Goal: Task Accomplishment & Management: Manage account settings

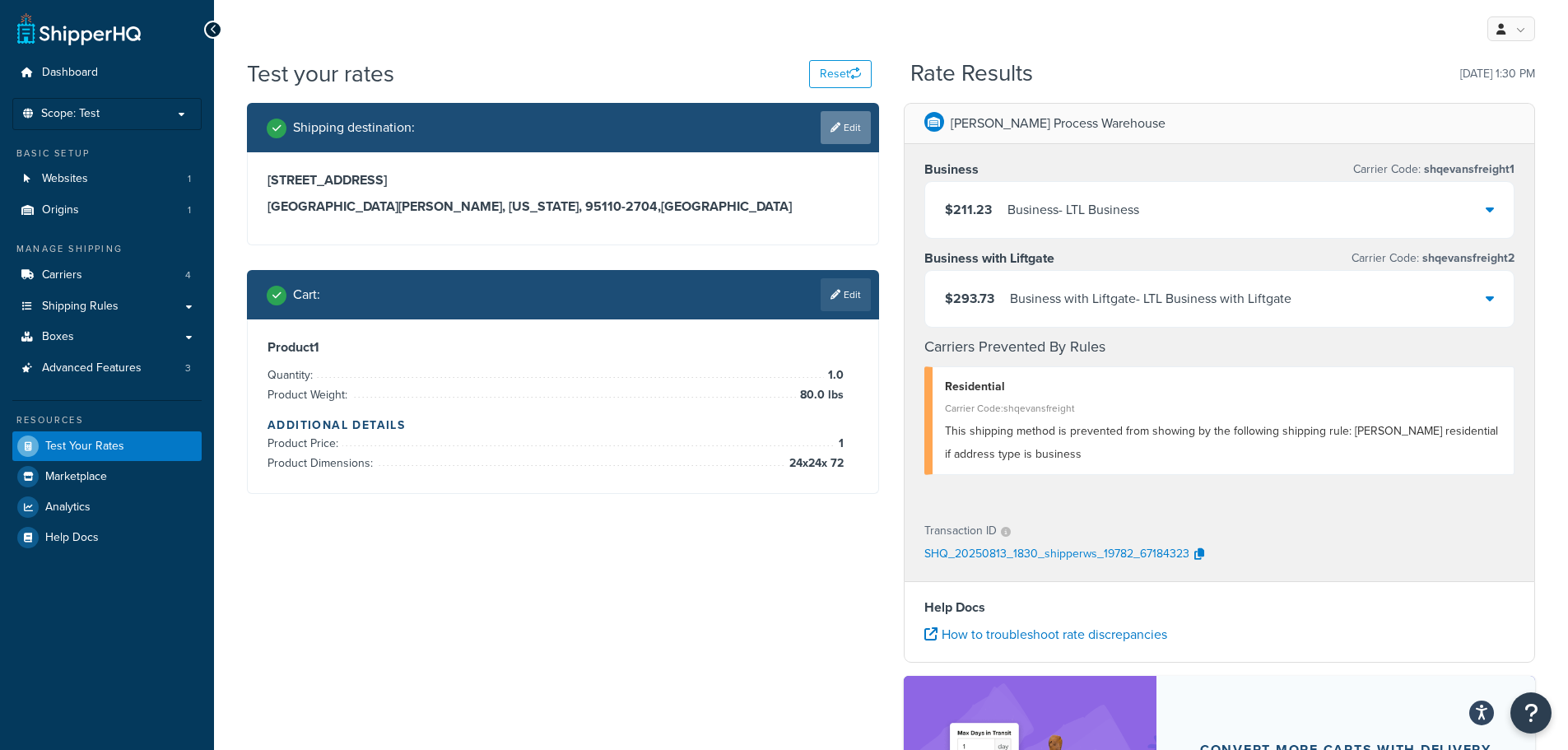
click at [861, 138] on link "Edit" at bounding box center [846, 128] width 50 height 33
select select "CA"
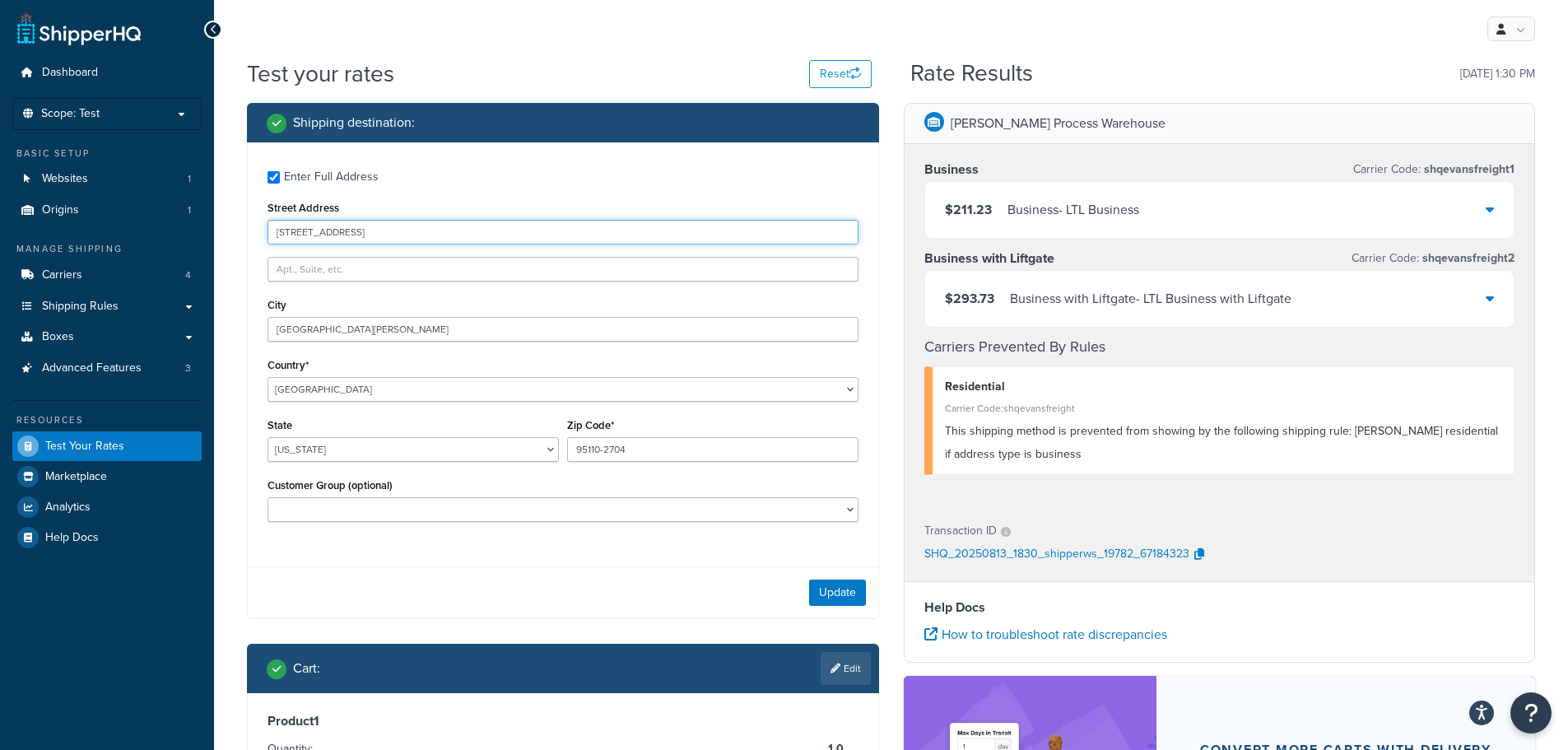
click at [405, 231] on input "345 Park Avenue" at bounding box center [563, 232] width 591 height 25
paste input "4268 Baggett Dr"
type input "4268 Baggett Dr"
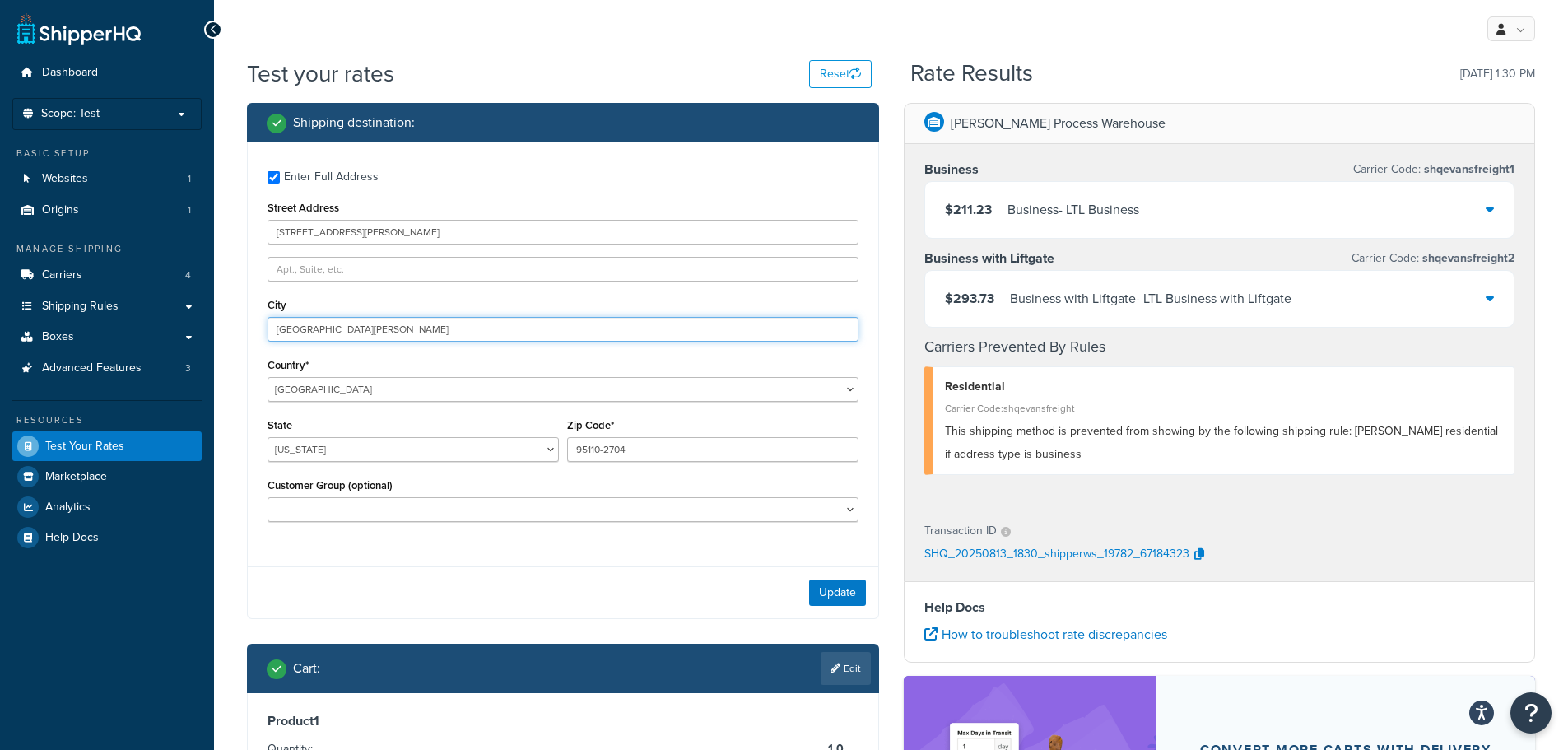
click at [361, 324] on input "San Jose" at bounding box center [563, 328] width 591 height 25
paste input "Riversid"
type input "Riverside"
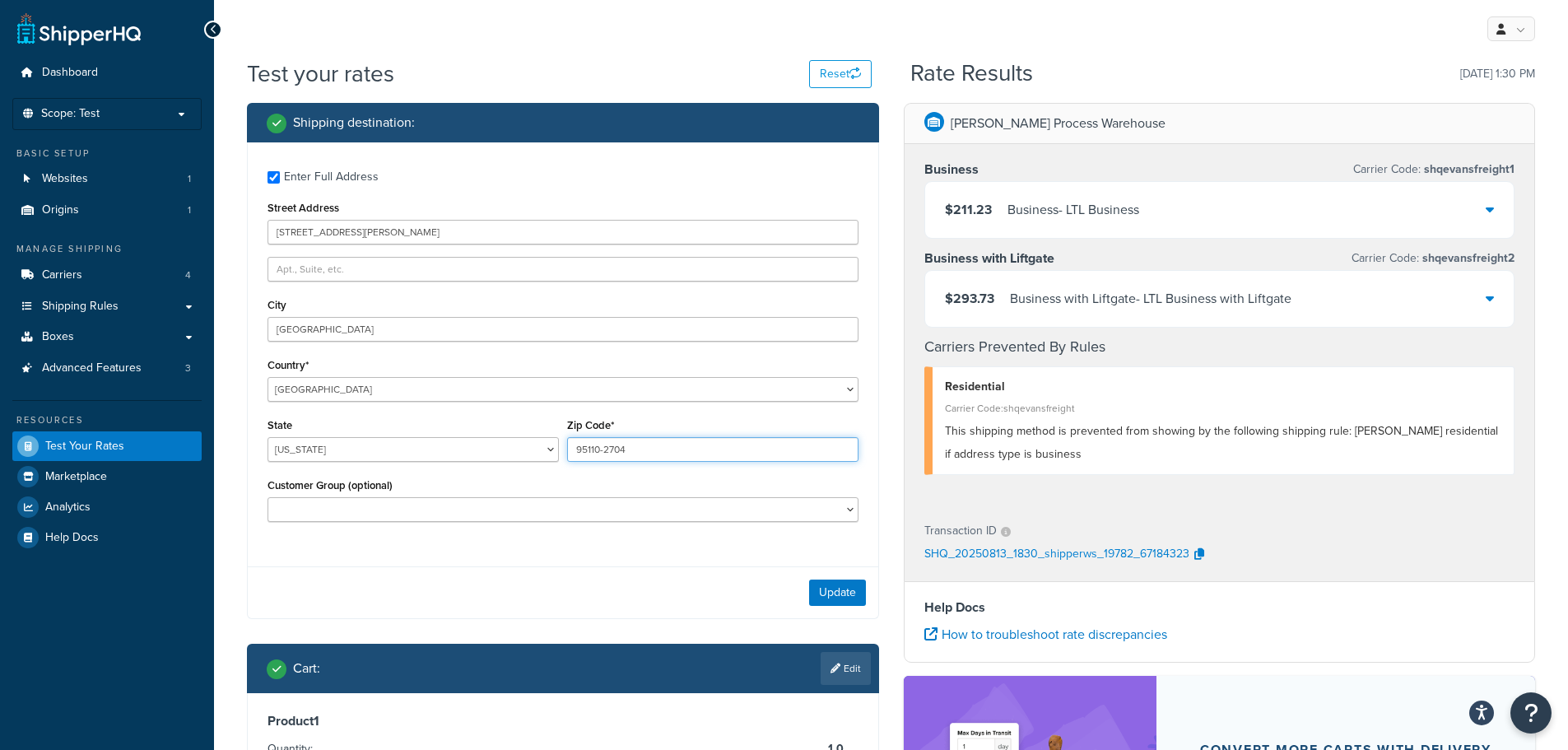
click at [745, 448] on input "95110-2704" at bounding box center [712, 449] width 291 height 25
paste input "2505"
type input "92505"
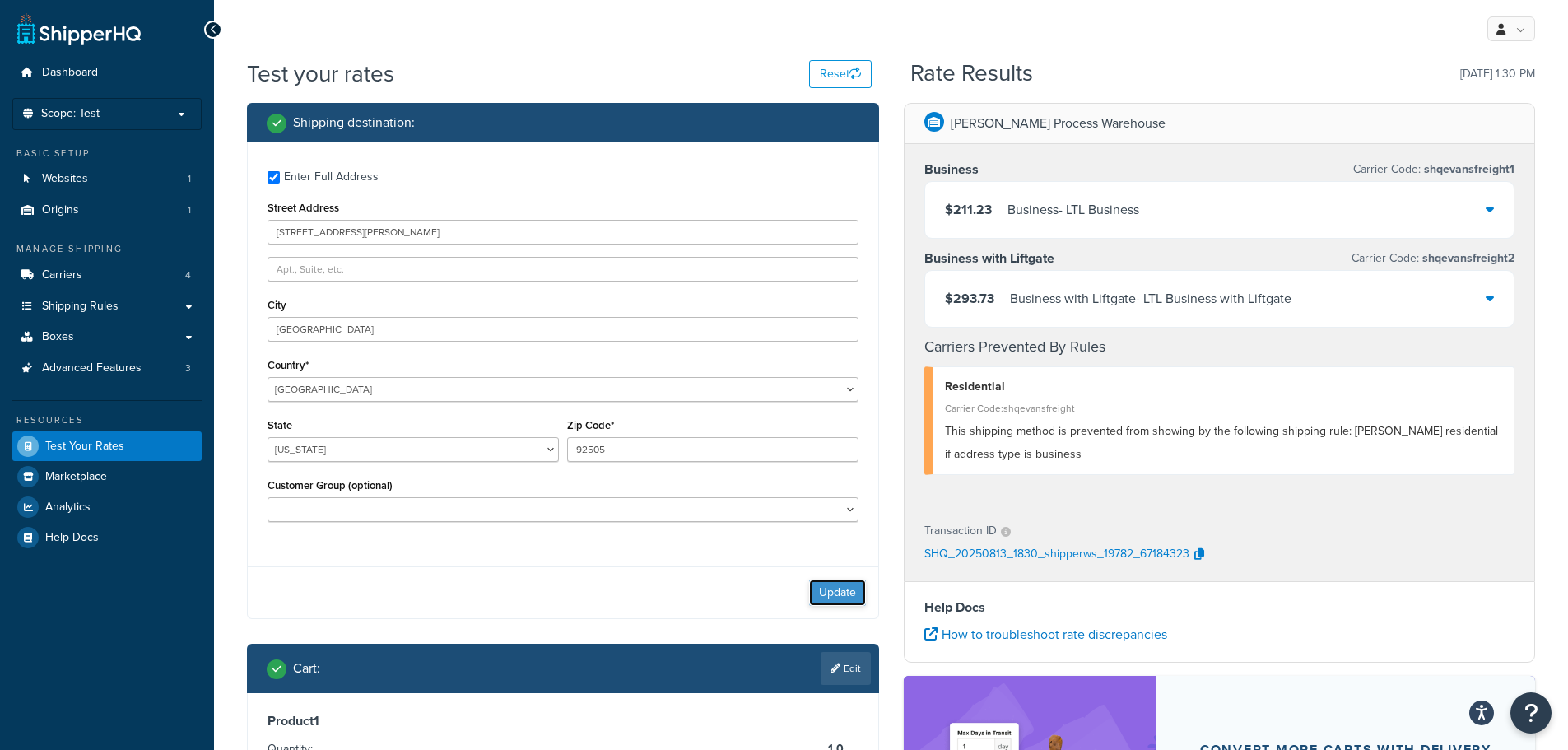
click at [847, 591] on button "Update" at bounding box center [837, 592] width 57 height 26
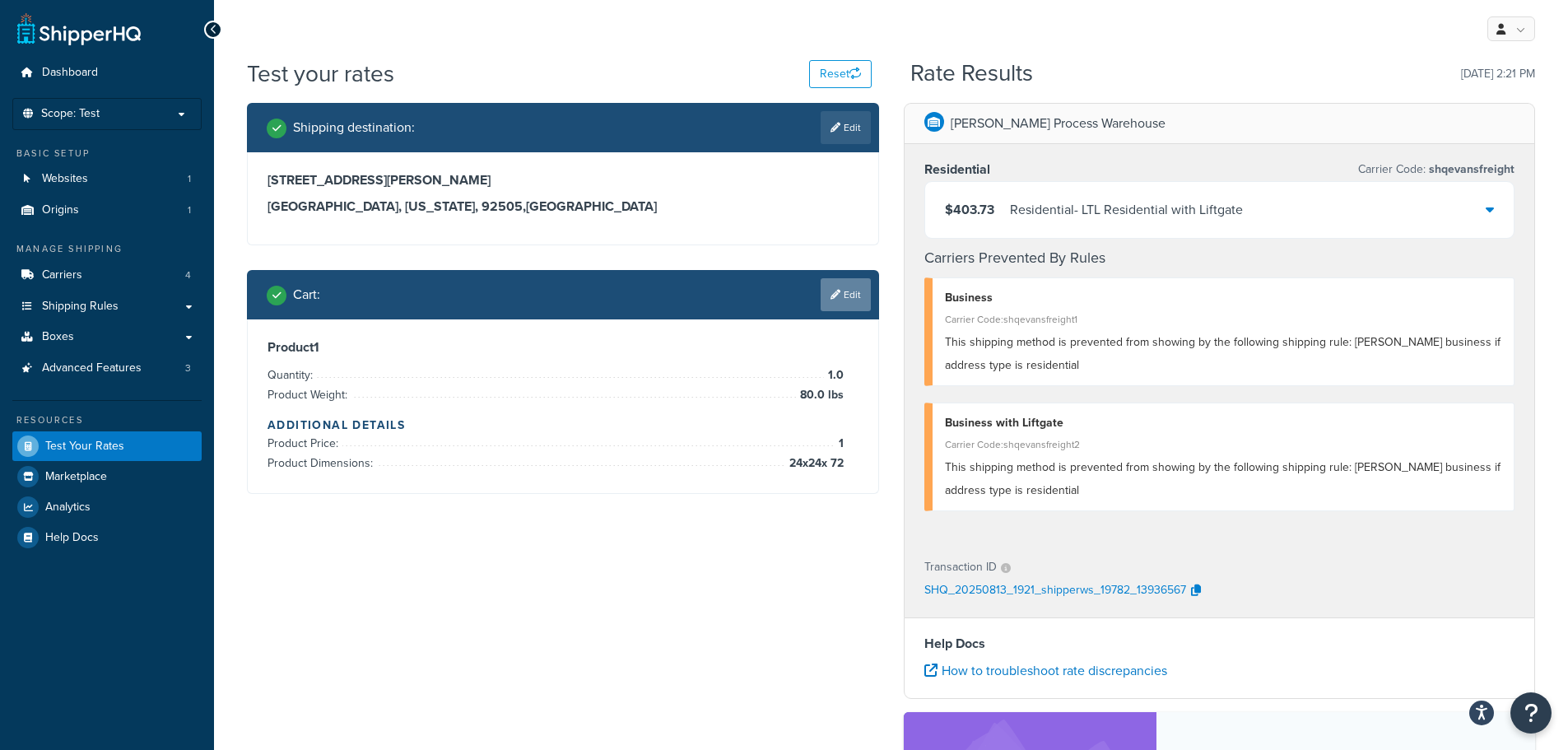
click at [854, 304] on link "Edit" at bounding box center [846, 295] width 50 height 33
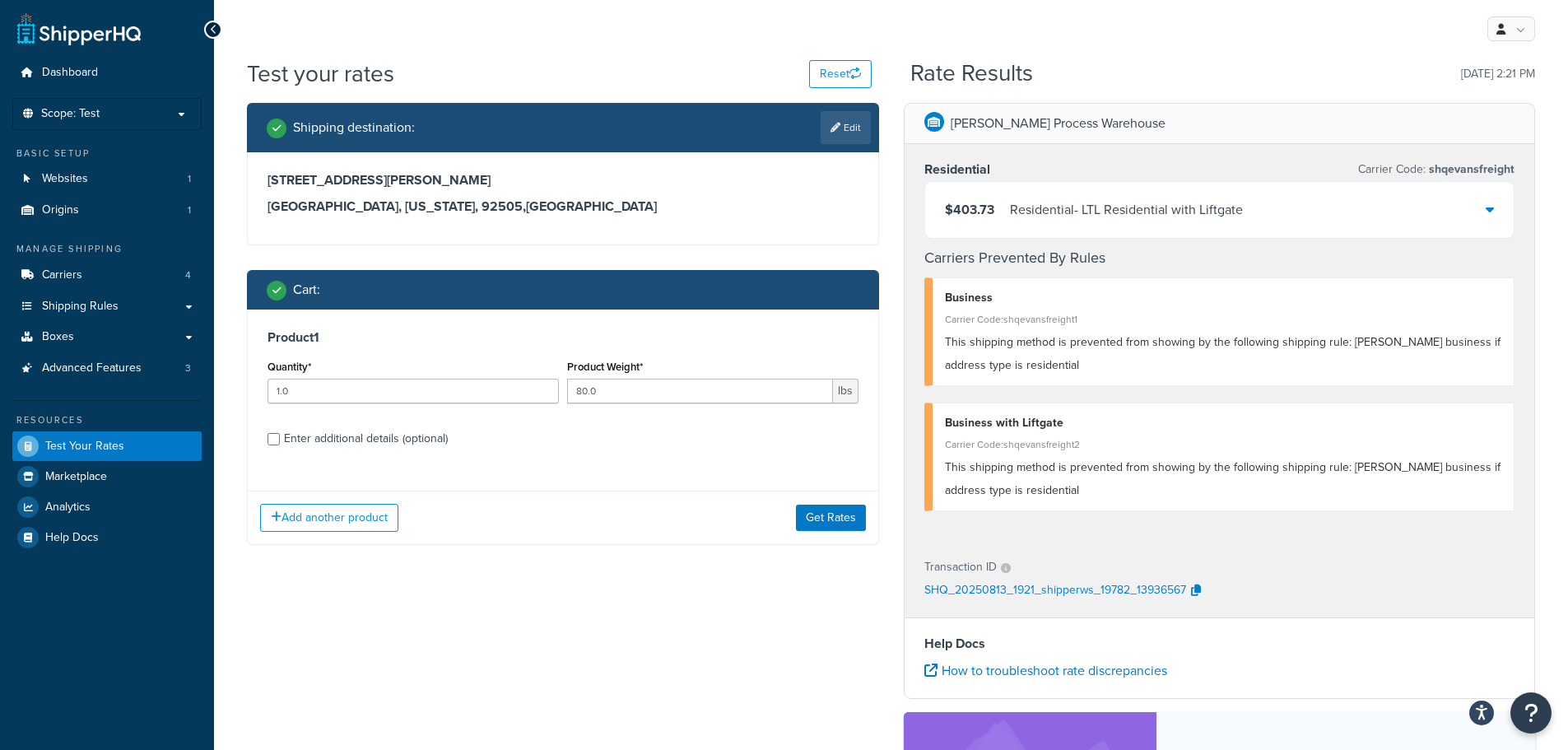
click at [417, 442] on div "Enter additional details (optional)" at bounding box center [366, 438] width 164 height 23
click at [280, 442] on input "Enter additional details (optional)" at bounding box center [274, 440] width 13 height 13
checkbox input "true"
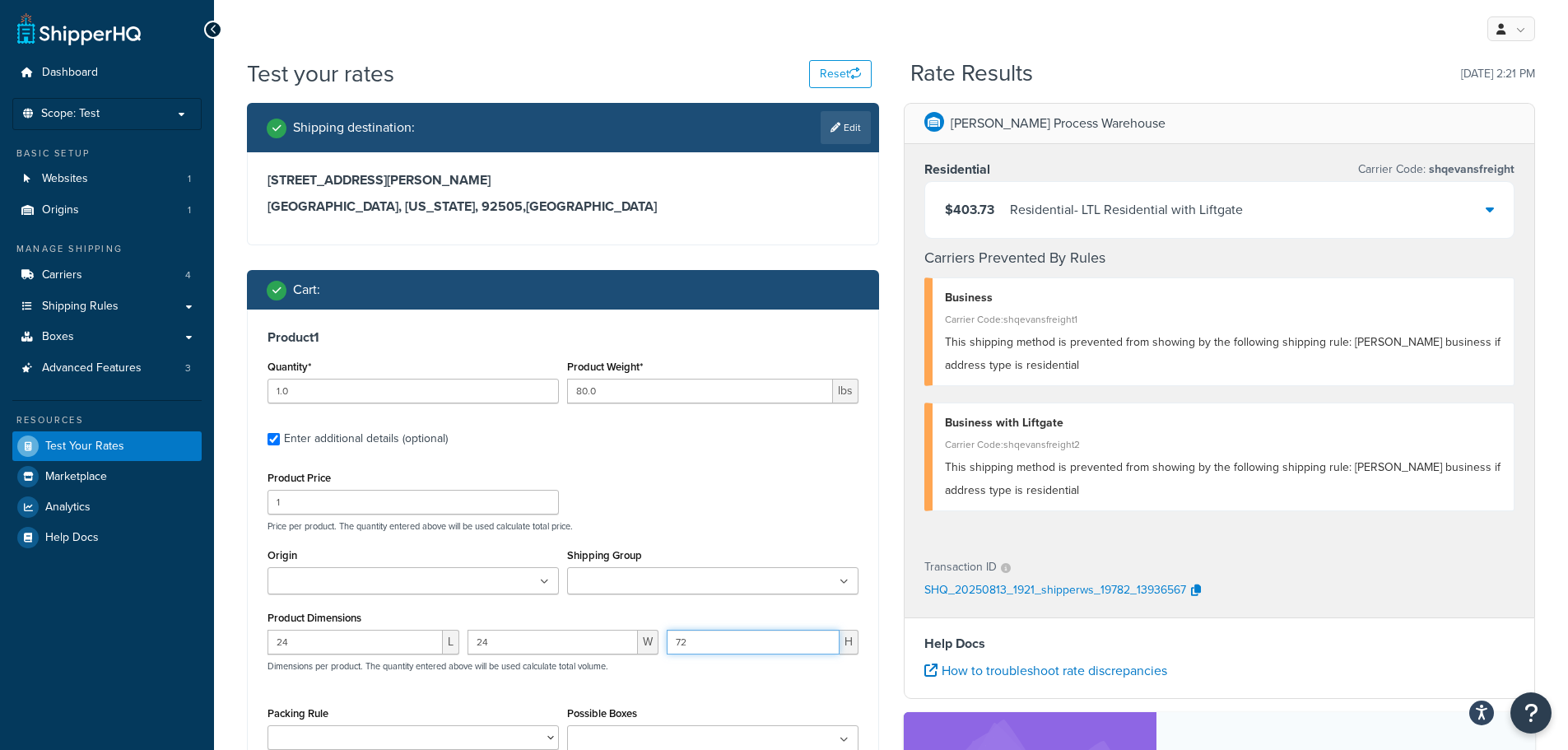
drag, startPoint x: 701, startPoint y: 646, endPoint x: 668, endPoint y: 645, distance: 33.0
click at [668, 645] on input "72" at bounding box center [753, 641] width 172 height 25
click at [708, 647] on input "72" at bounding box center [753, 641] width 172 height 25
drag, startPoint x: 711, startPoint y: 647, endPoint x: 631, endPoint y: 645, distance: 80.0
click at [631, 645] on div "24 L 24 W 72 H Dimensions per product. The quantity entered above will be used …" at bounding box center [563, 660] width 599 height 60
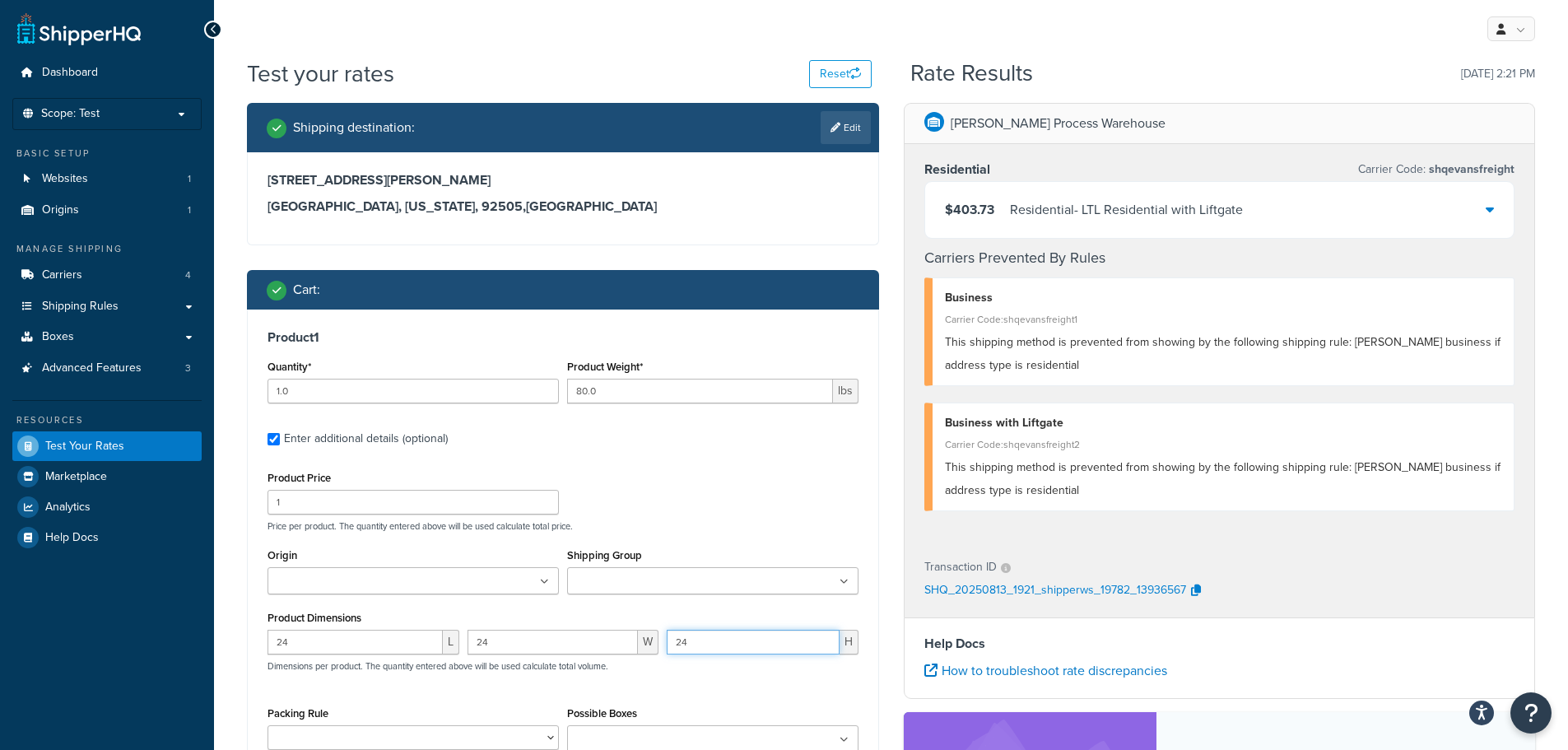
type input "24"
click at [607, 396] on input "80.0" at bounding box center [700, 391] width 265 height 25
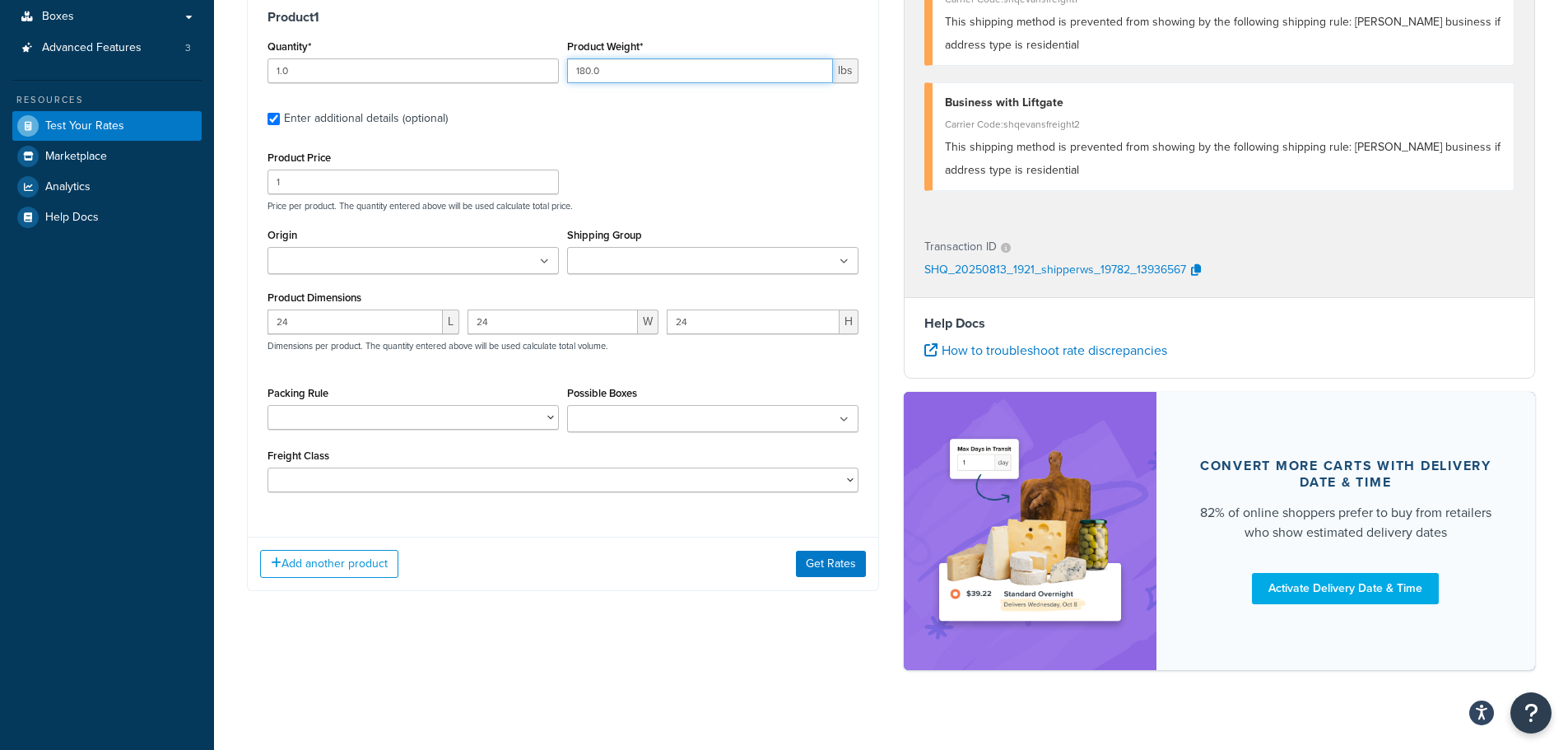
scroll to position [329, 0]
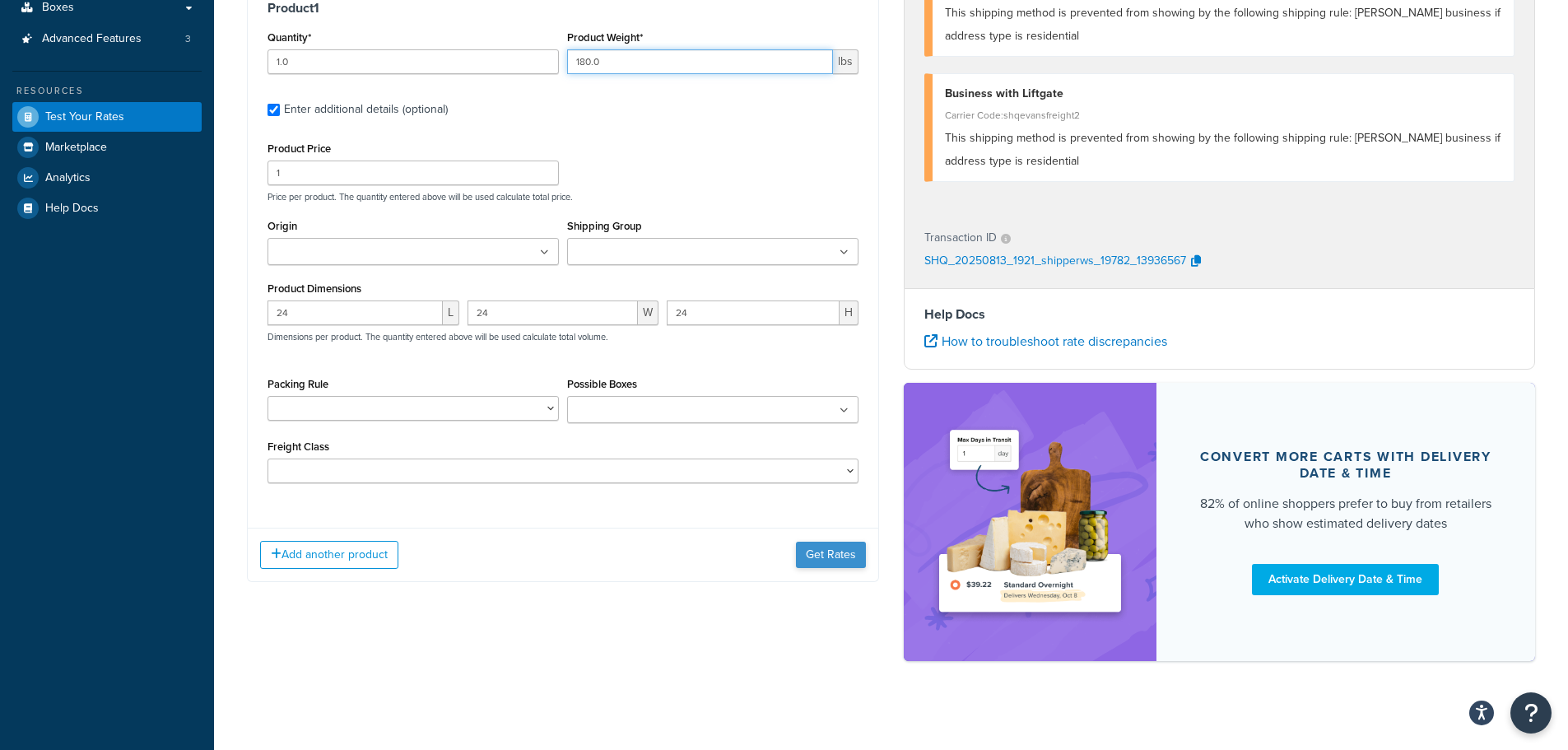
type input "180.0"
click at [821, 551] on button "Get Rates" at bounding box center [831, 555] width 70 height 26
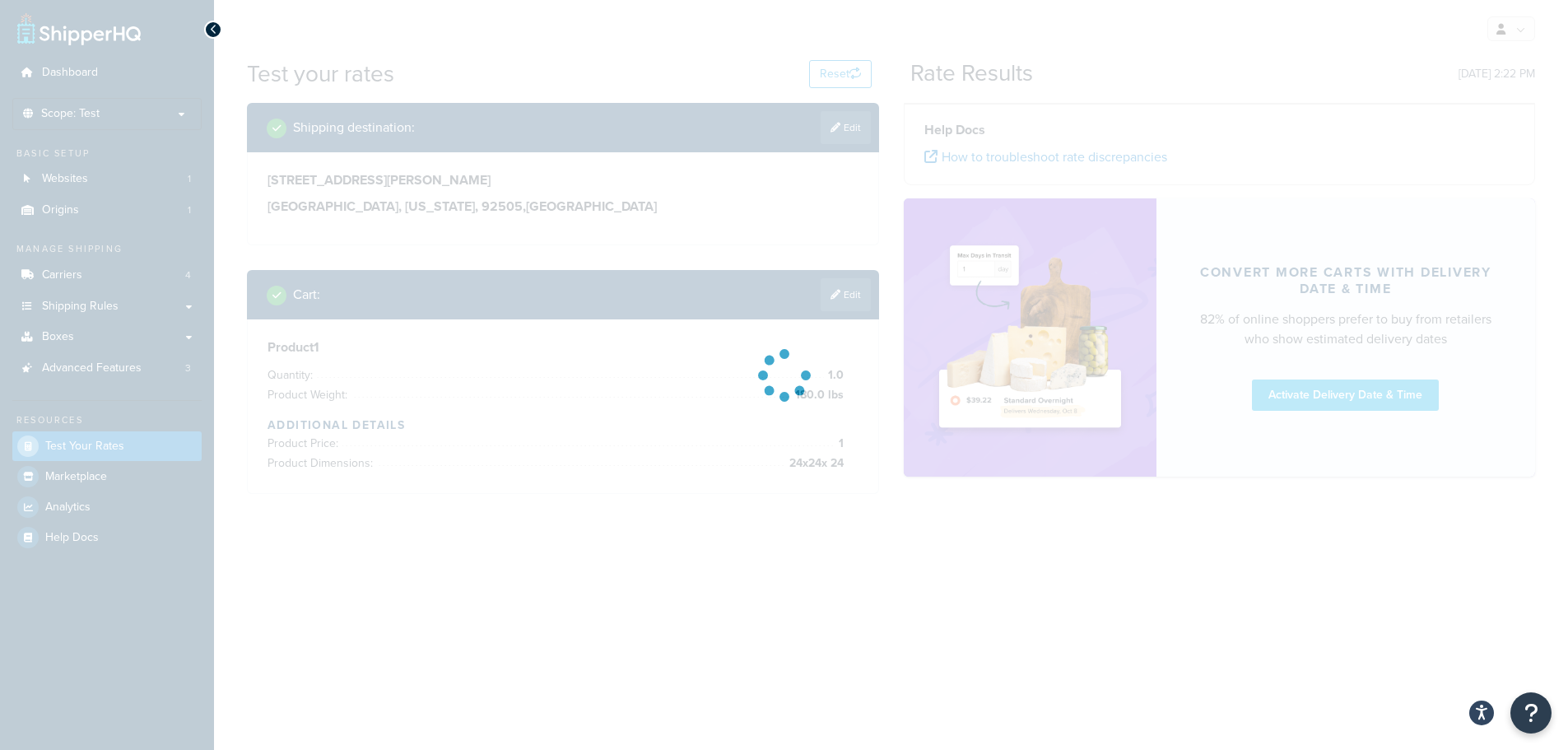
scroll to position [0, 0]
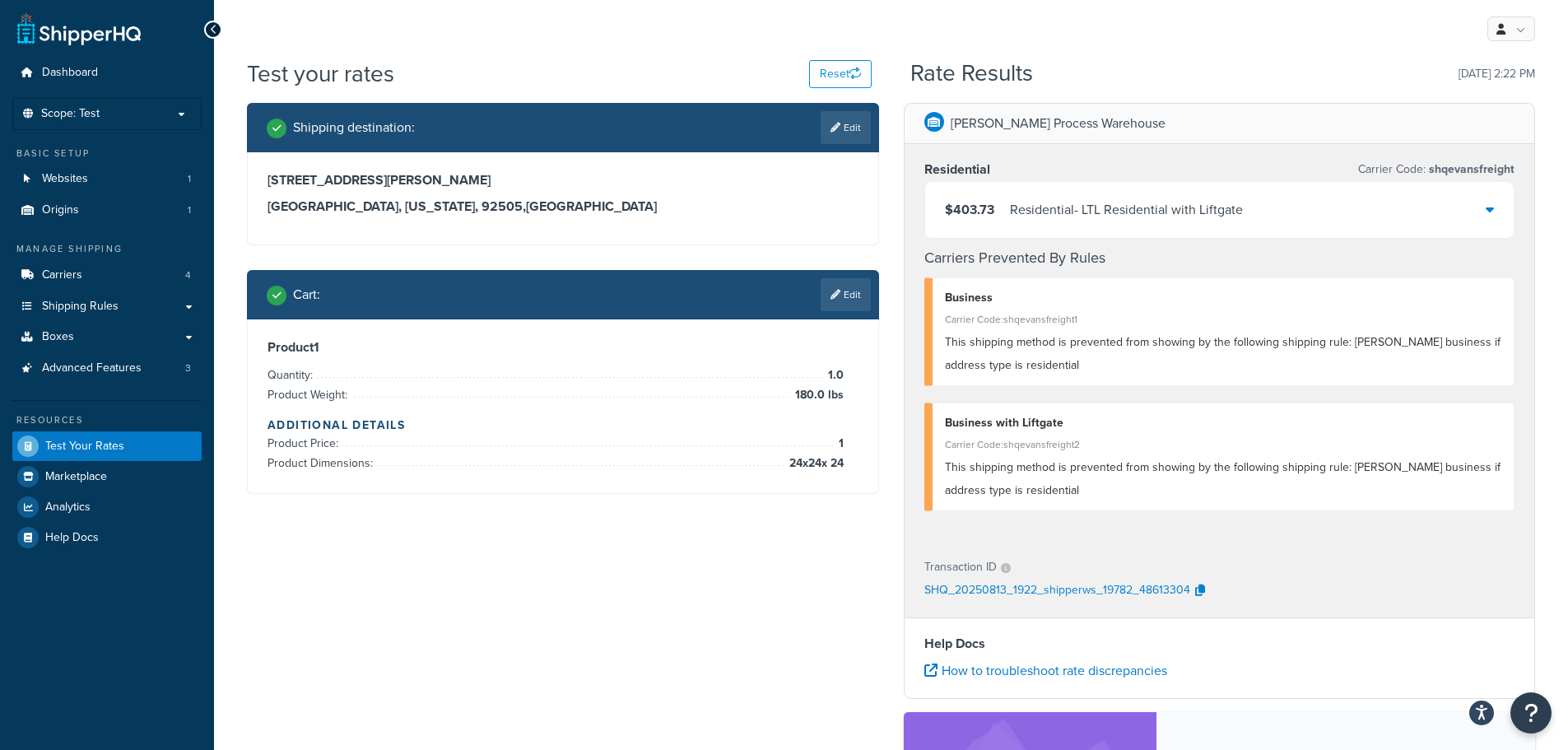
click at [1214, 198] on div "Residential - LTL Residential with Liftgate" at bounding box center [1126, 209] width 233 height 23
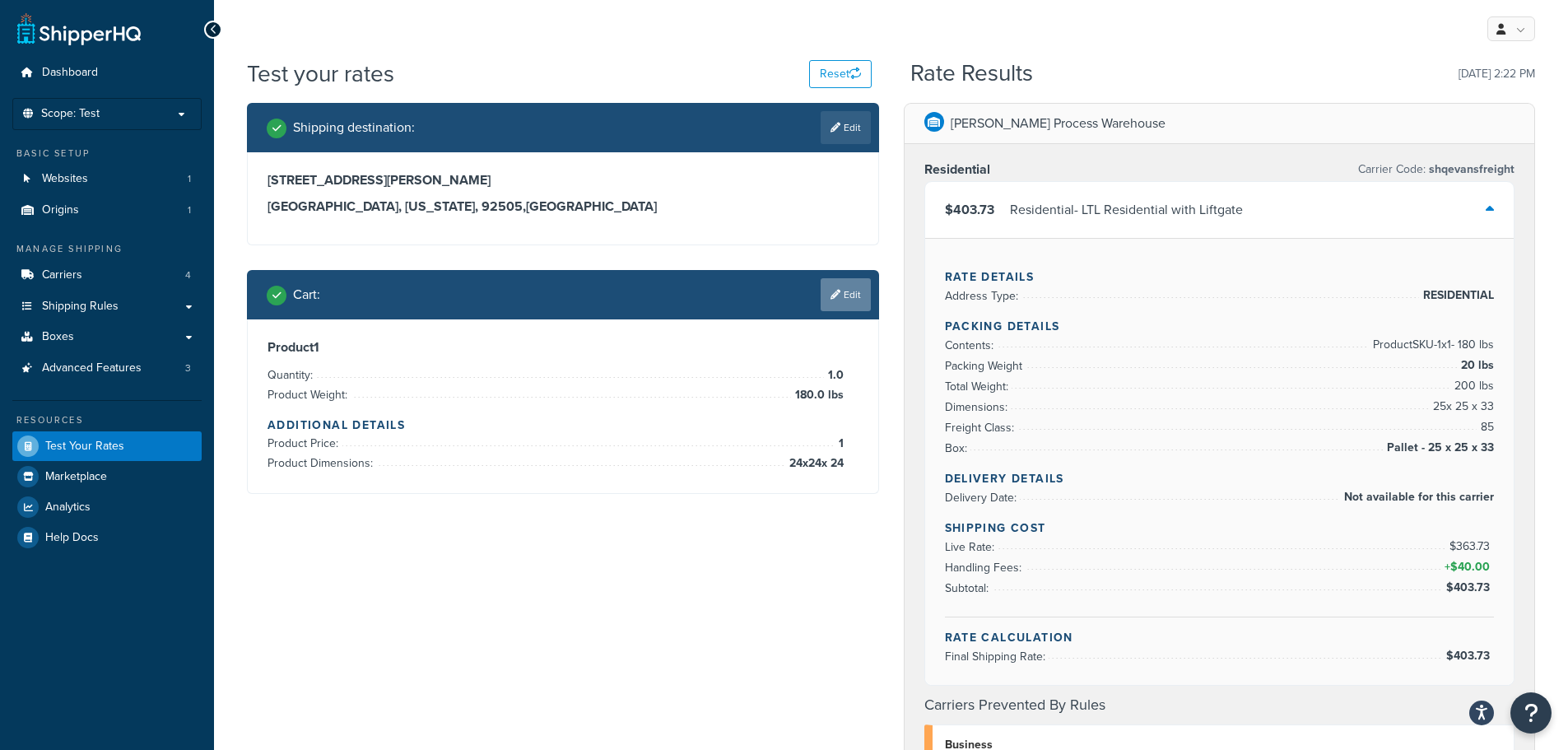
click at [835, 283] on link "Edit" at bounding box center [846, 295] width 50 height 33
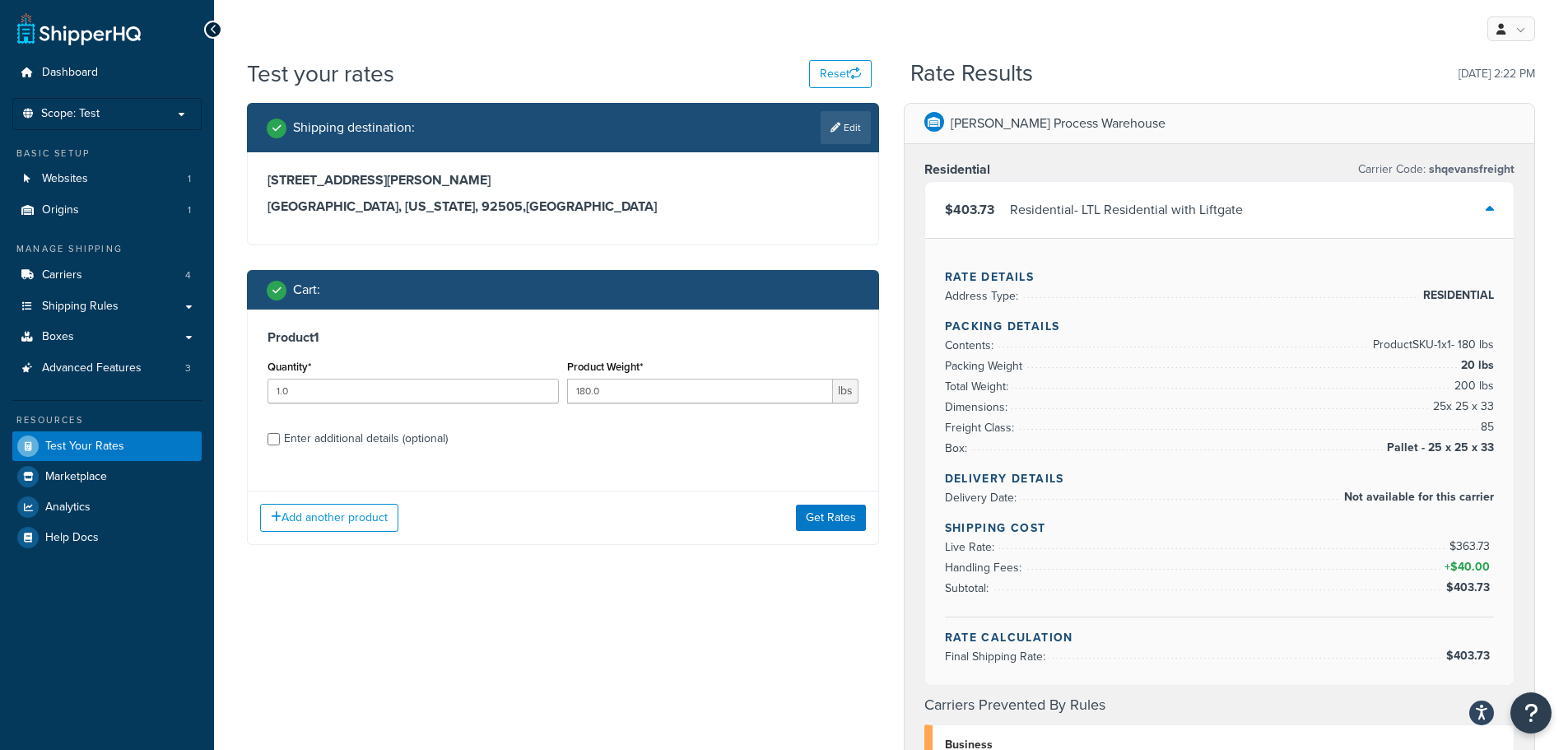
click at [416, 449] on div "Enter additional details (optional)" at bounding box center [366, 438] width 164 height 23
click at [280, 445] on input "Enter additional details (optional)" at bounding box center [274, 440] width 13 height 13
checkbox input "true"
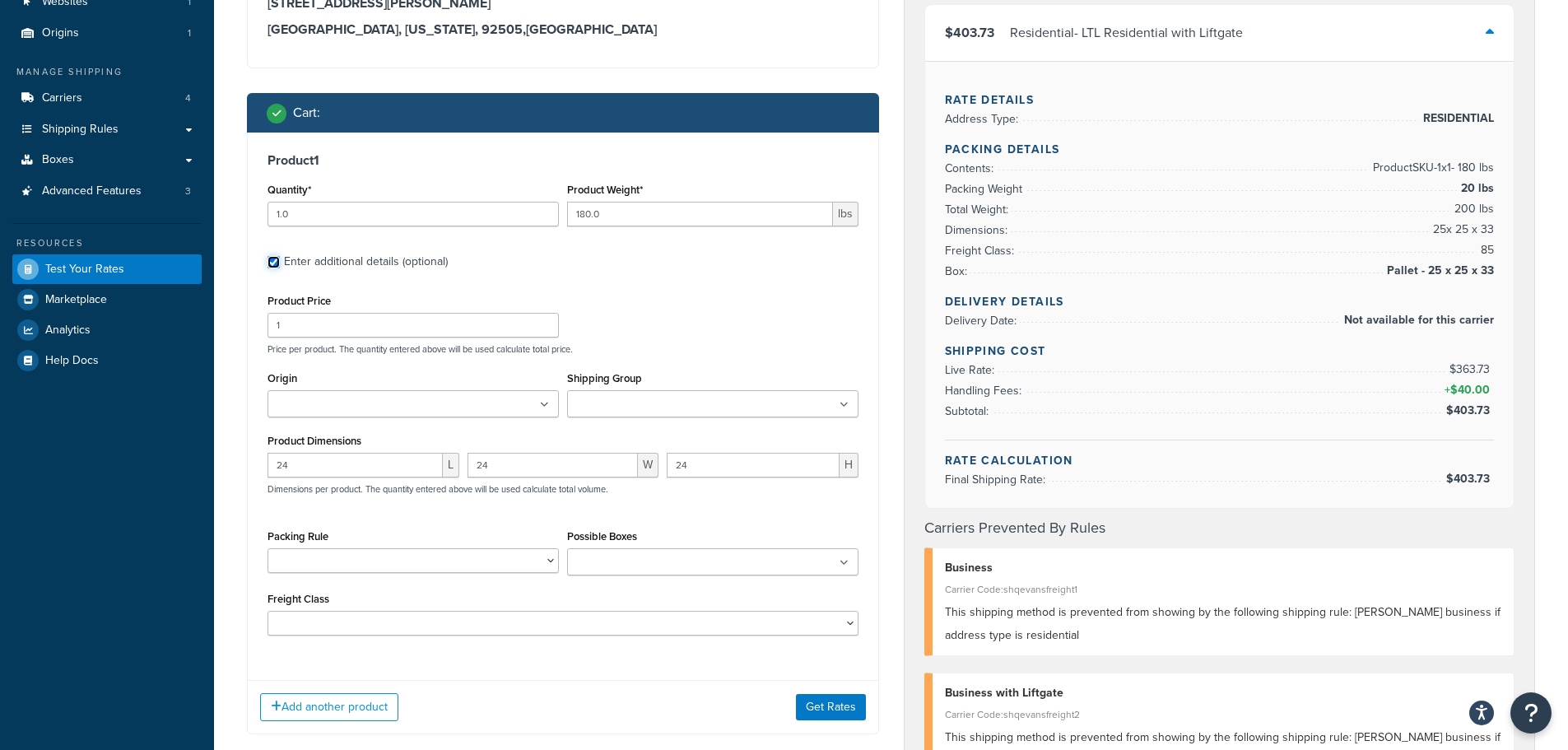
scroll to position [247, 0]
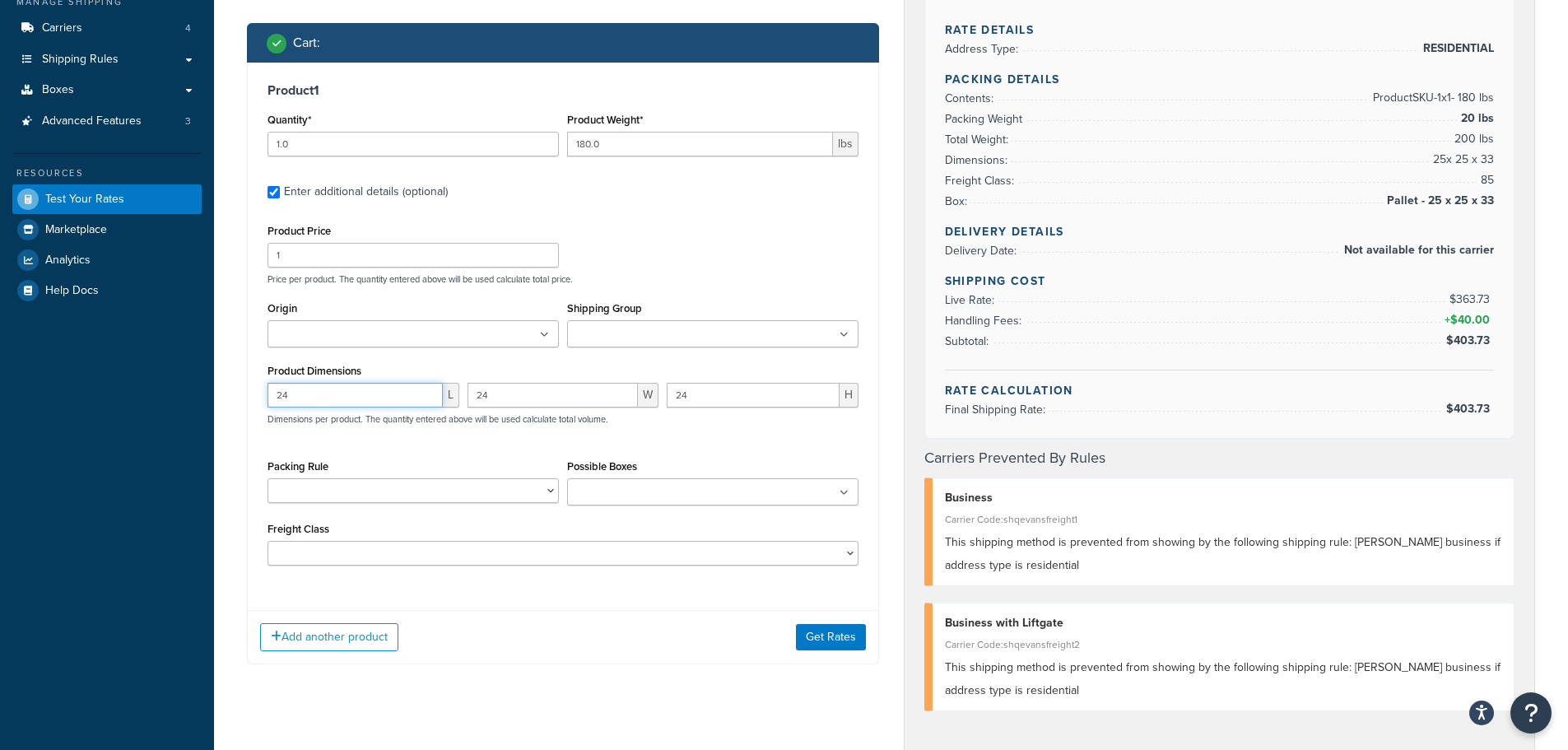
click at [344, 398] on input "24" at bounding box center [355, 395] width 175 height 25
type input "2"
type input "48"
type input "40"
type input "12"
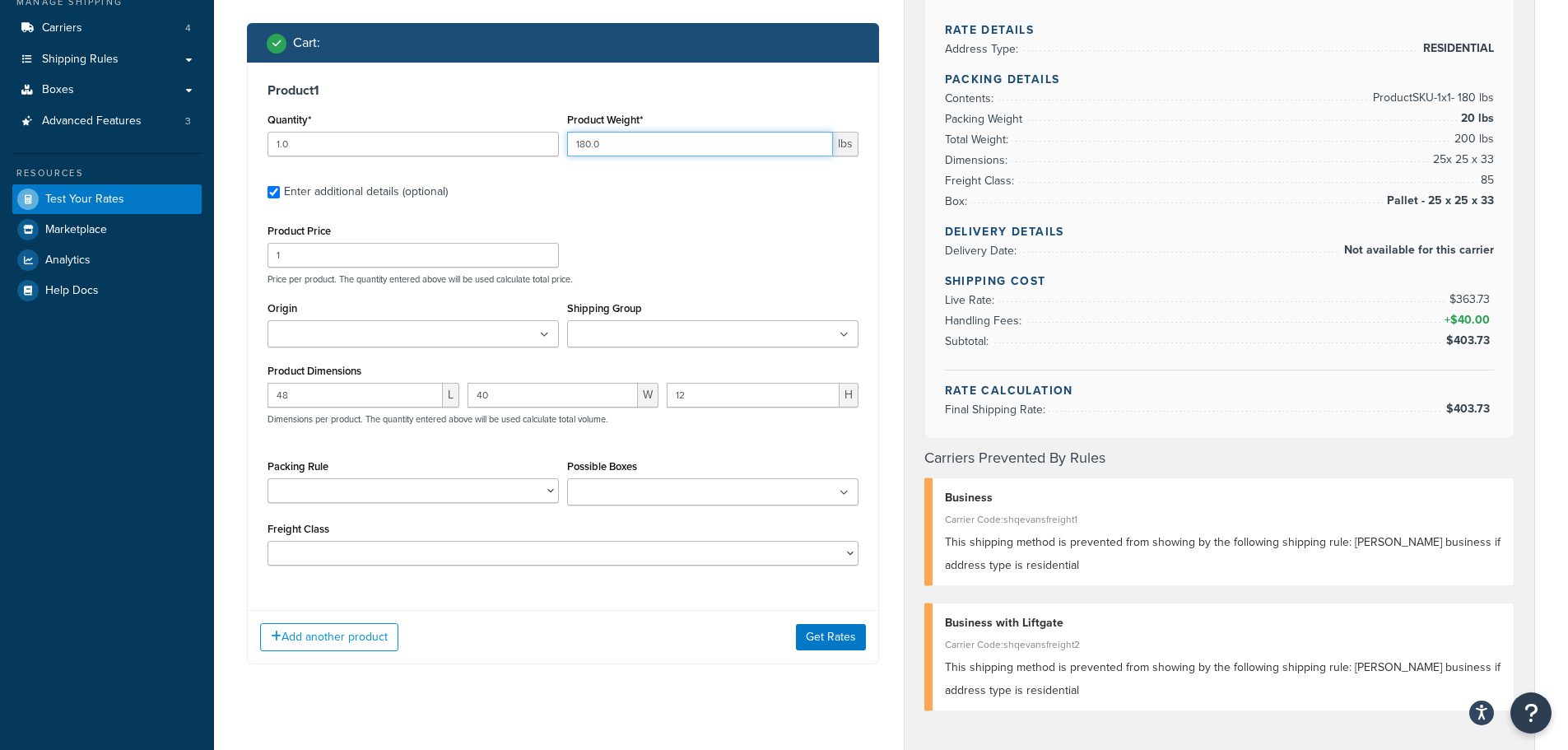
click at [611, 149] on input "180.0" at bounding box center [700, 143] width 265 height 25
type input "80.0"
click at [855, 636] on button "Get Rates" at bounding box center [831, 637] width 70 height 26
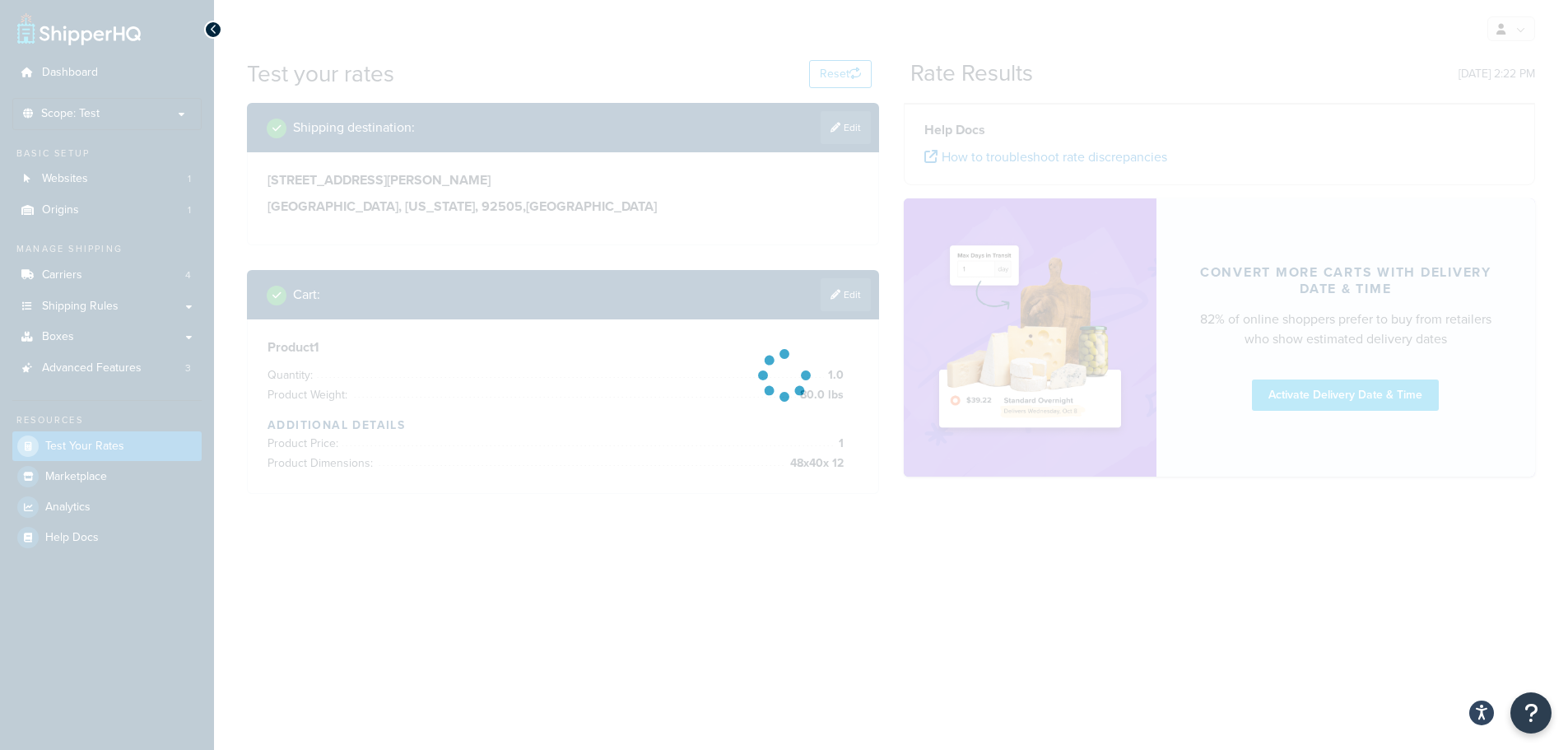
scroll to position [0, 0]
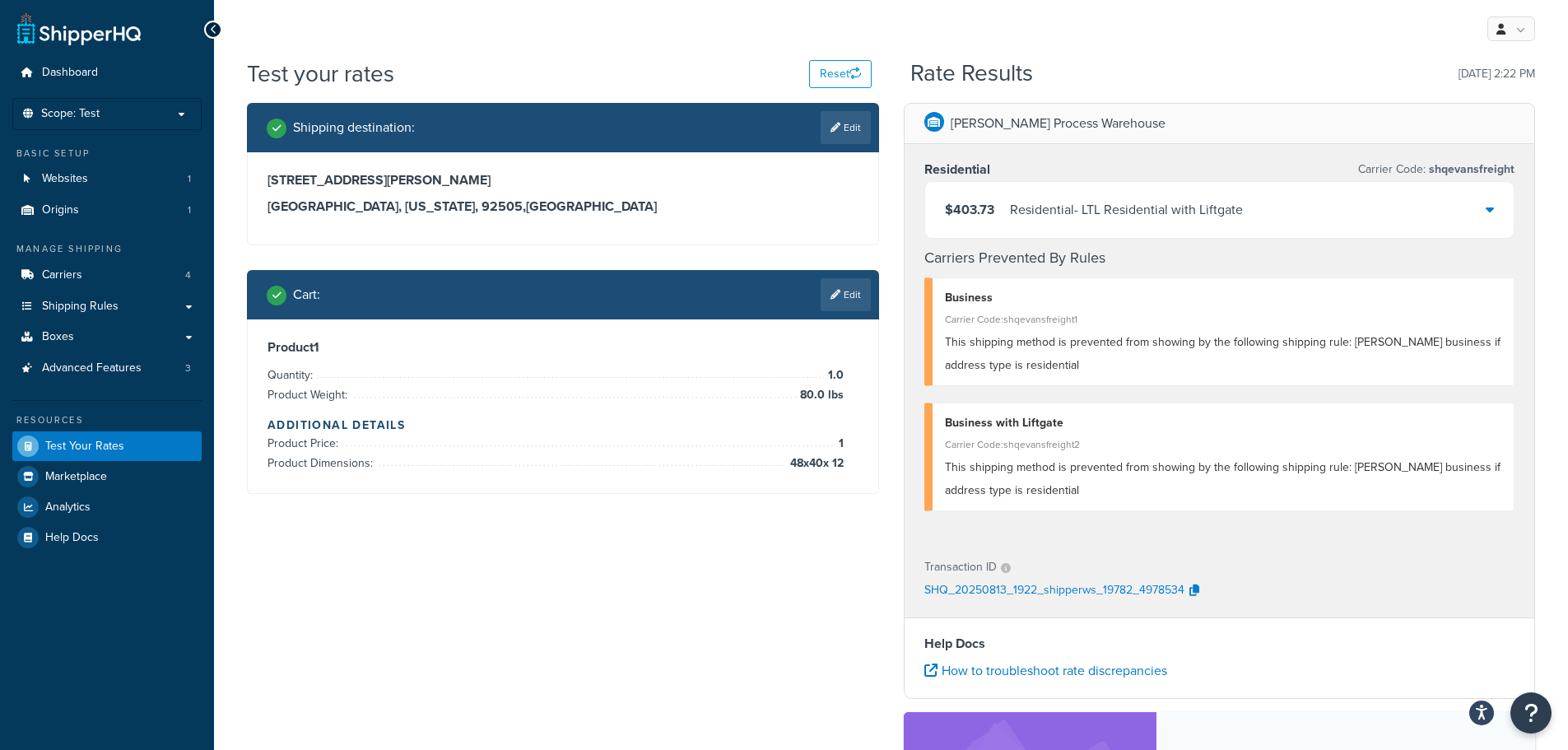
click at [521, 597] on div "Shipping destination : Edit 4268 Baggett Dr Riverside, California, 92505 , Unit…" at bounding box center [890, 555] width 1313 height 904
click at [98, 308] on span "Shipping Rules" at bounding box center [80, 306] width 77 height 14
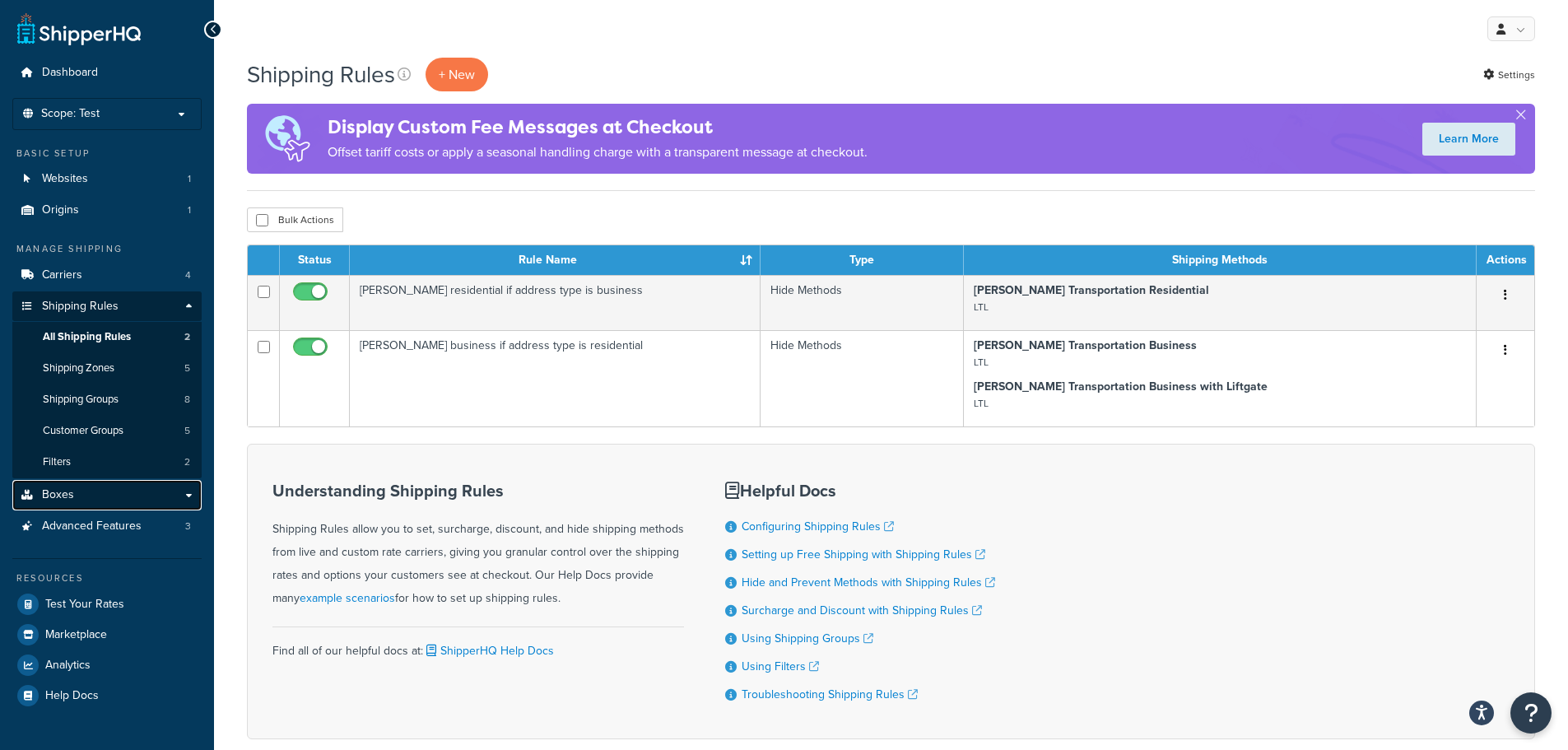
click at [75, 492] on link "Boxes" at bounding box center [108, 495] width 190 height 30
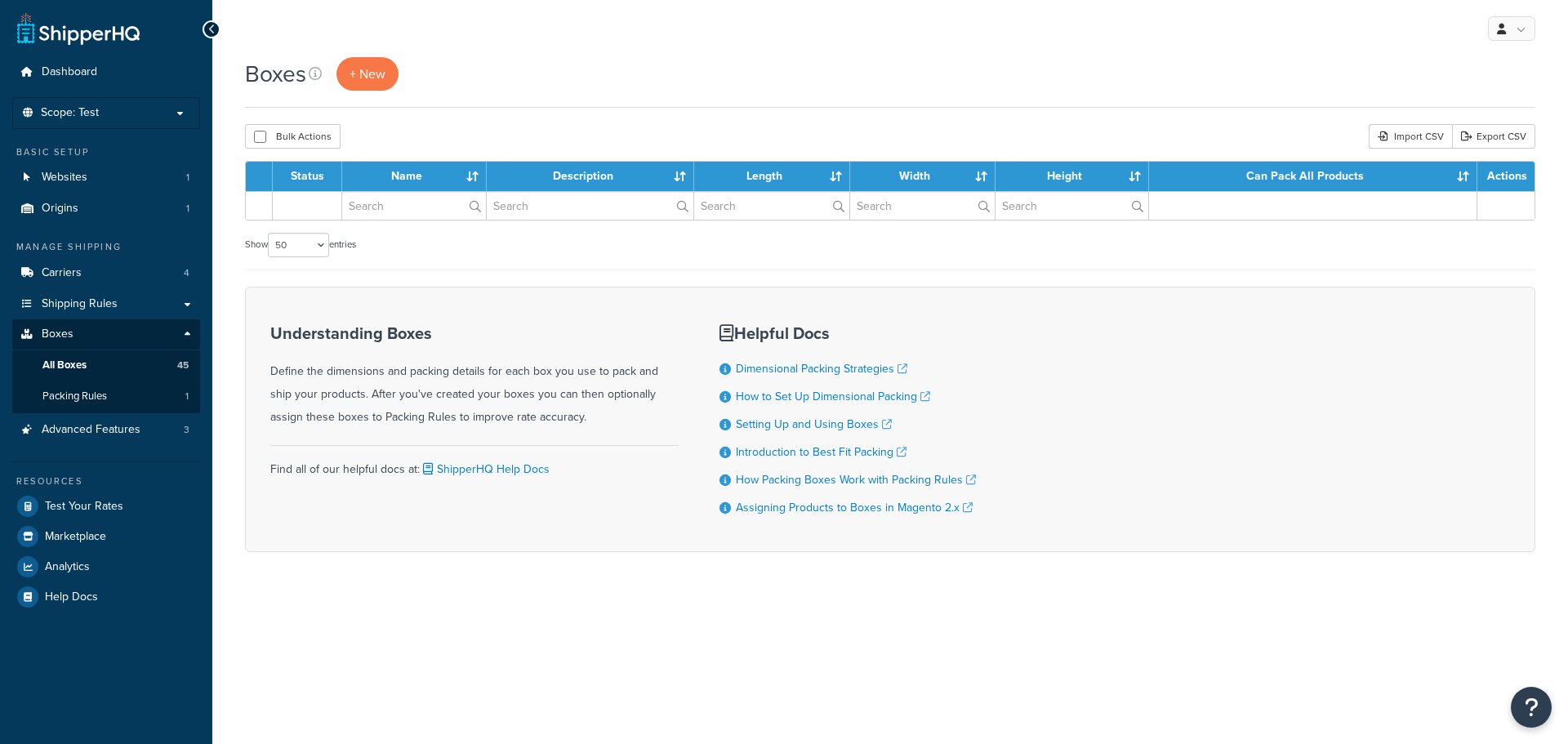
select select "50"
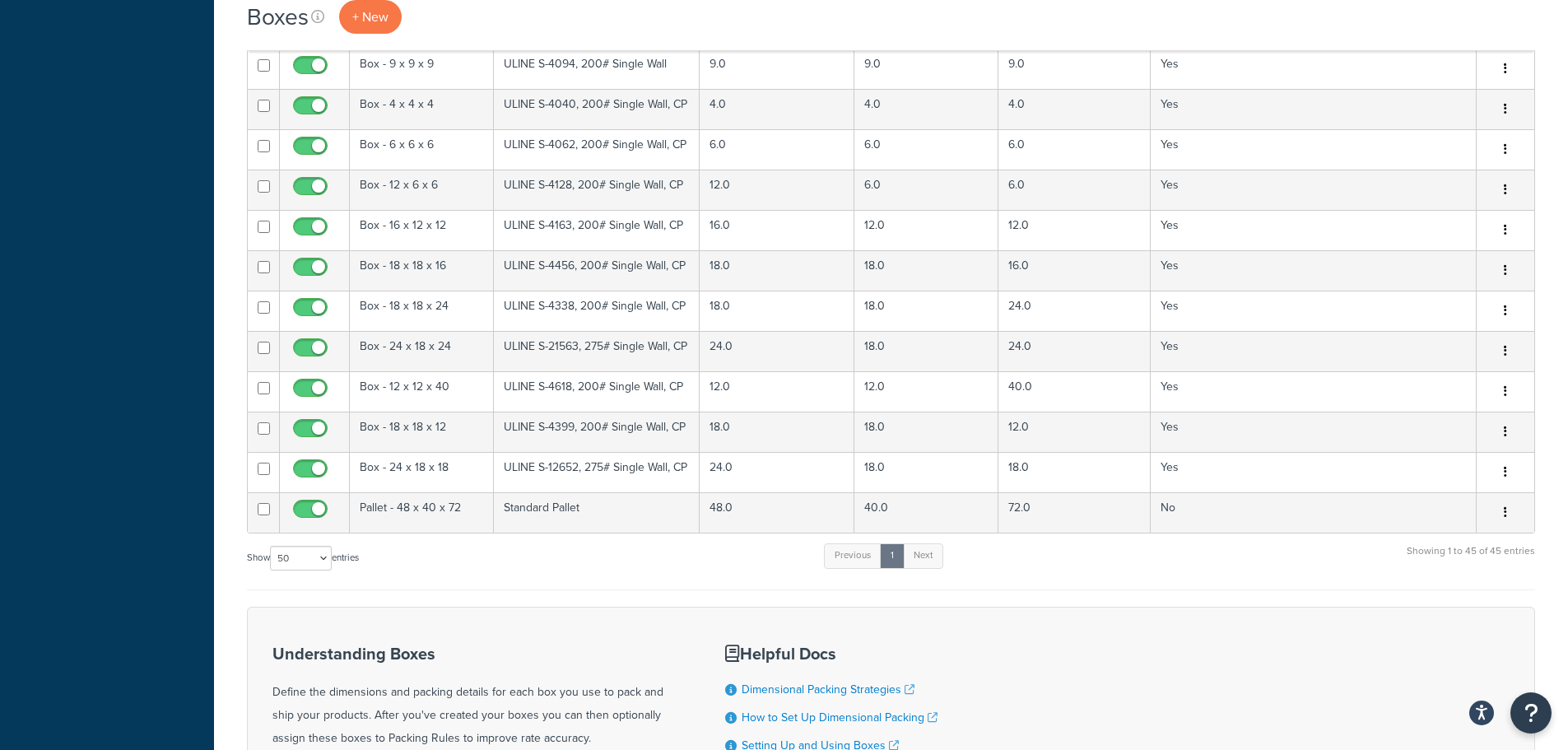
scroll to position [1494, 0]
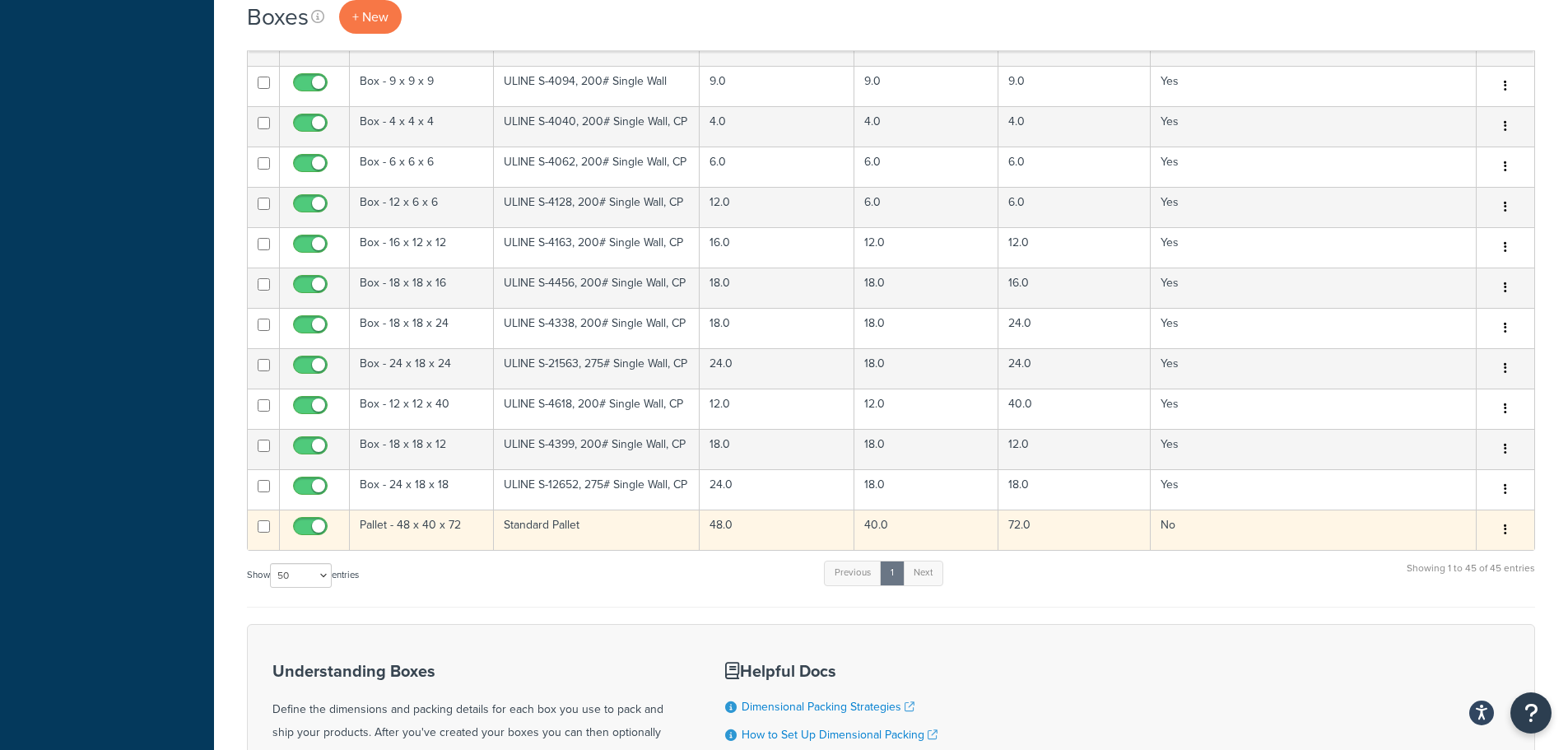
click at [263, 533] on input "checkbox" at bounding box center [264, 526] width 13 height 13
checkbox input "true"
click at [1496, 542] on button "button" at bounding box center [1505, 530] width 23 height 26
click at [1460, 605] on link "Duplicate" at bounding box center [1450, 594] width 130 height 34
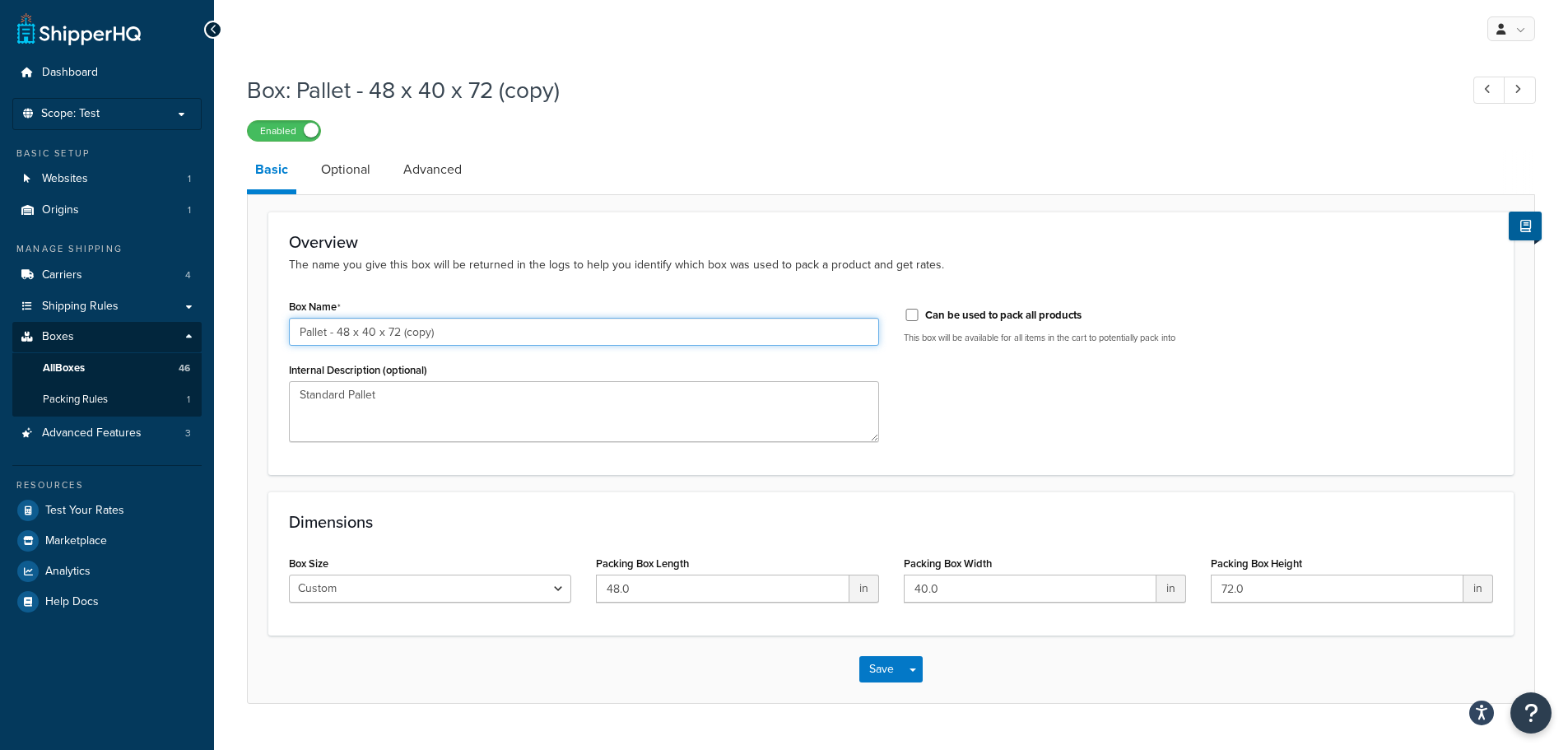
click at [348, 336] on input "Pallet - 48 x 40 x 72 (copy)" at bounding box center [584, 331] width 590 height 28
click at [374, 328] on input "Pallet - 90 x 40 x 72 (copy)" at bounding box center [584, 331] width 590 height 28
click at [398, 335] on input "Pallet - 90 x 20 x 72 (copy)" at bounding box center [584, 331] width 590 height 28
click at [400, 330] on input "Pallet - 90 x 20 x 72 (copy)" at bounding box center [584, 331] width 590 height 28
click at [467, 333] on input "Pallet - 90 x 20 x 72 (copy)" at bounding box center [584, 331] width 590 height 28
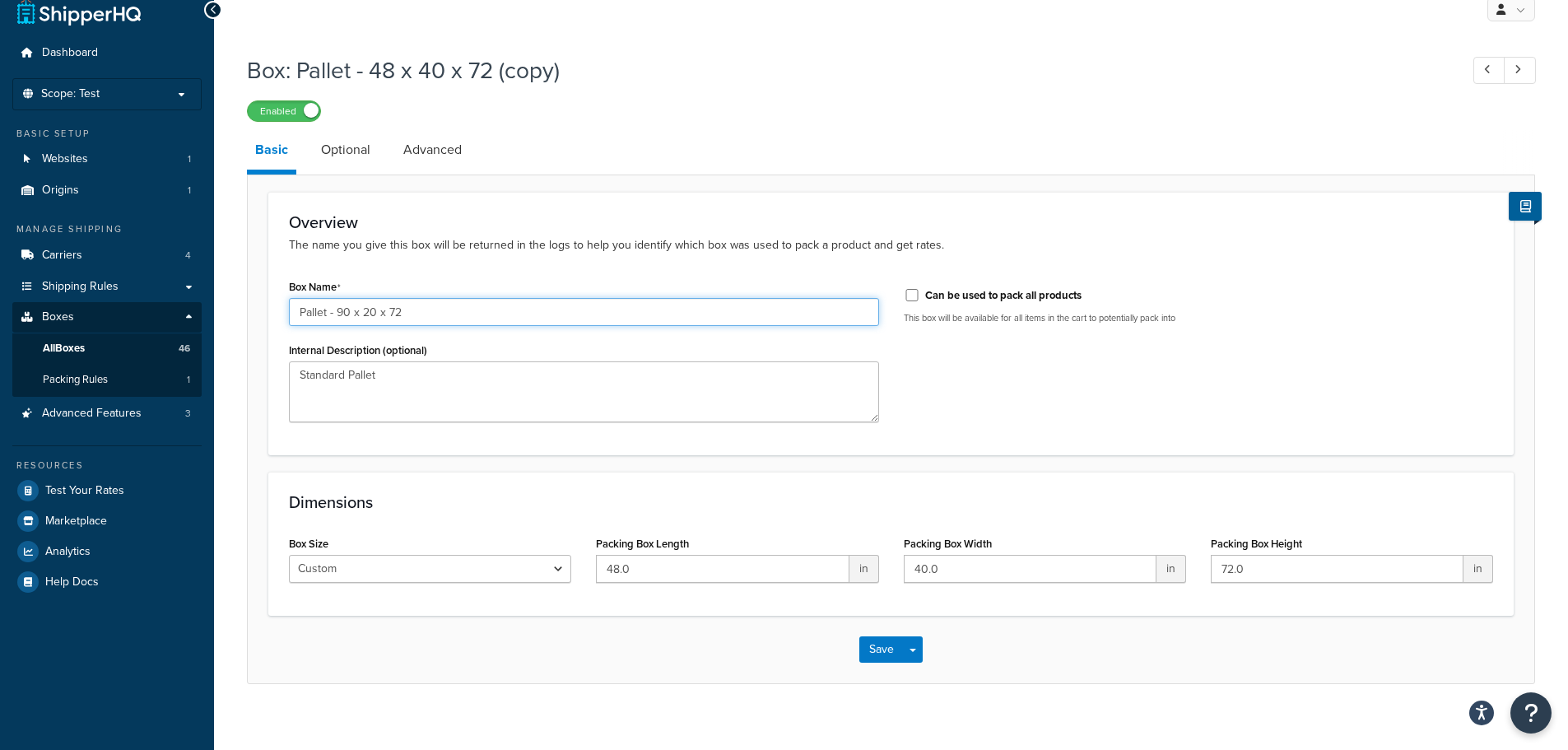
scroll to position [36, 0]
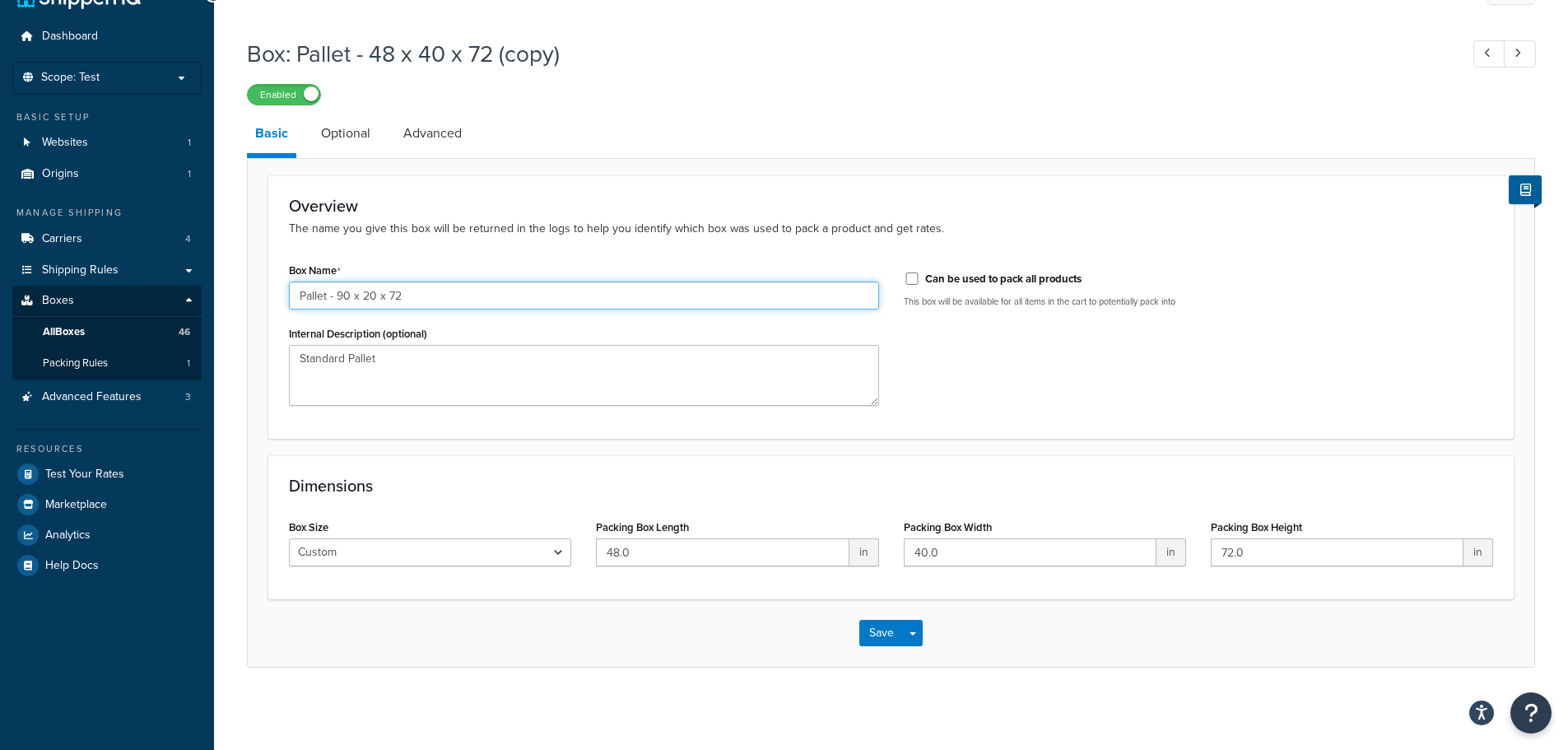
type input "Pallet - 90 x 20 x 72"
click at [617, 555] on input "48.0" at bounding box center [722, 552] width 253 height 28
click at [618, 554] on input "48.0" at bounding box center [722, 552] width 253 height 28
type input "90.0"
click at [929, 554] on input "40.0" at bounding box center [1030, 552] width 253 height 28
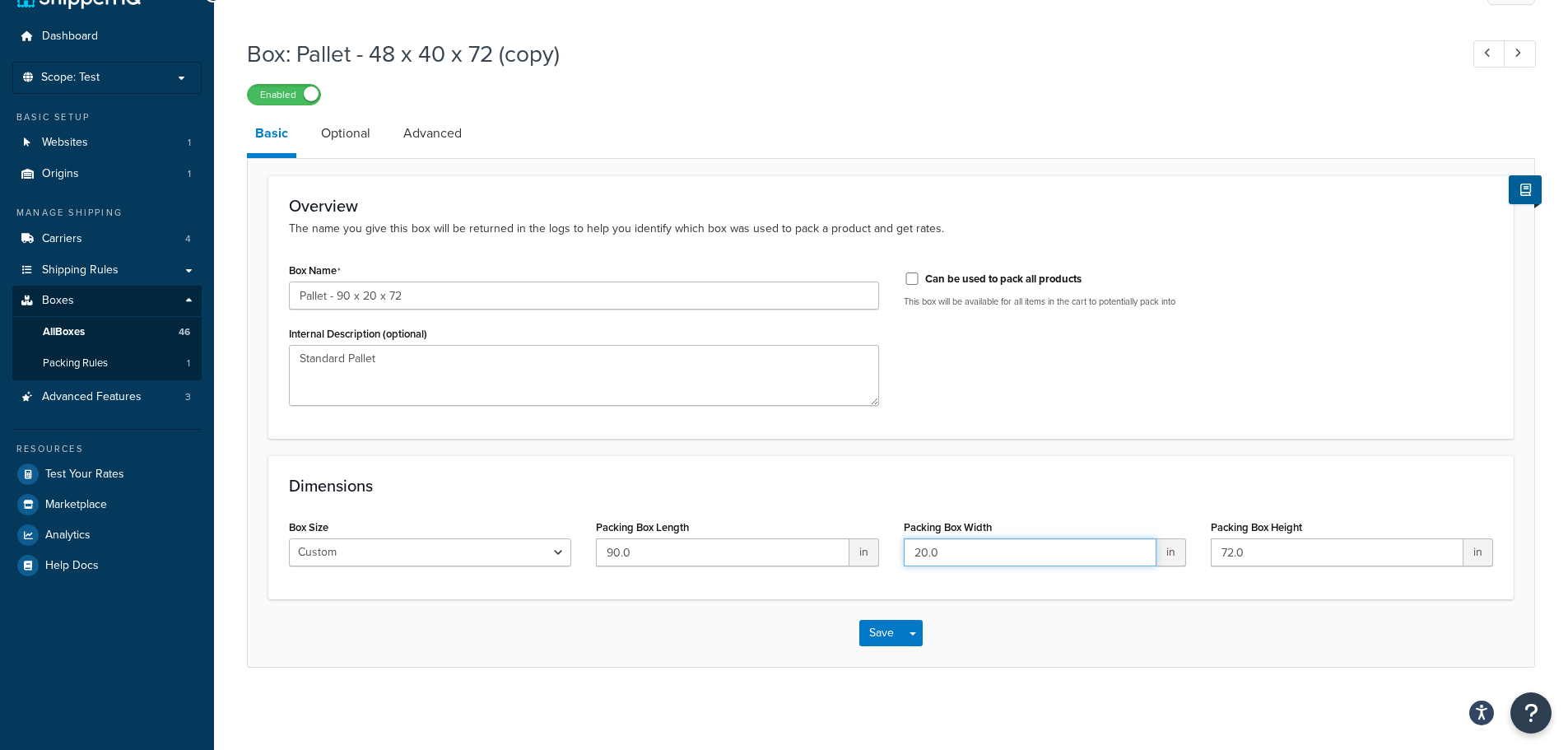
type input "20.0"
click at [1257, 555] on input "72.0" at bounding box center [1336, 552] width 253 height 28
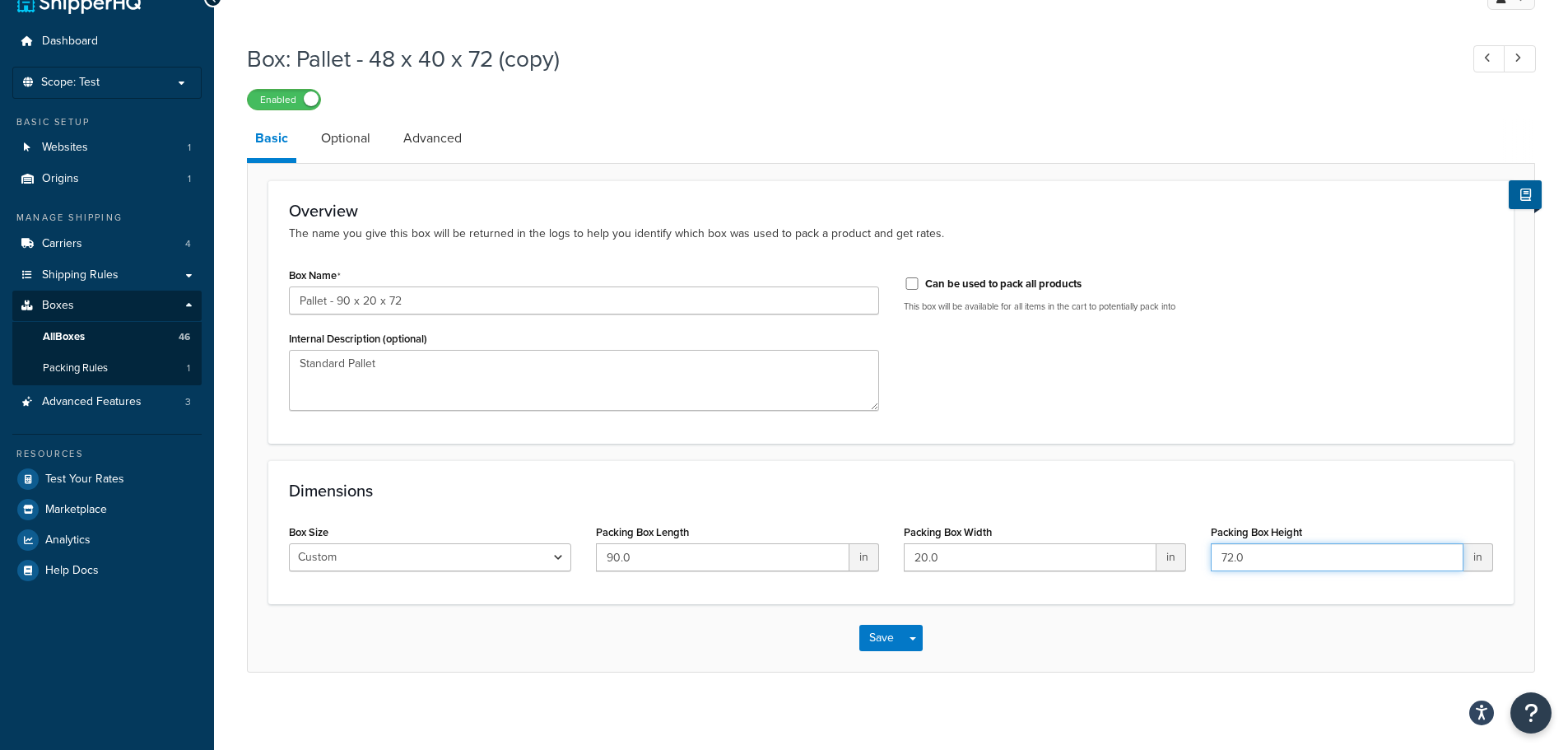
scroll to position [0, 0]
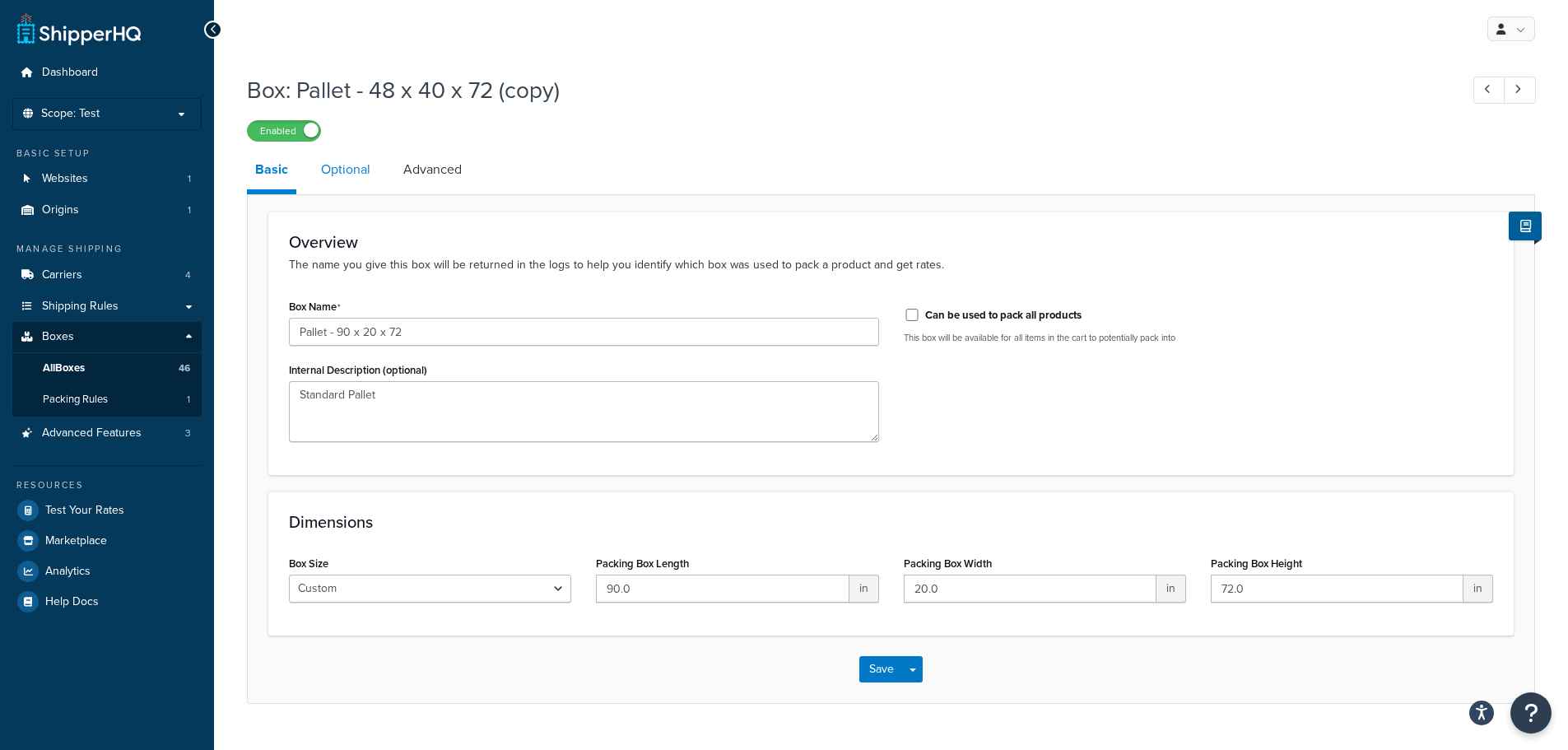
click at [344, 179] on link "Optional" at bounding box center [346, 169] width 66 height 39
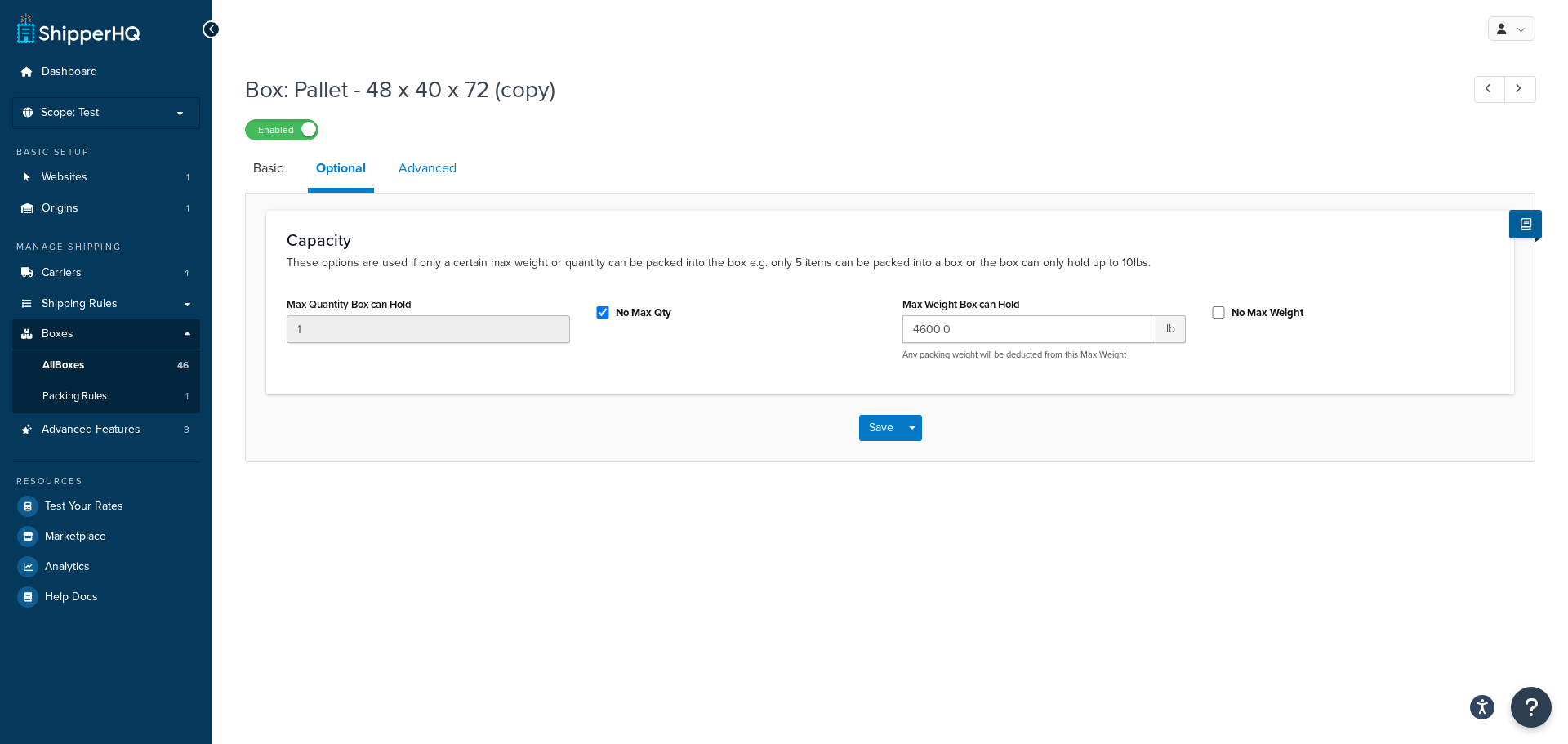
click at [414, 164] on link "Advanced" at bounding box center [427, 167] width 74 height 39
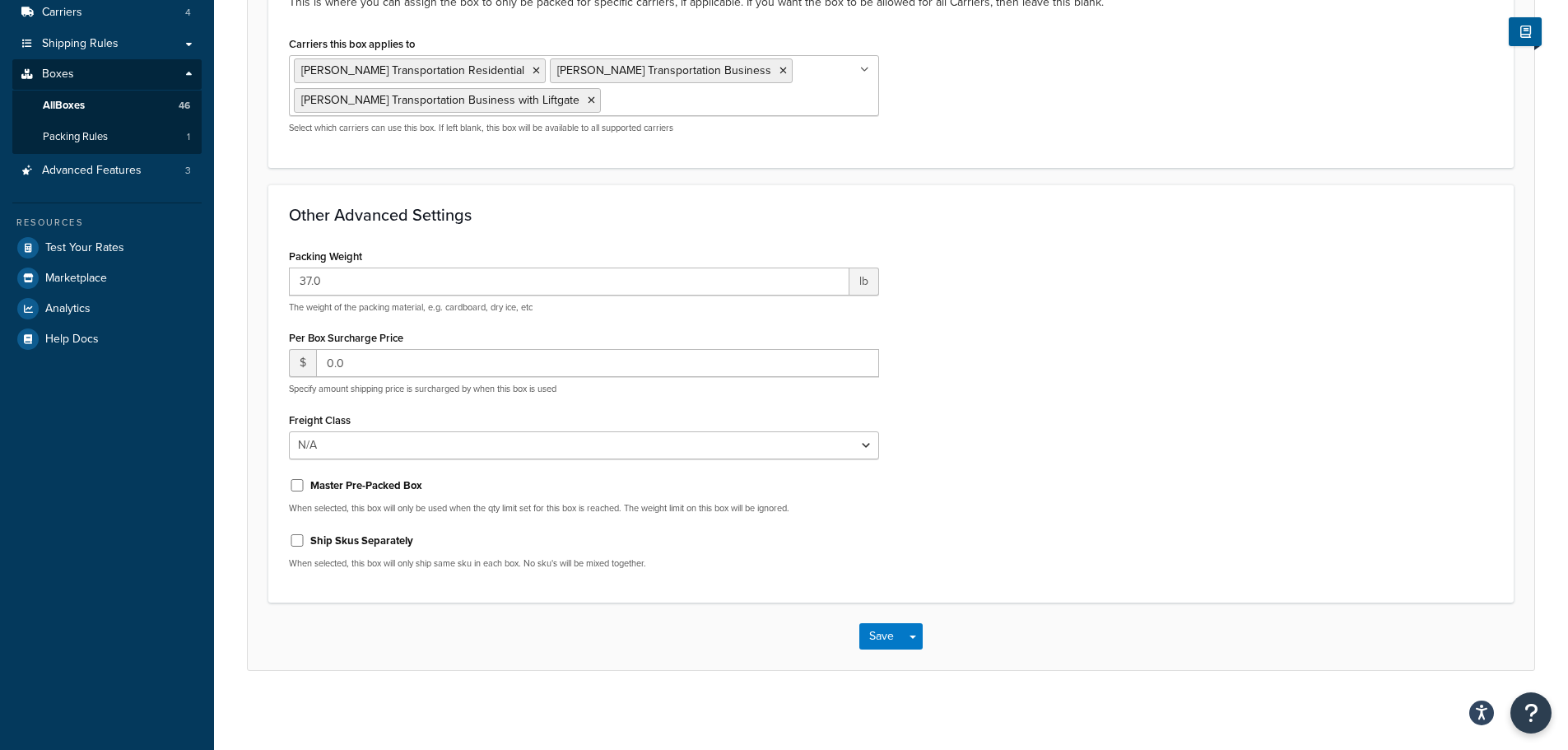
scroll to position [266, 0]
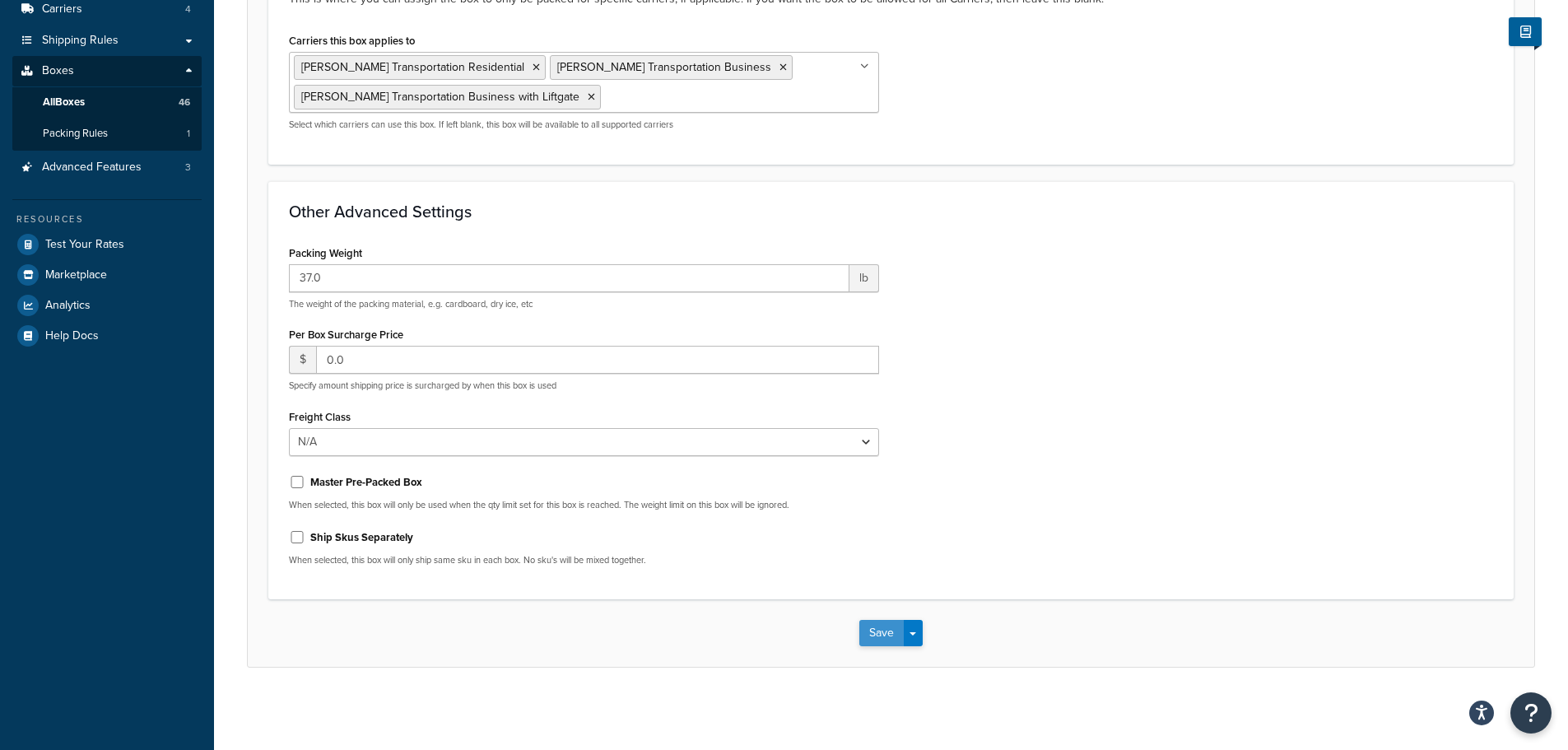
click at [877, 630] on button "Save" at bounding box center [881, 632] width 45 height 26
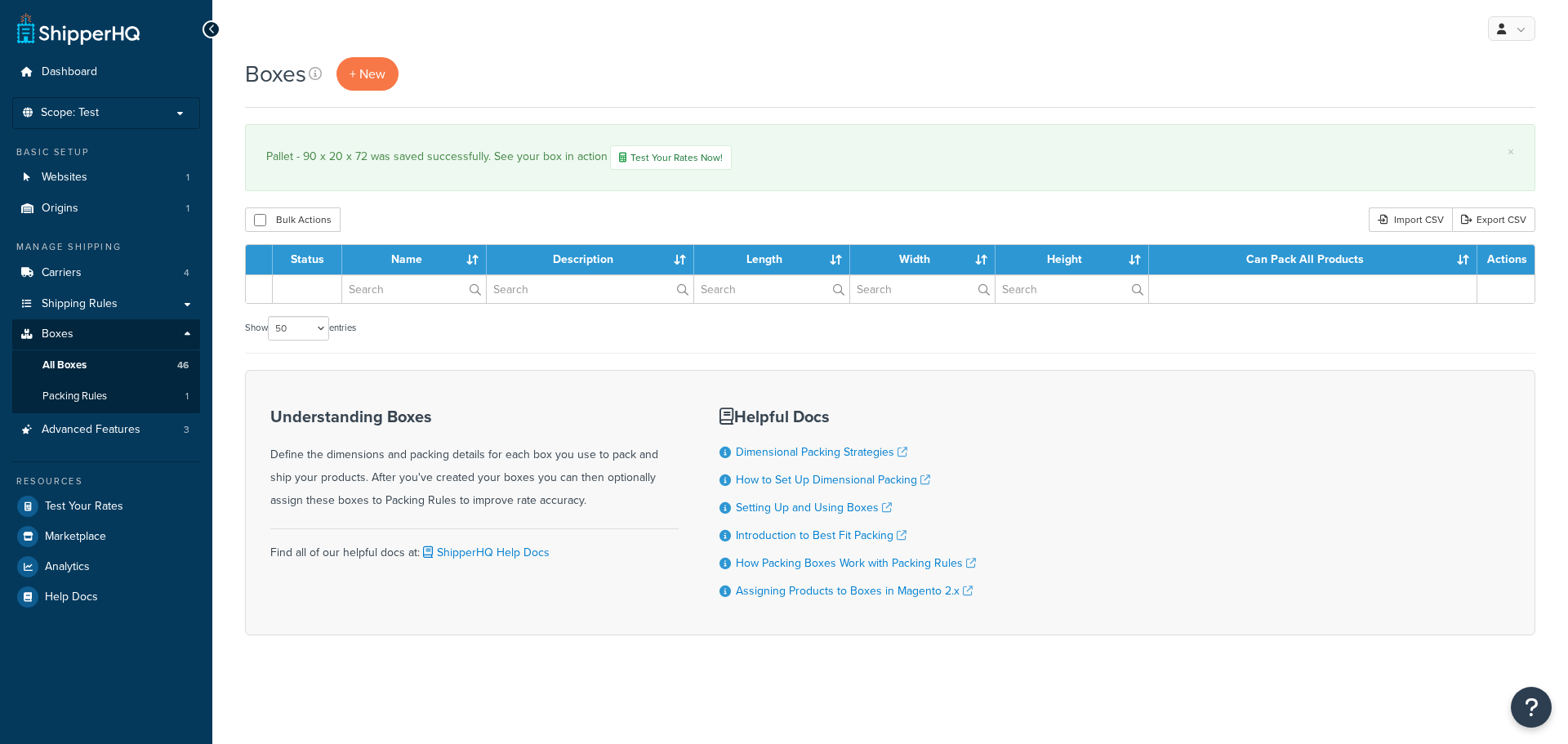
select select "50"
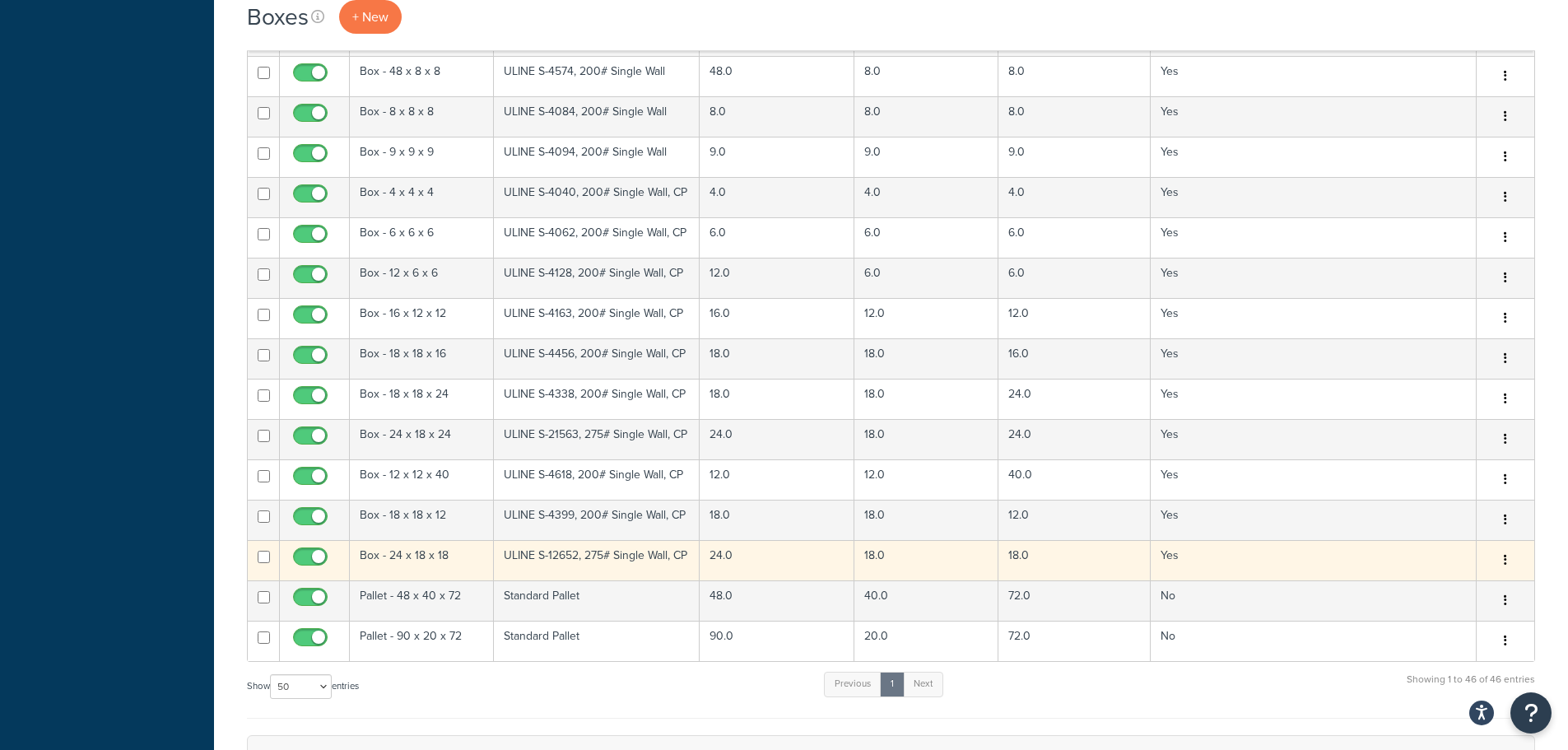
scroll to position [1536, 0]
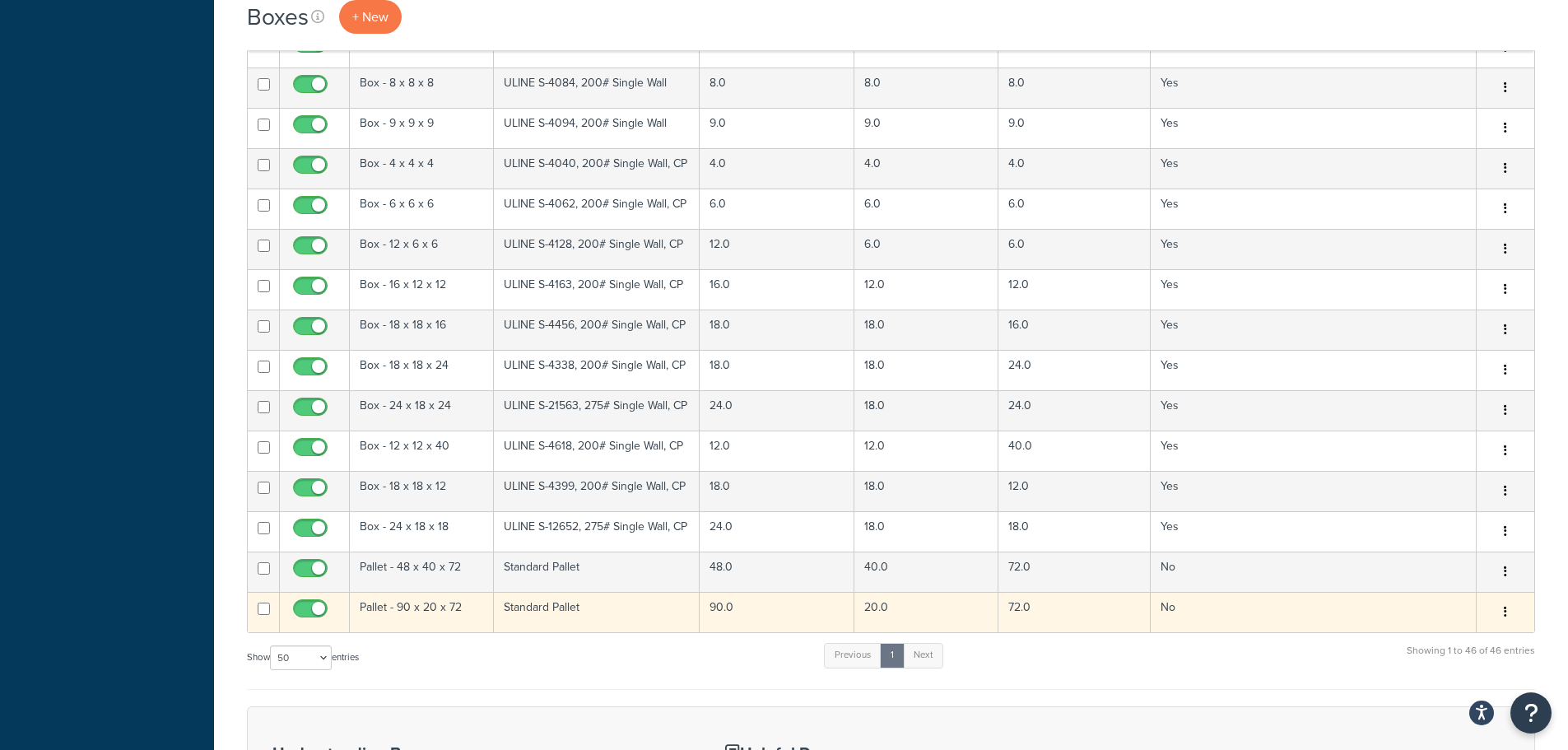
click at [649, 623] on td "Standard Pallet" at bounding box center [597, 612] width 206 height 40
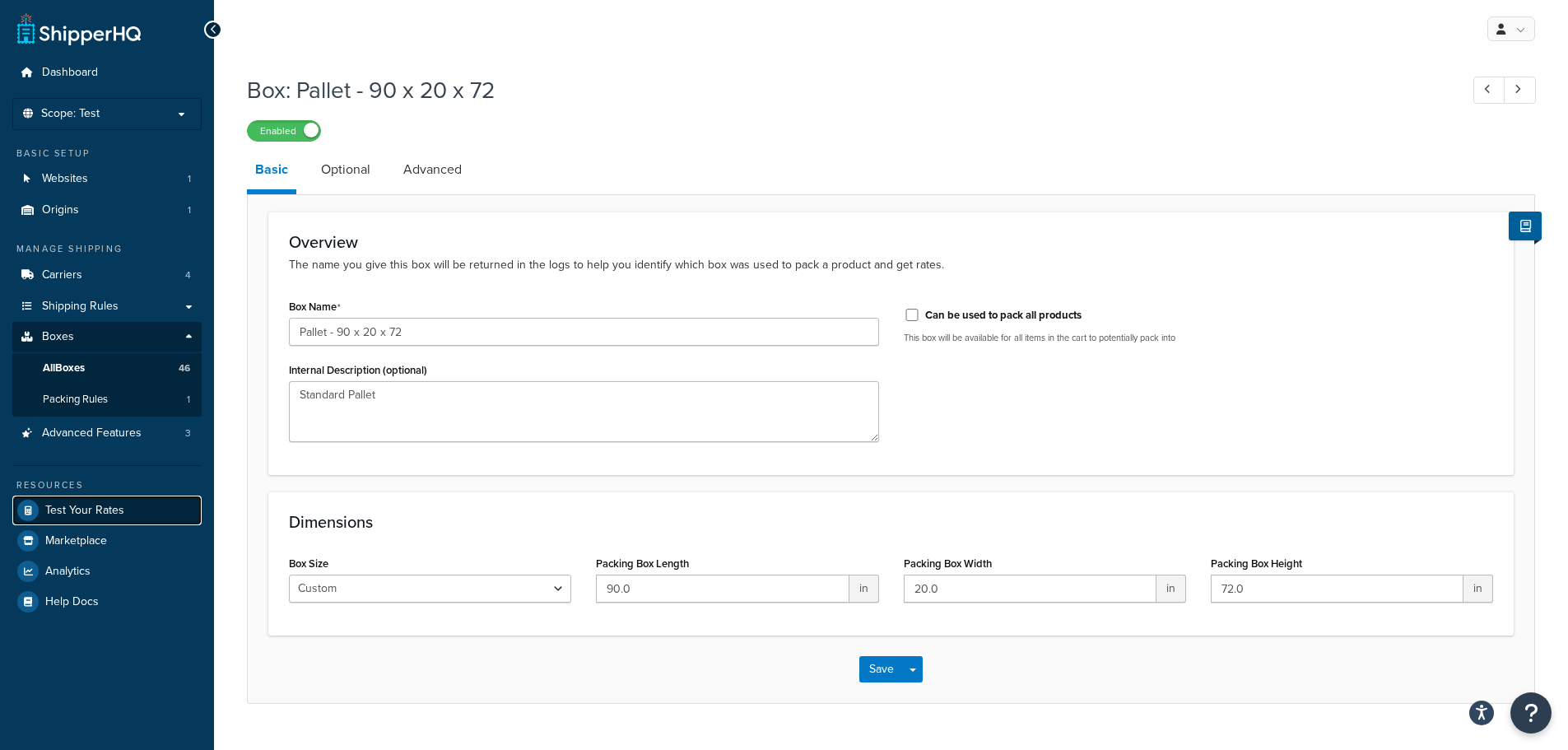
click at [131, 510] on link "Test Your Rates" at bounding box center [108, 510] width 190 height 29
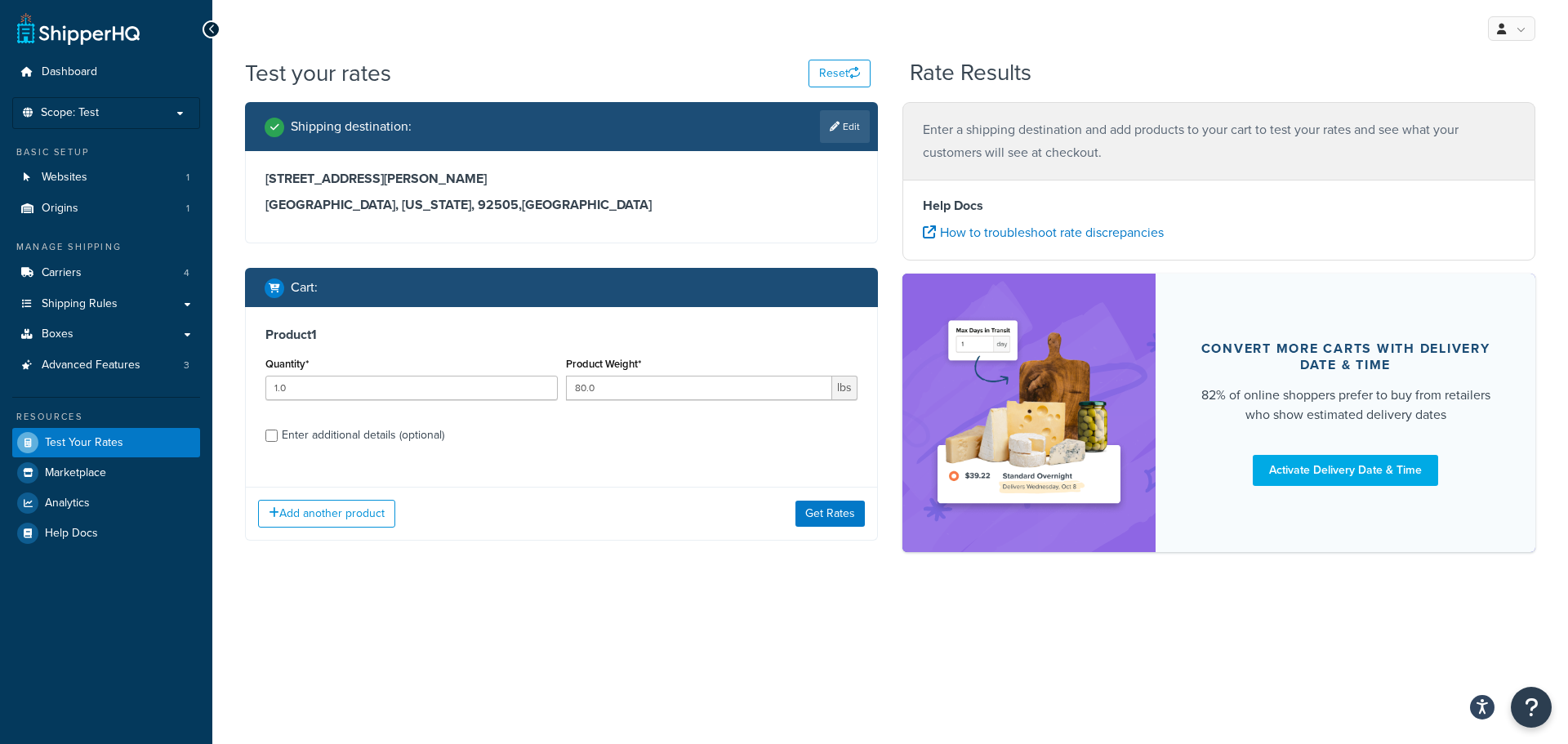
click at [335, 439] on div "Enter additional details (optional)" at bounding box center [363, 434] width 163 height 23
click at [278, 439] on input "Enter additional details (optional)" at bounding box center [272, 436] width 13 height 13
checkbox input "true"
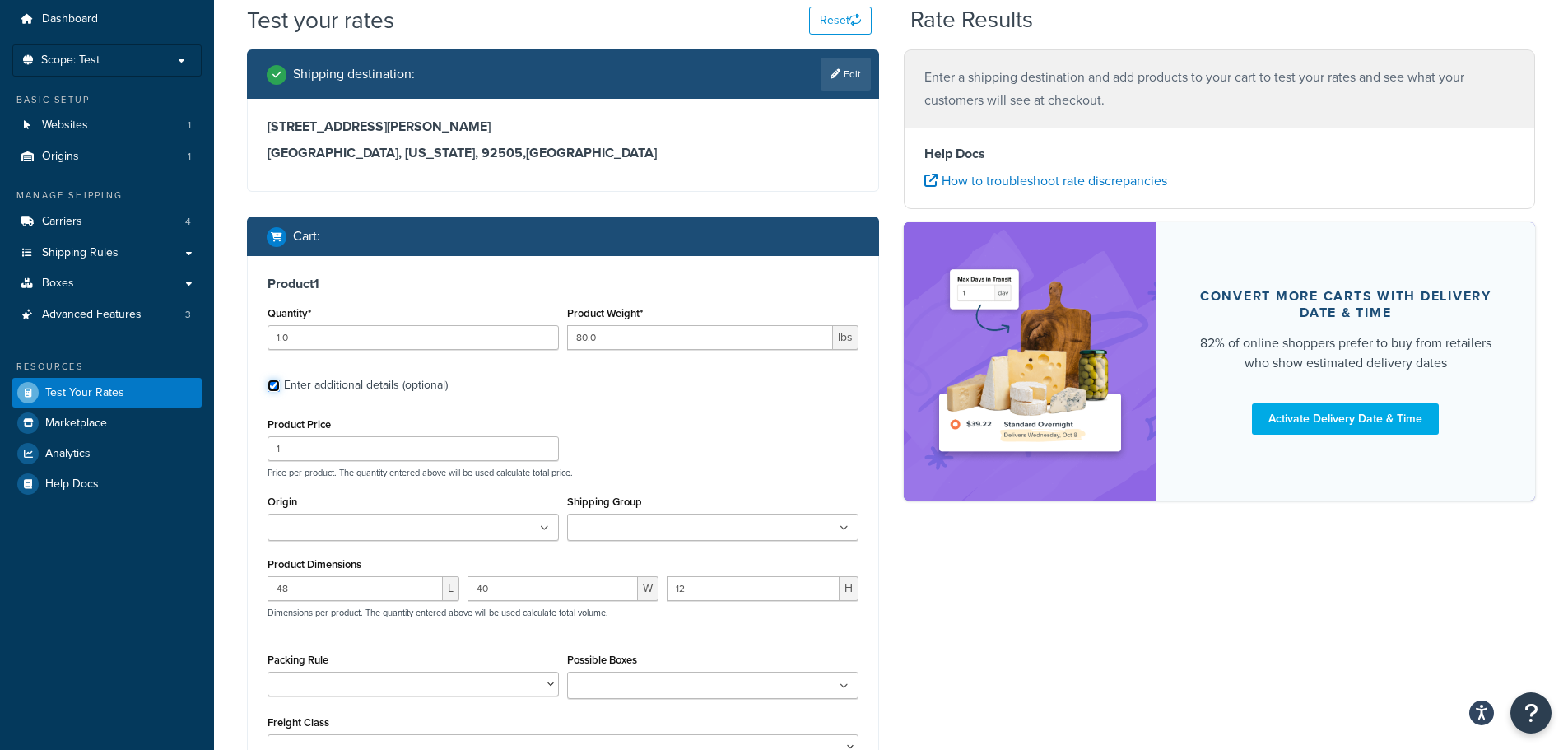
scroll to position [82, 0]
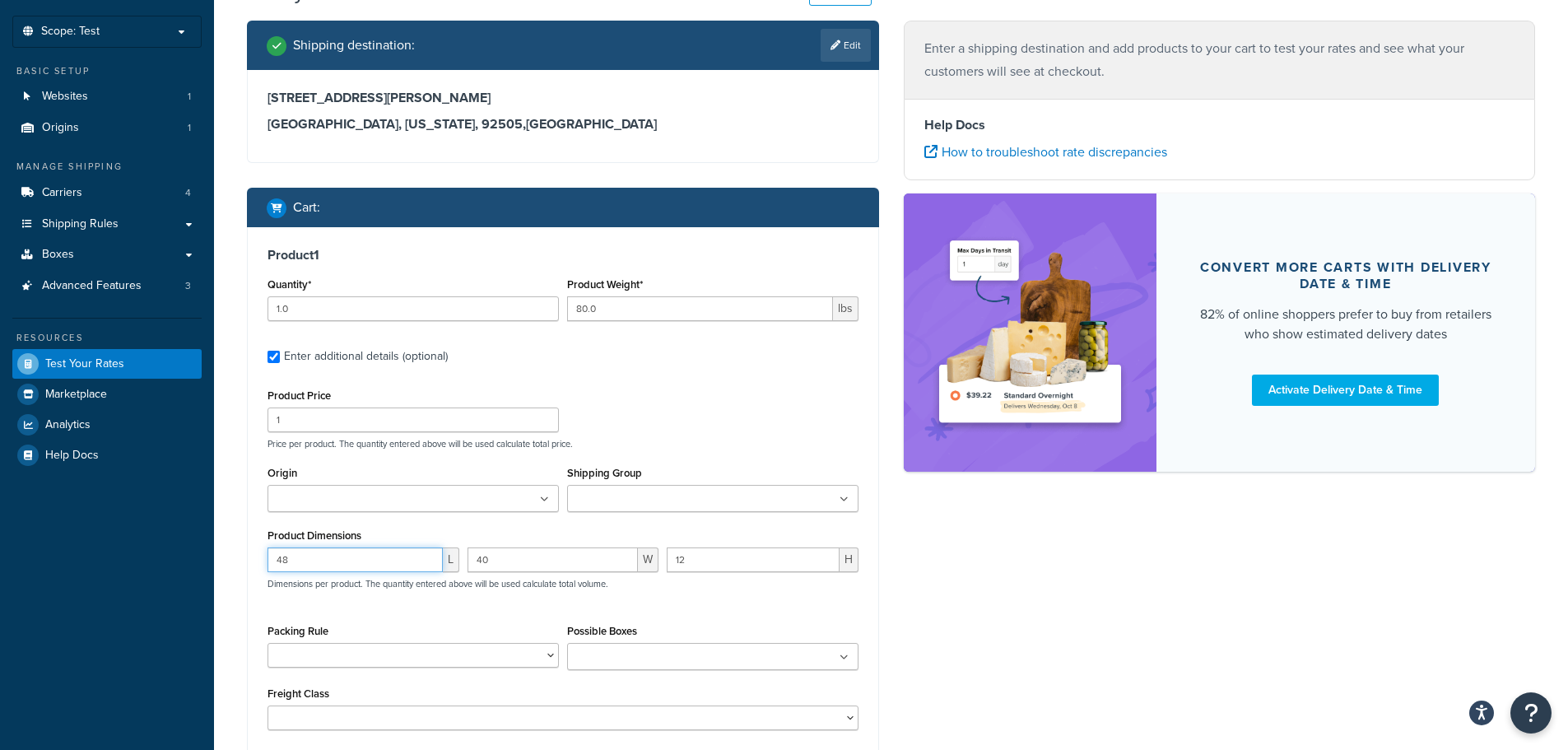
click at [383, 567] on input "48" at bounding box center [355, 559] width 175 height 25
type input "9"
type input "85"
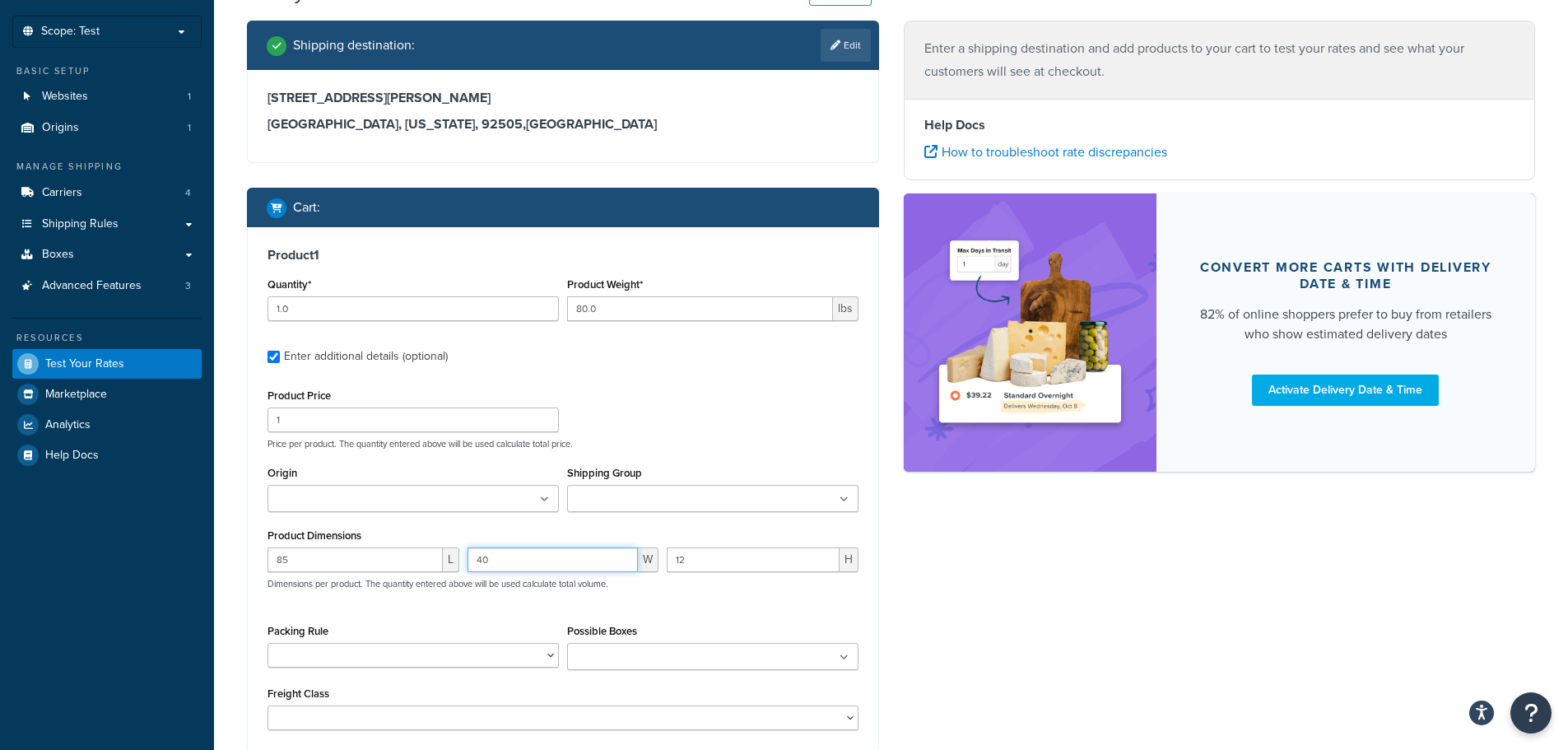
click at [518, 559] on input "40" at bounding box center [553, 559] width 171 height 25
type input "15"
click at [703, 562] on input "12" at bounding box center [753, 559] width 172 height 25
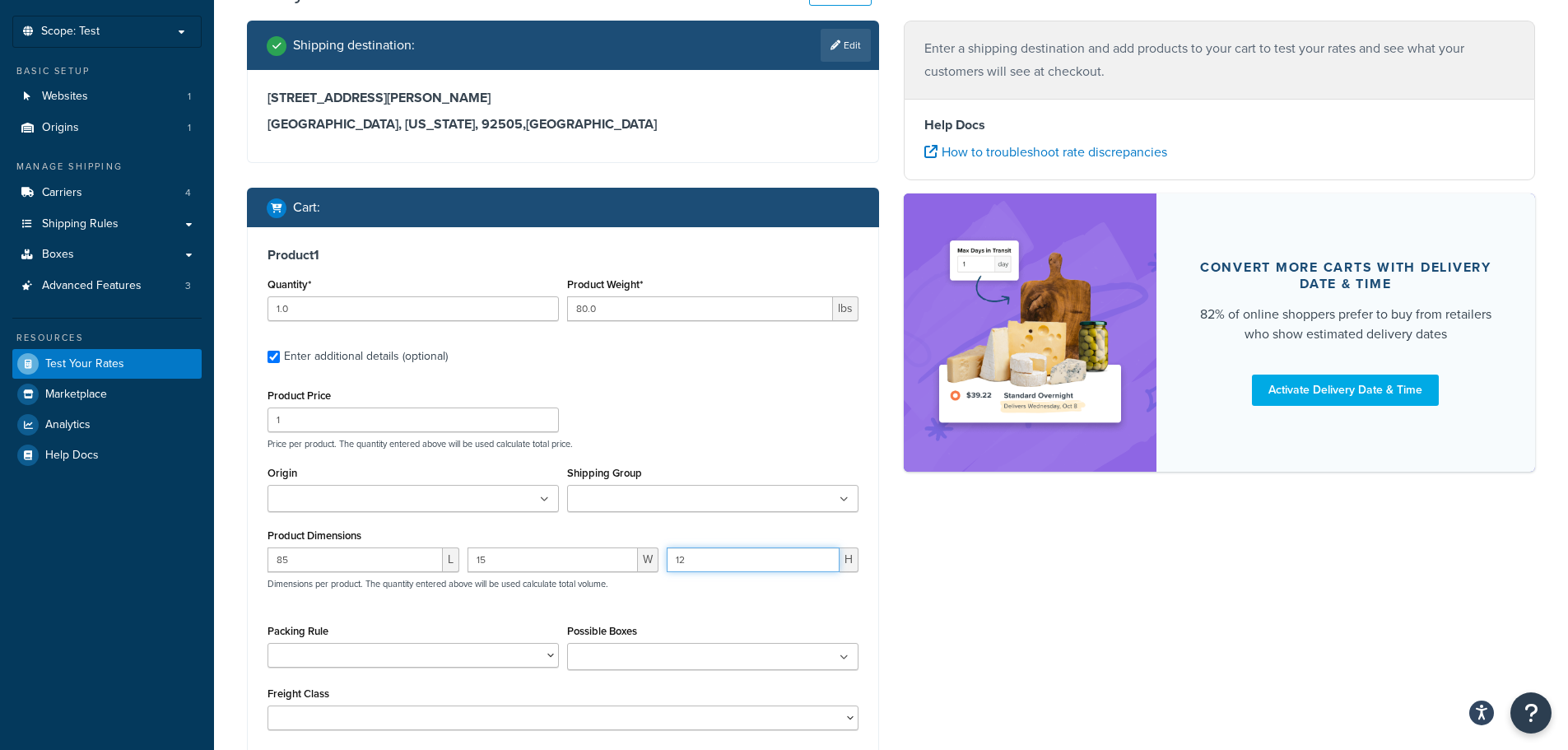
click at [703, 562] on input "12" at bounding box center [753, 559] width 172 height 25
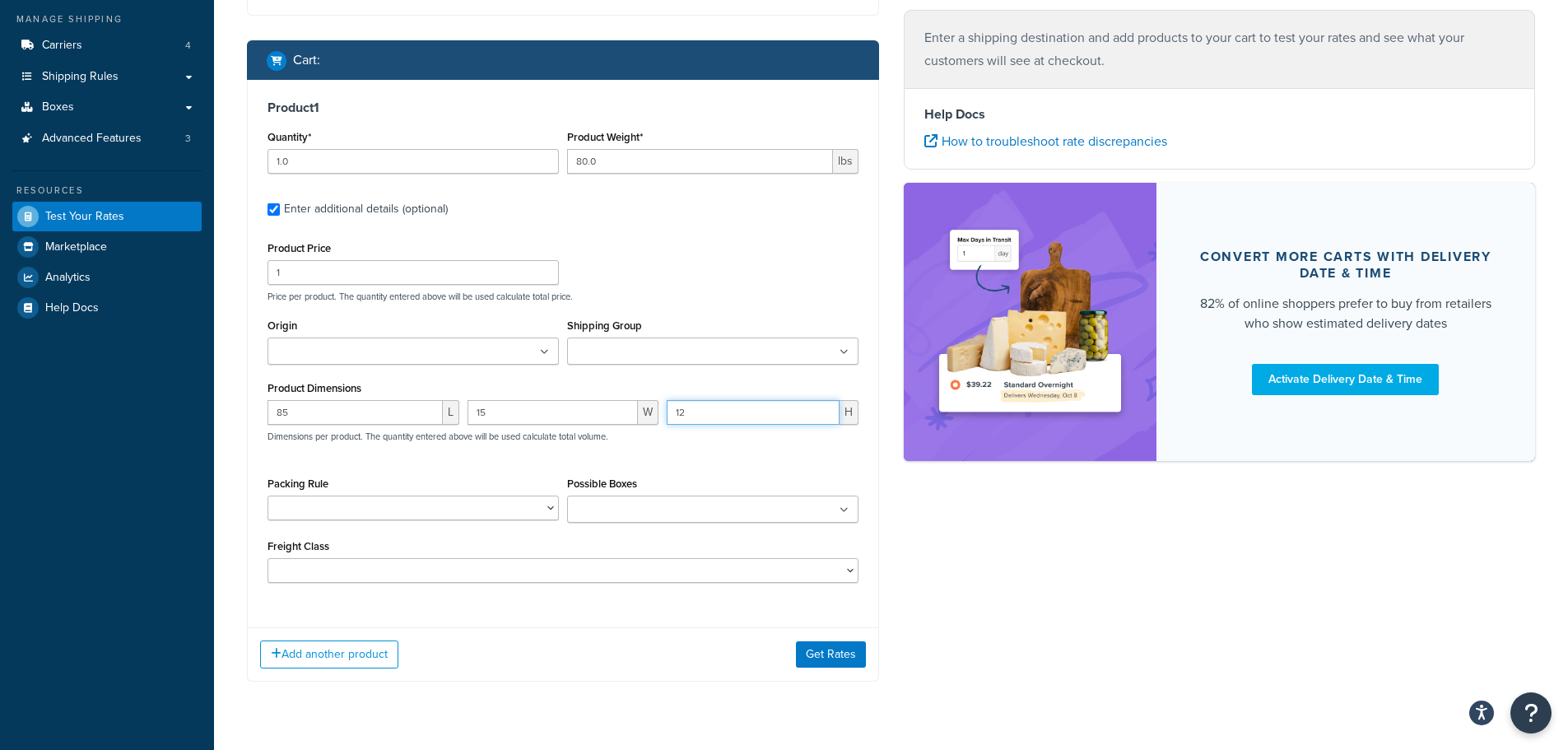
scroll to position [247, 0]
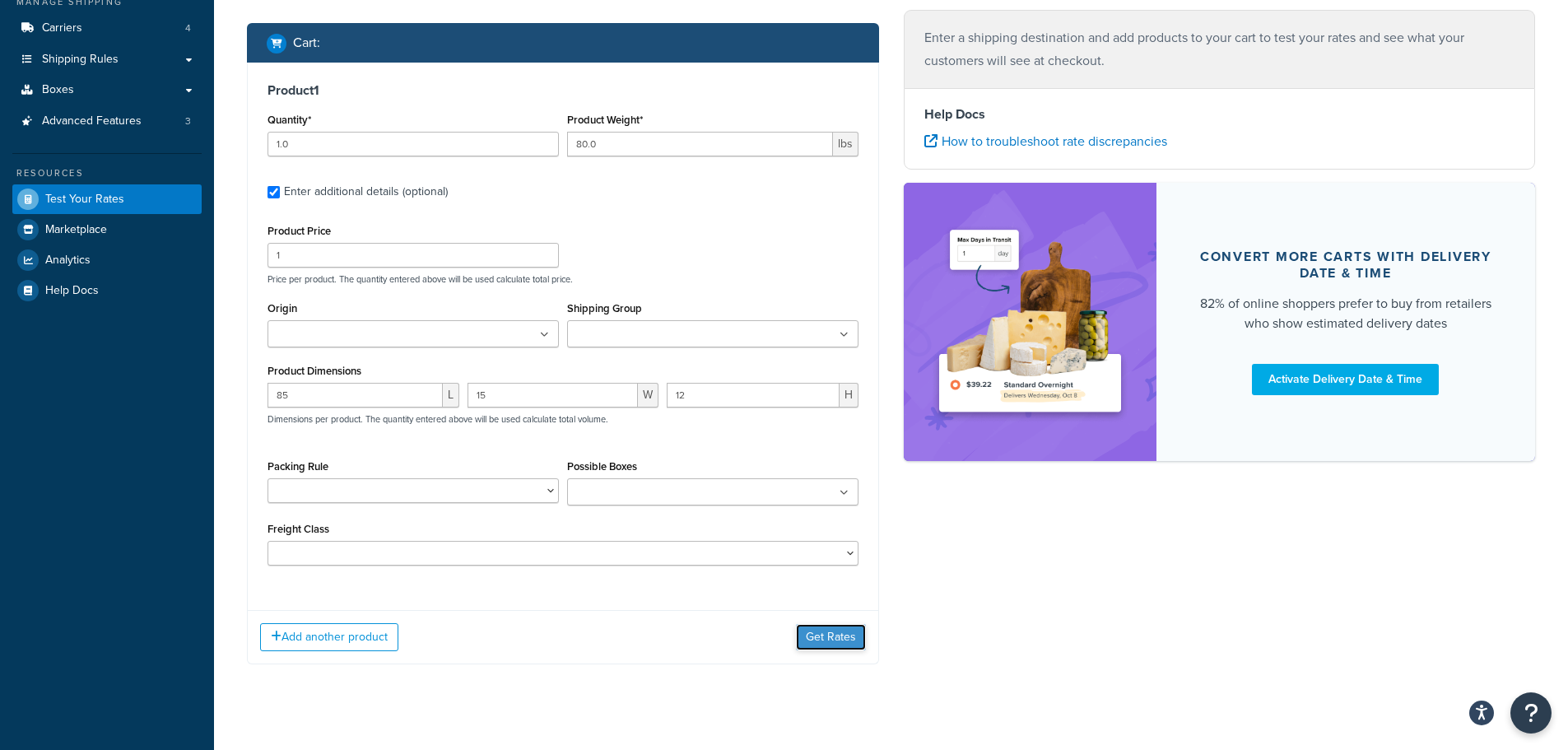
click at [828, 639] on button "Get Rates" at bounding box center [831, 637] width 70 height 26
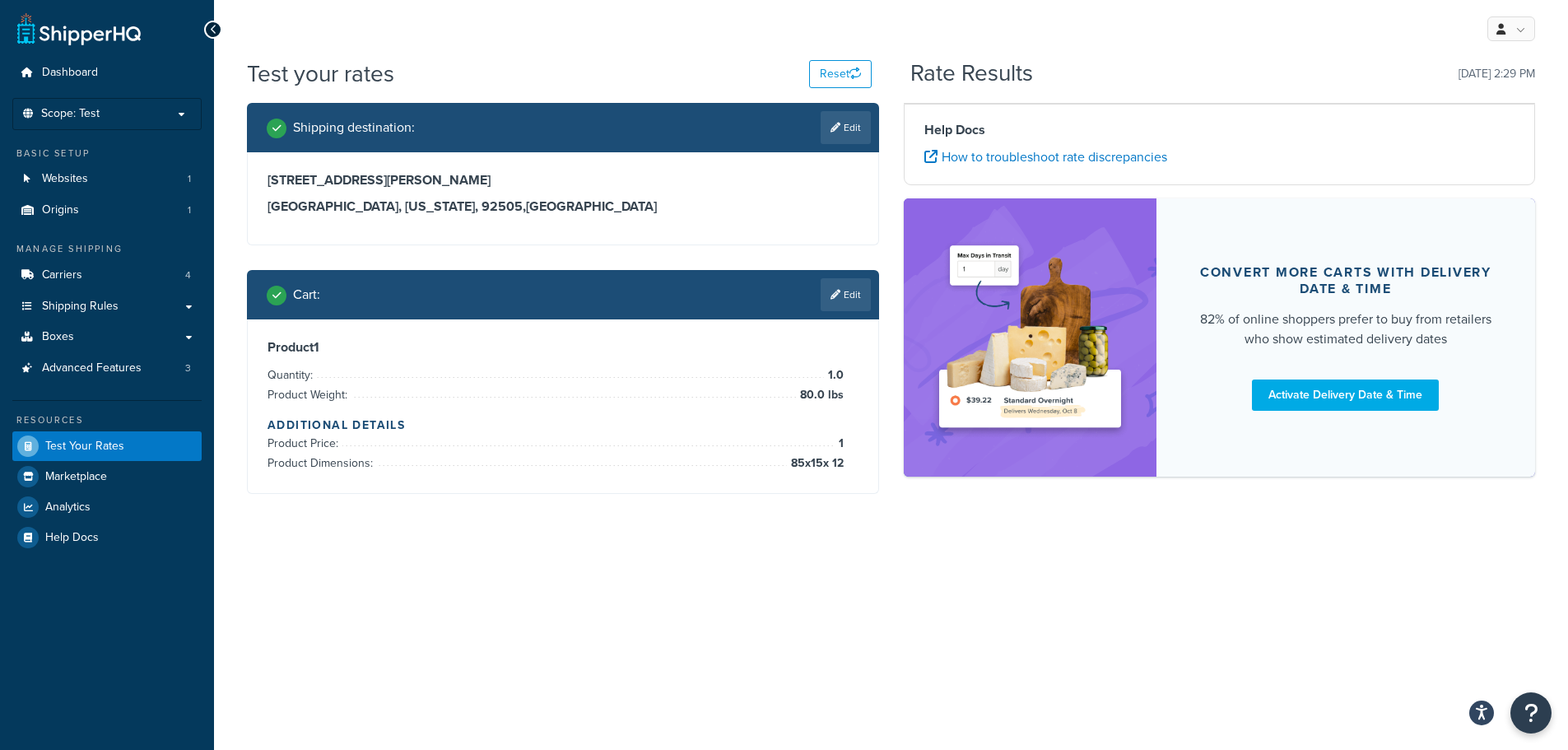
scroll to position [0, 0]
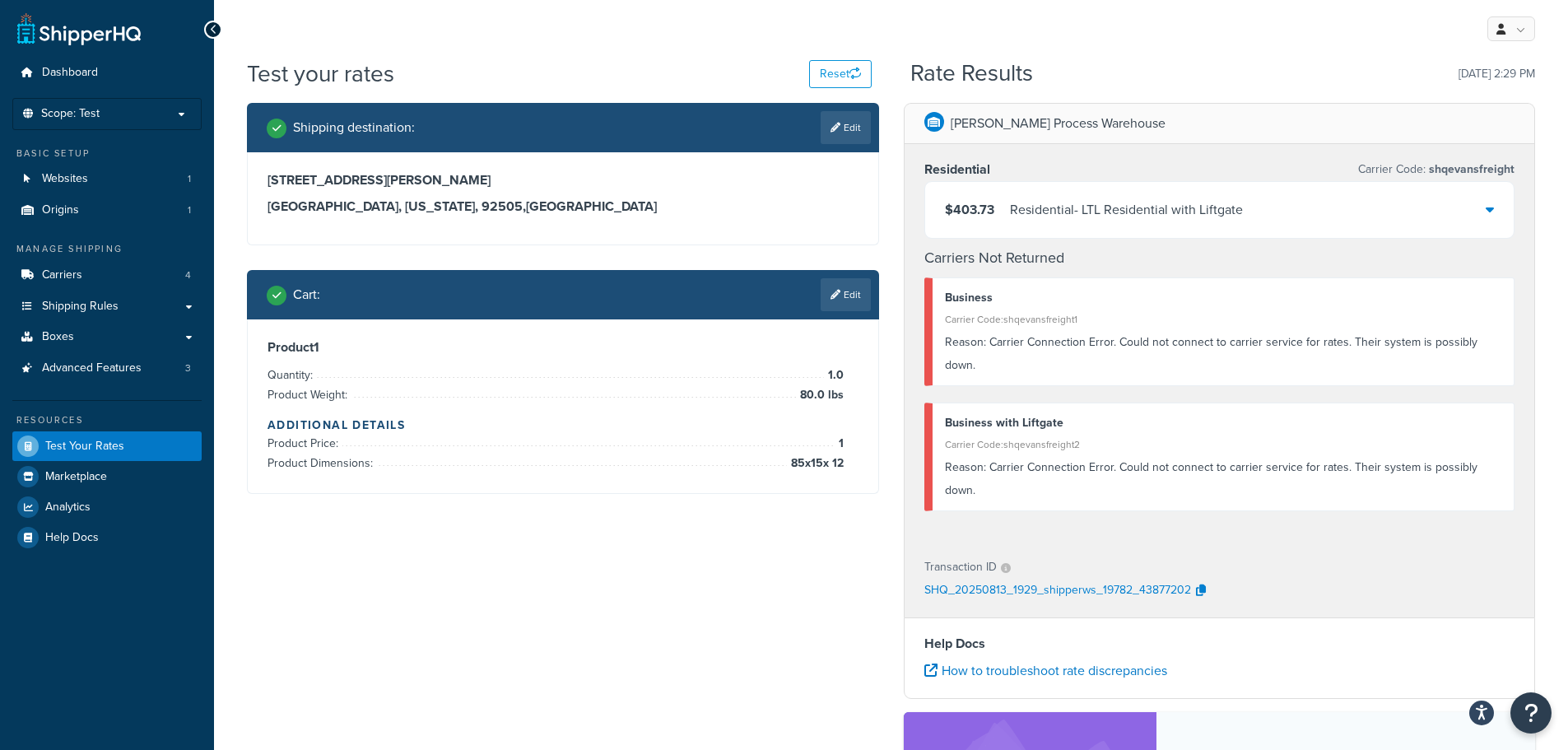
click at [1107, 206] on div "Residential - LTL Residential with Liftgate" at bounding box center [1126, 209] width 233 height 23
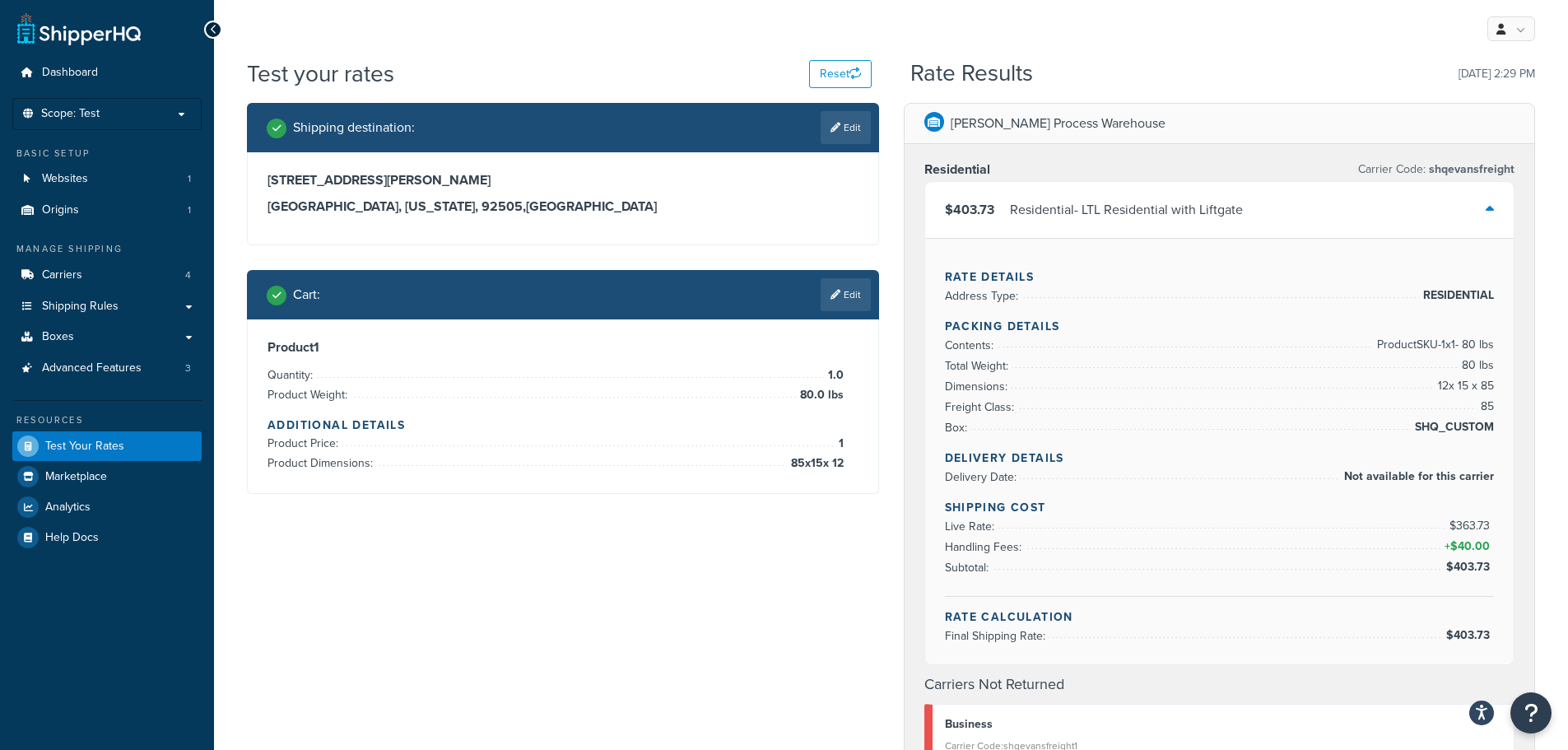
click at [1107, 206] on div "Residential - LTL Residential with Liftgate" at bounding box center [1126, 209] width 233 height 23
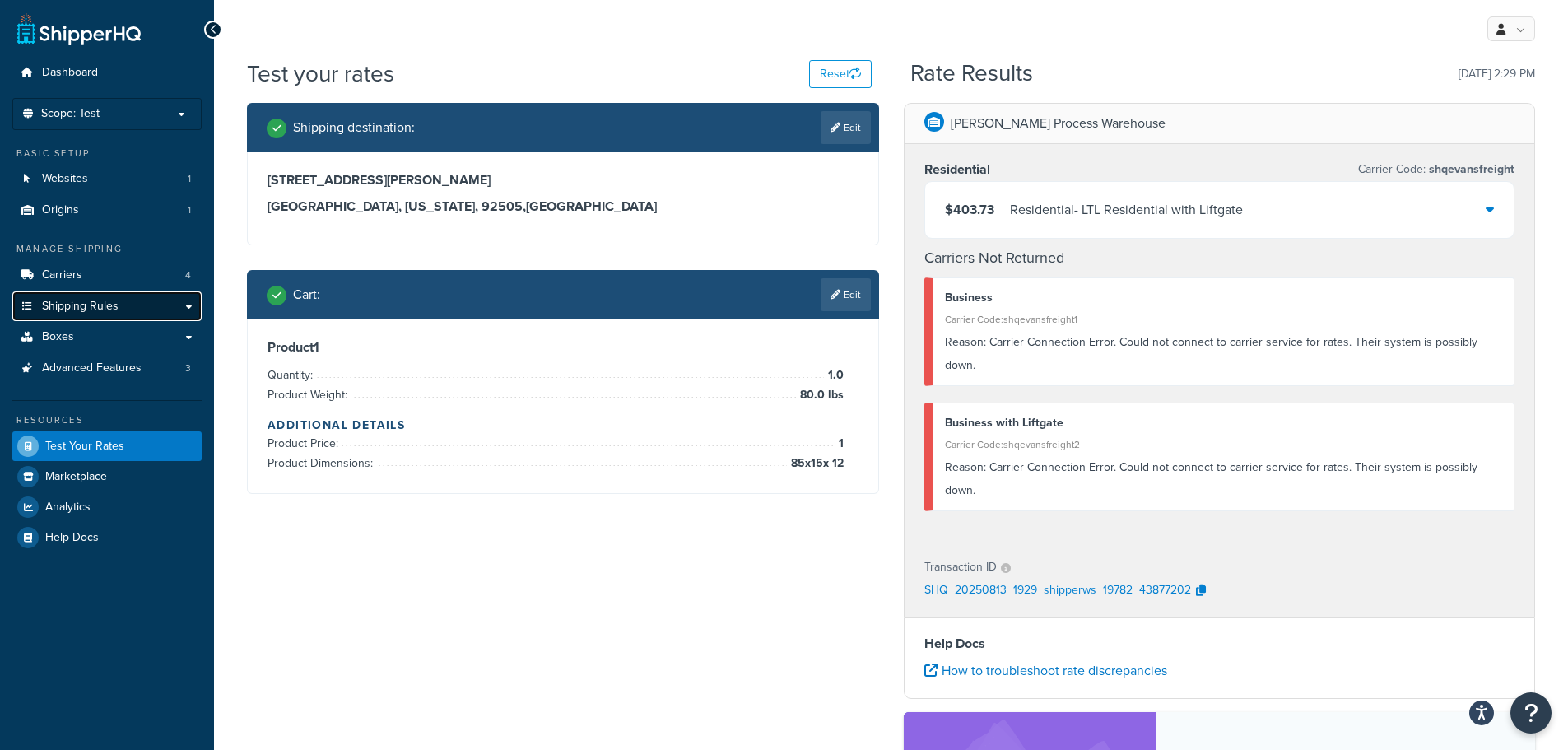
click at [88, 316] on link "Shipping Rules" at bounding box center [108, 306] width 190 height 30
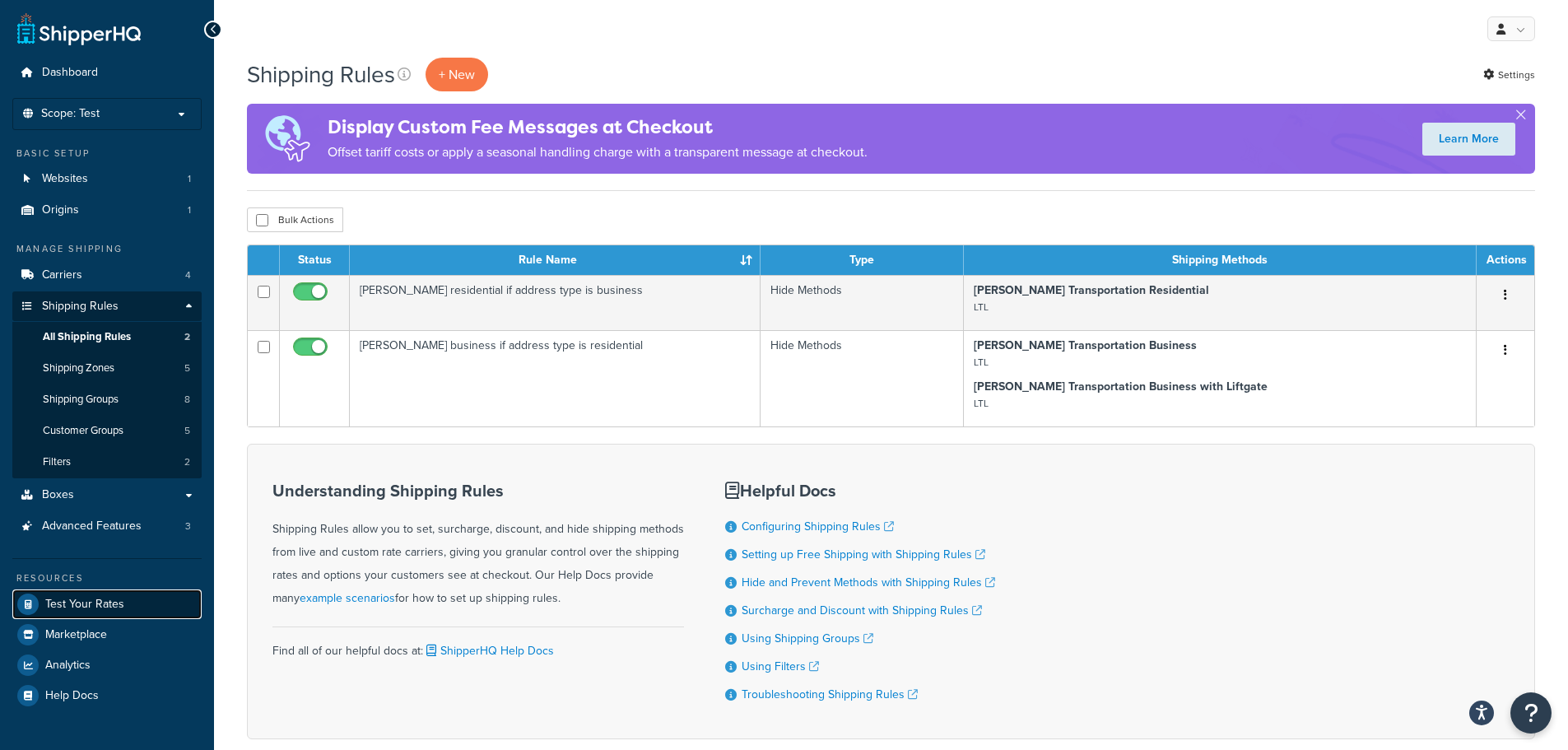
click at [113, 602] on span "Test Your Rates" at bounding box center [85, 604] width 79 height 14
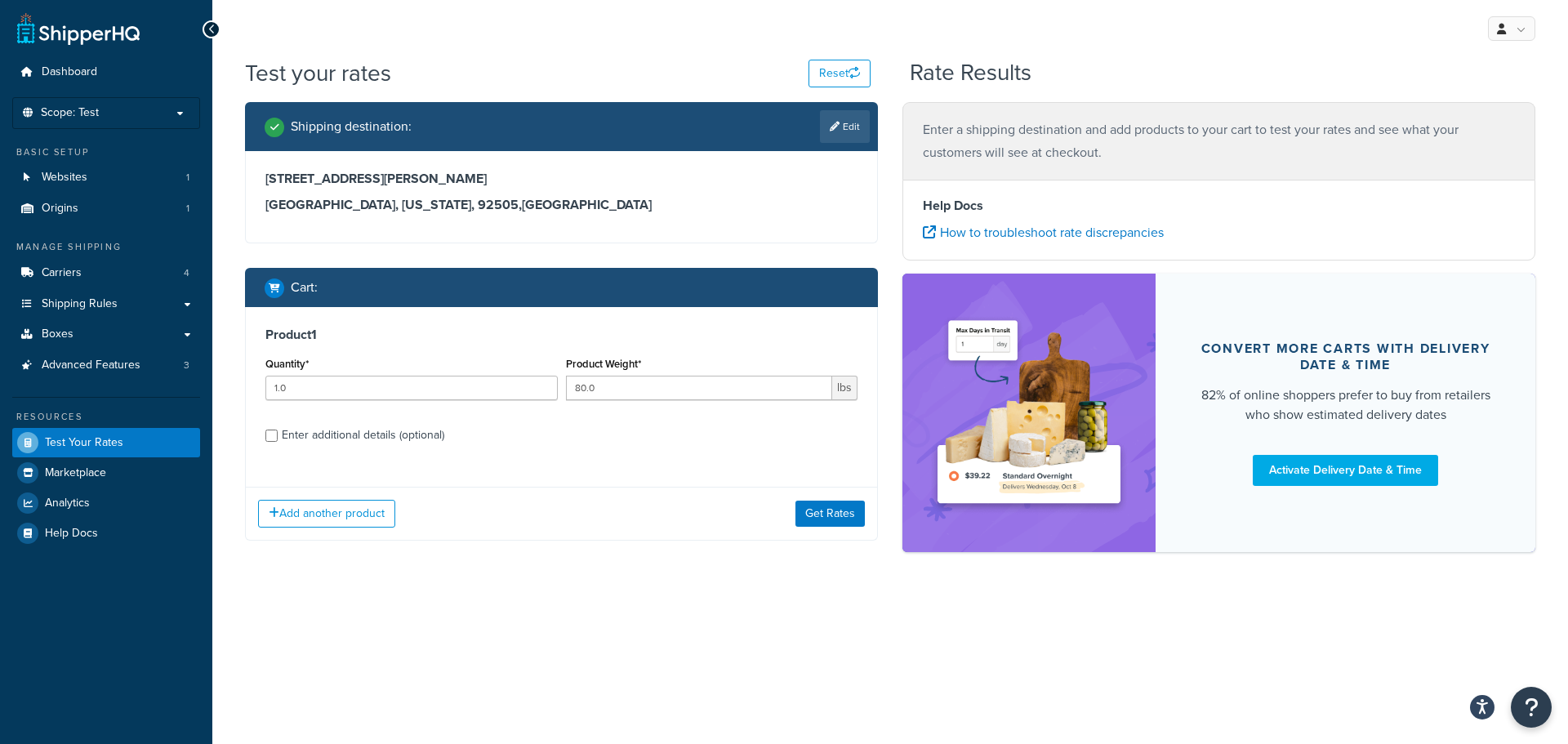
click at [368, 434] on div "Enter additional details (optional)" at bounding box center [363, 434] width 163 height 23
click at [278, 434] on input "Enter additional details (optional)" at bounding box center [272, 436] width 13 height 13
checkbox input "true"
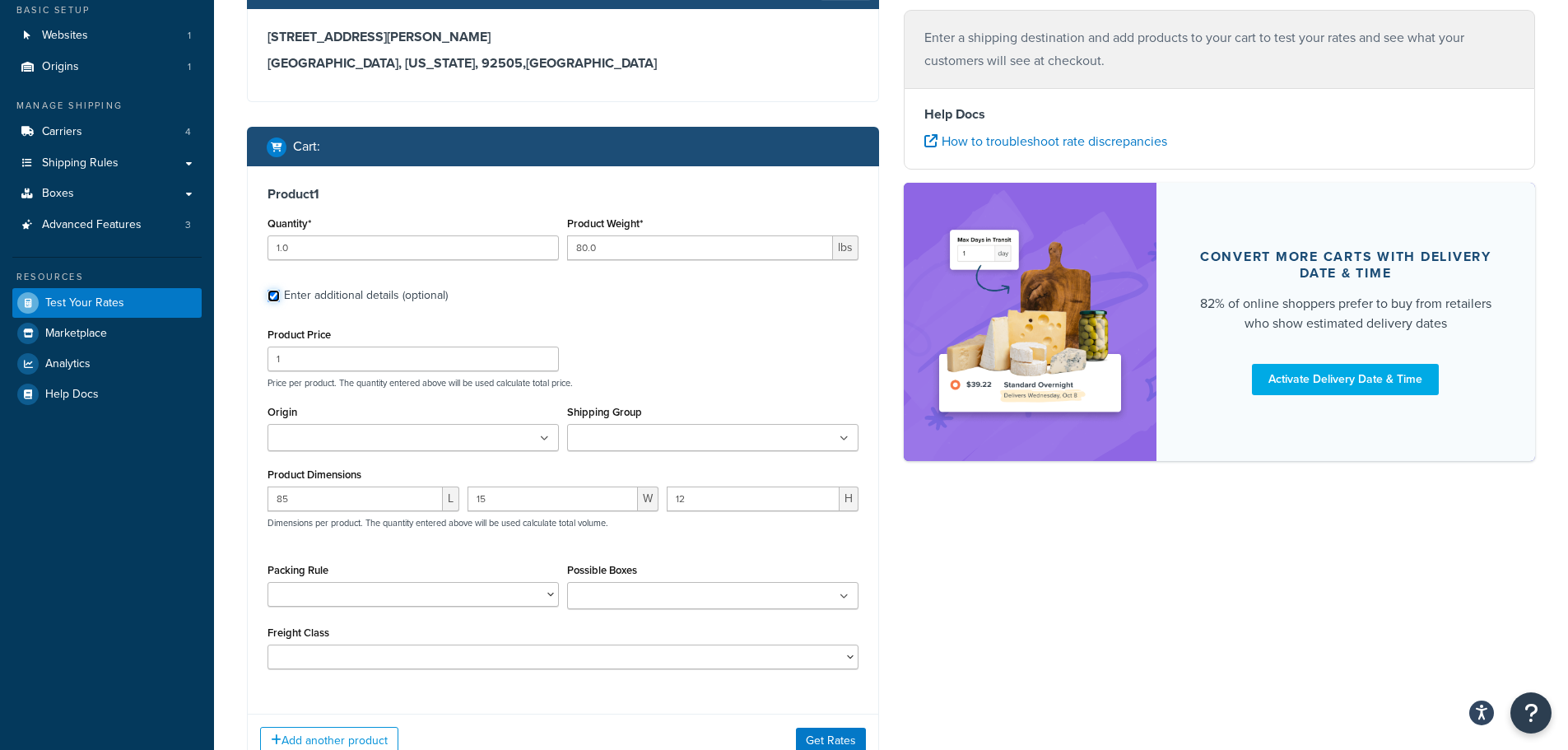
scroll to position [164, 0]
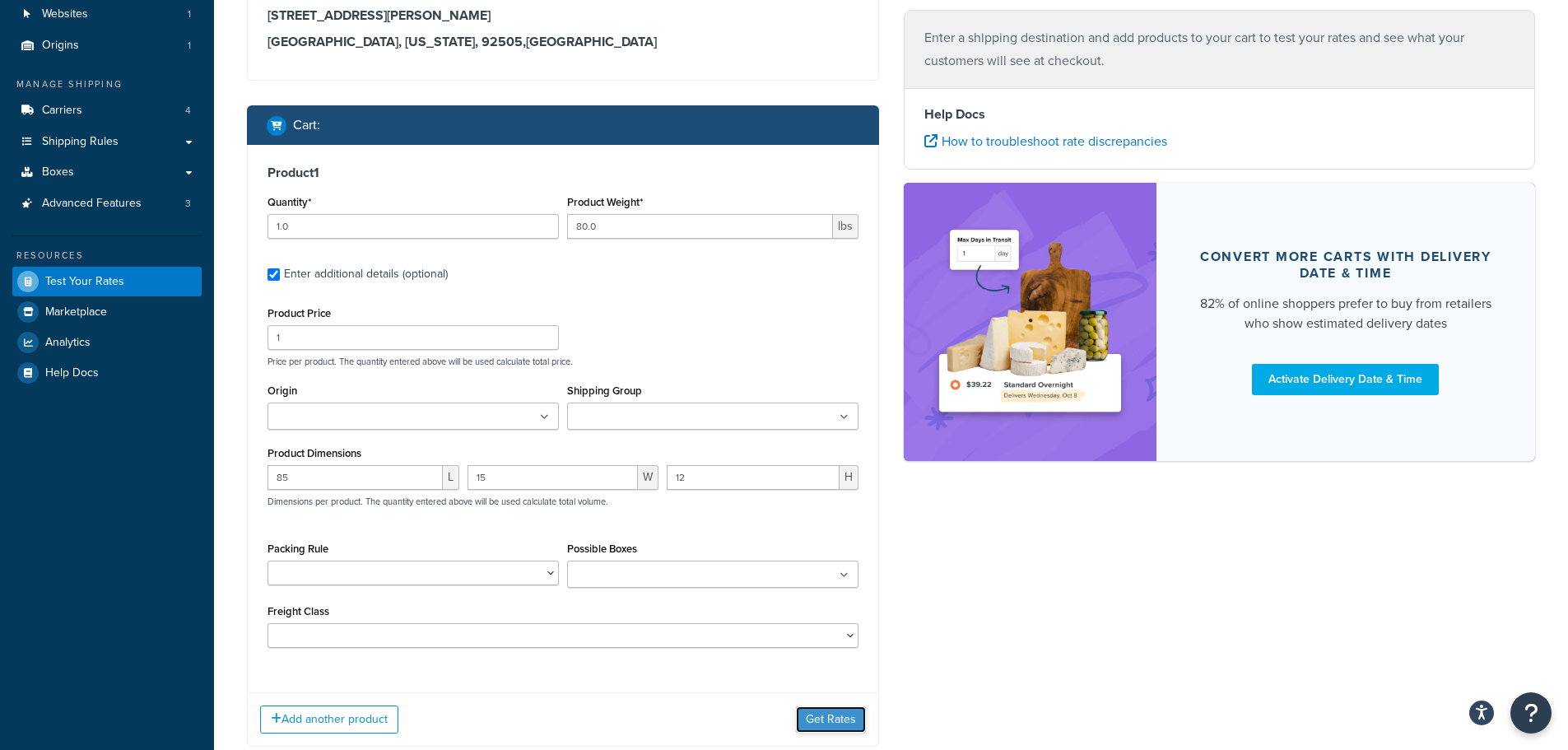
click at [853, 728] on button "Get Rates" at bounding box center [831, 719] width 70 height 26
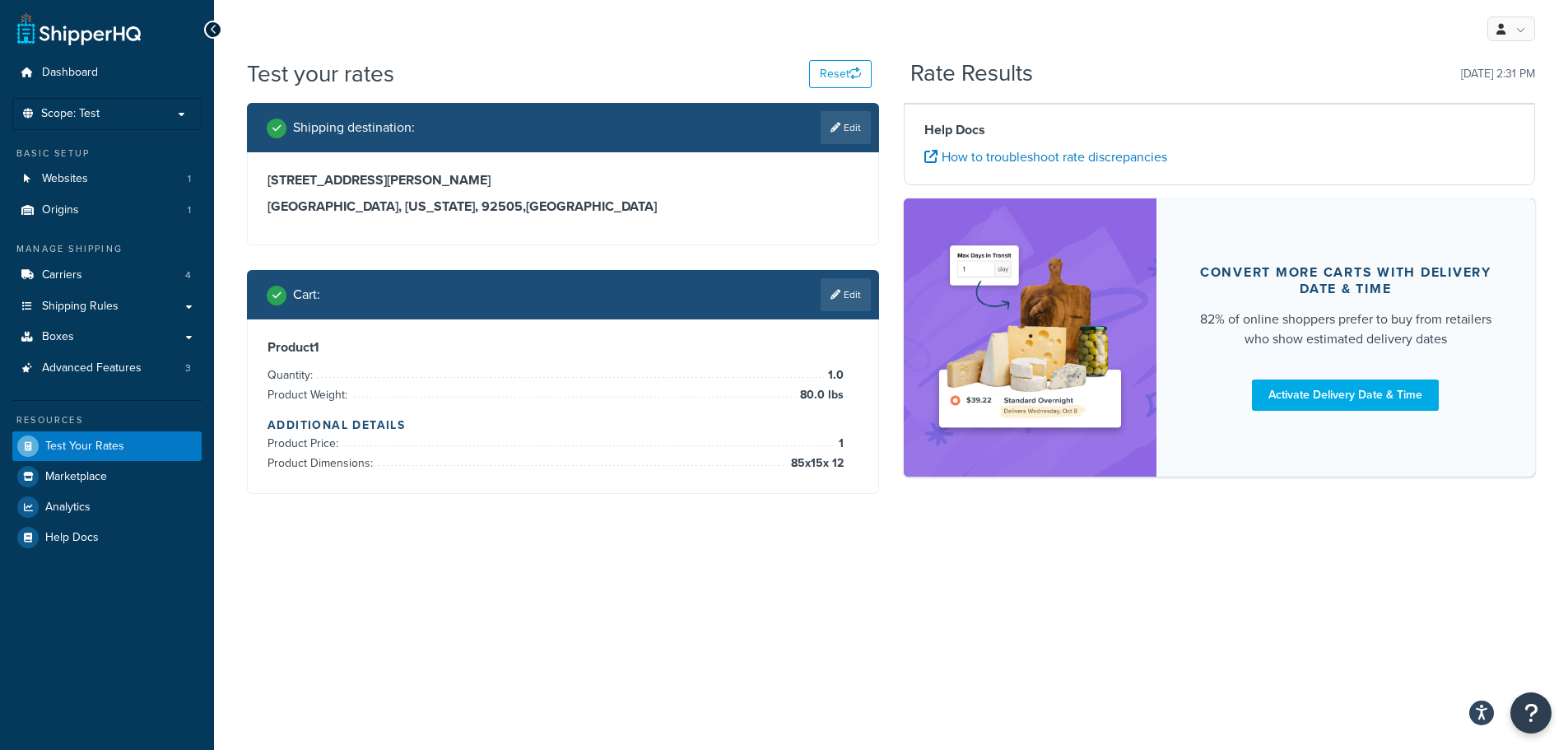
scroll to position [0, 0]
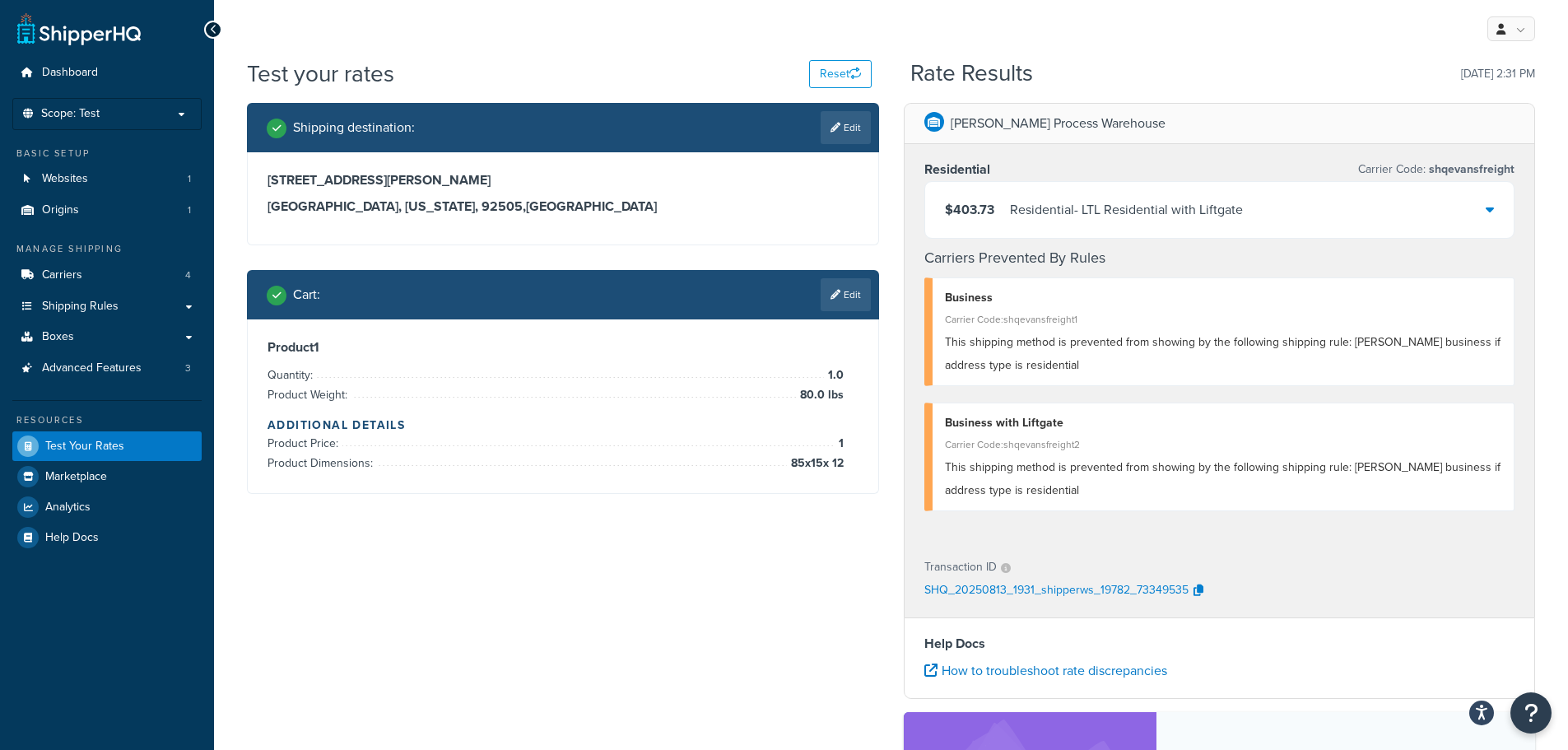
click at [1128, 228] on div "$403.73 Residential - LTL Residential with Liftgate" at bounding box center [1220, 209] width 589 height 56
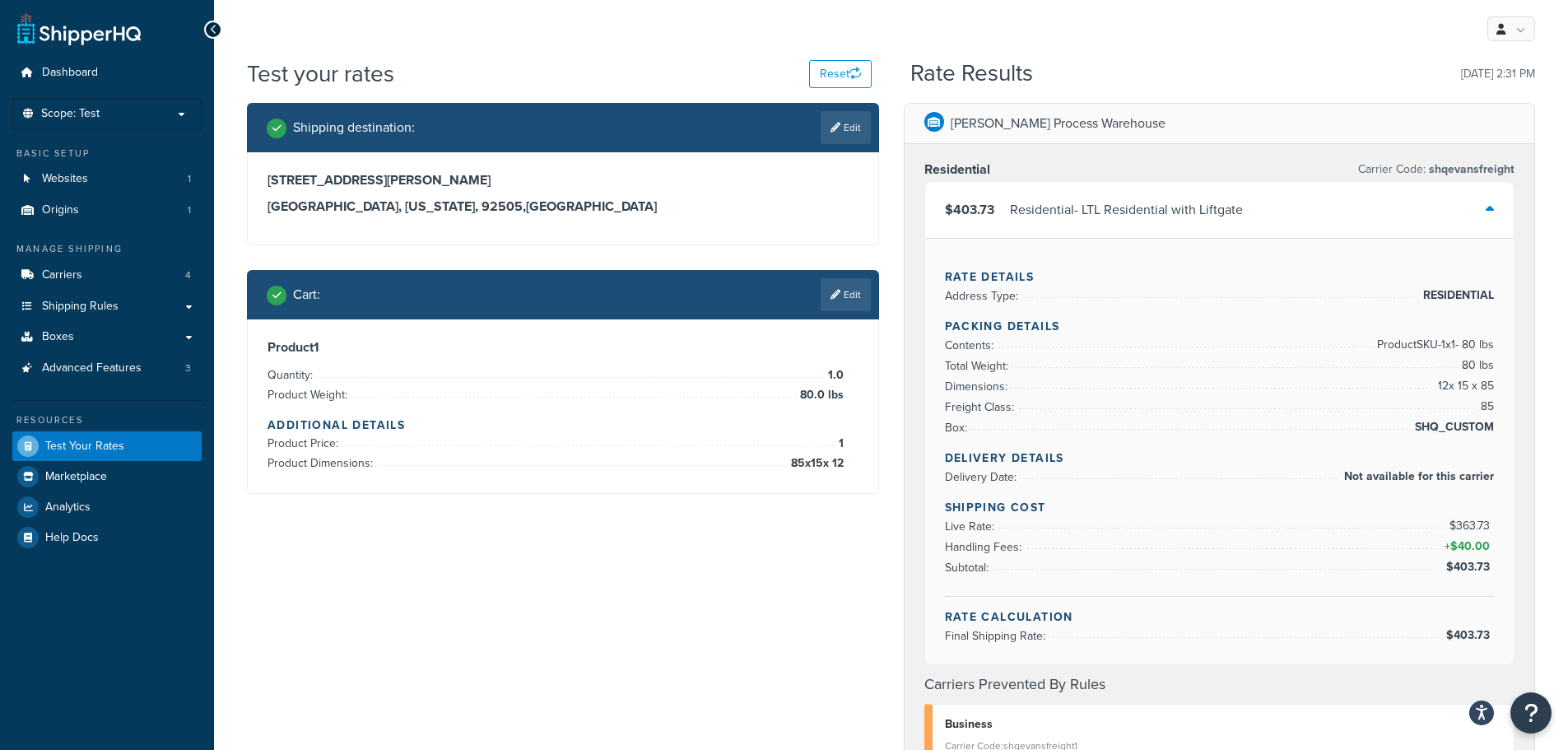
click at [1128, 228] on div "$403.73 Residential - LTL Residential with Liftgate" at bounding box center [1220, 209] width 589 height 56
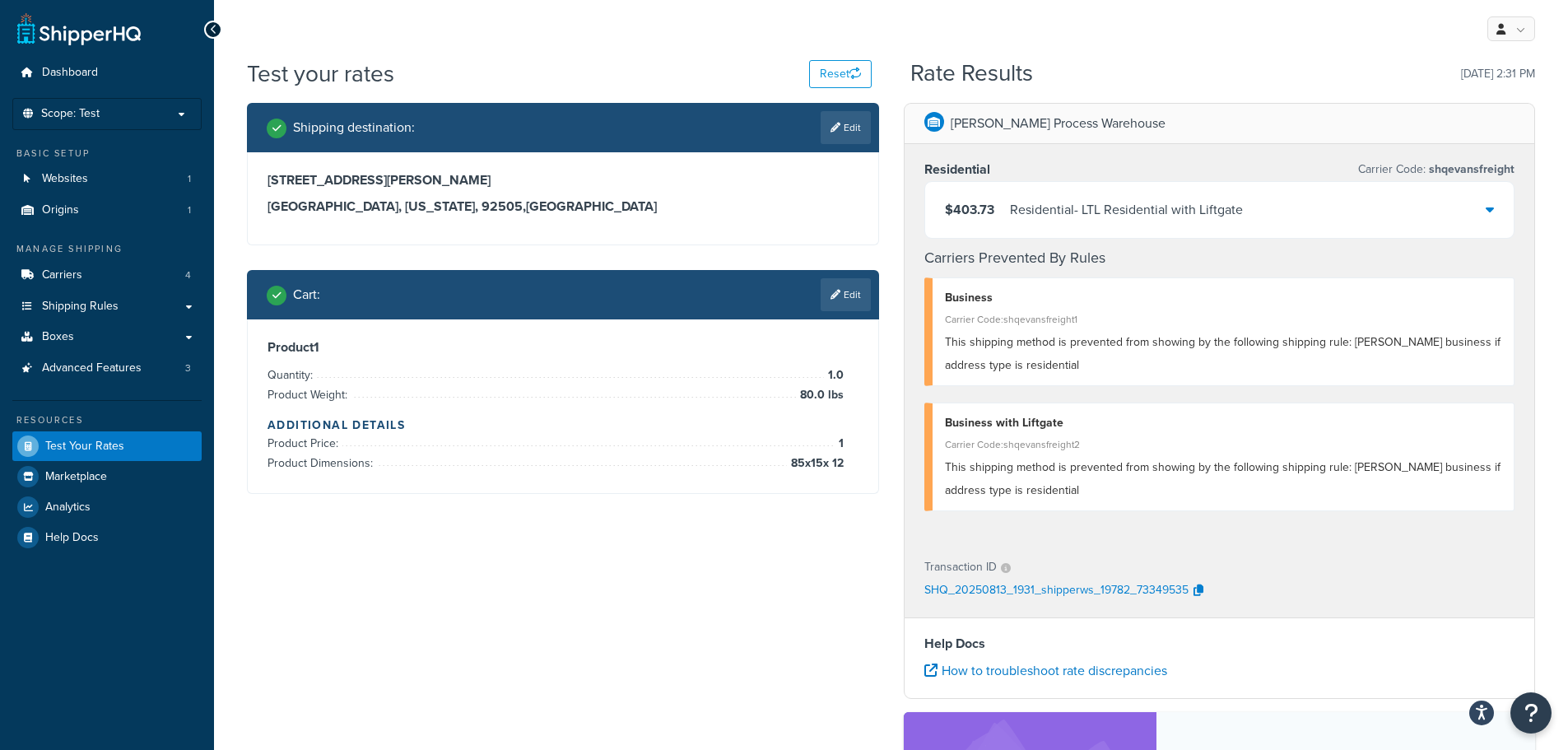
click at [1151, 209] on div "Residential - LTL Residential with Liftgate" at bounding box center [1126, 209] width 233 height 23
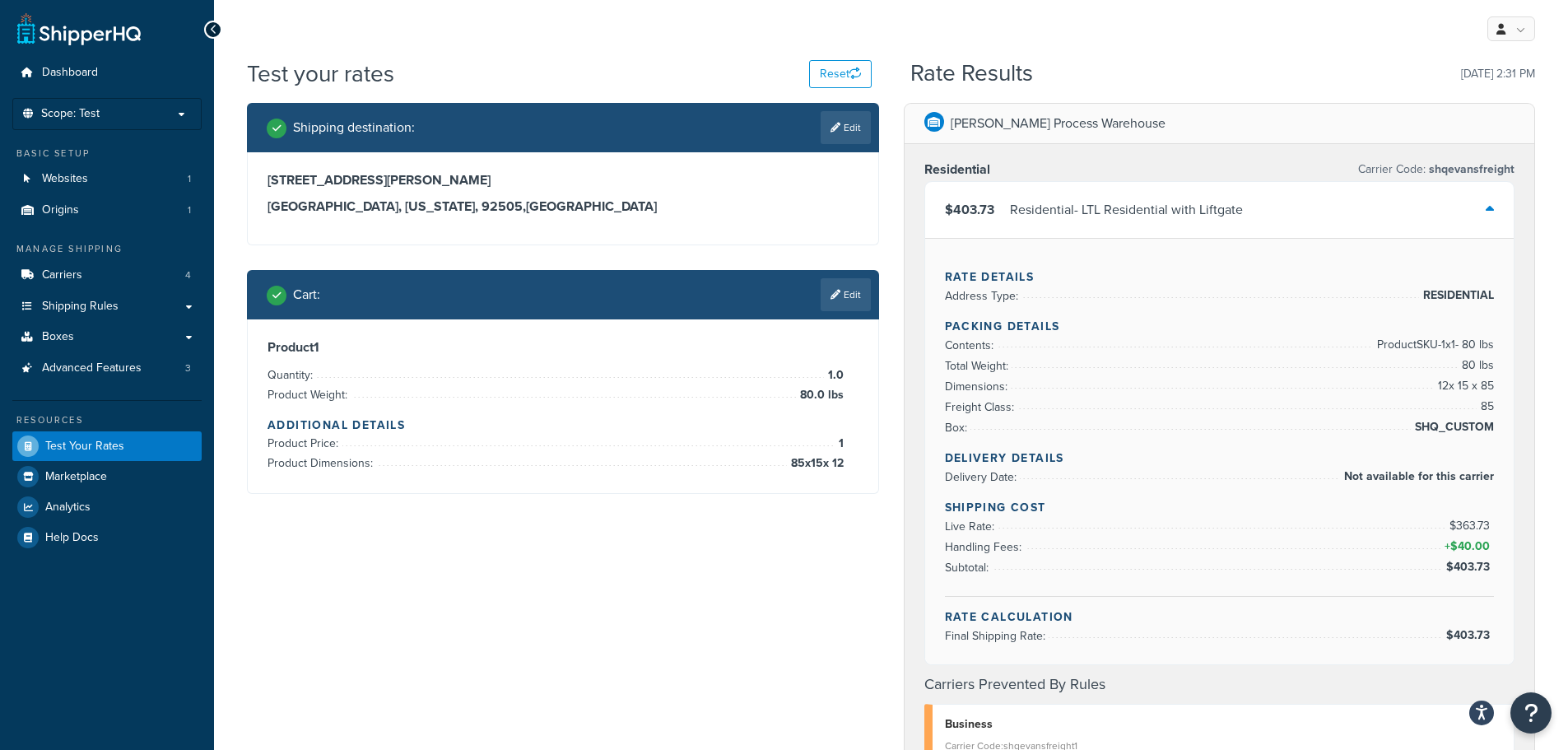
click at [849, 304] on link "Edit" at bounding box center [846, 295] width 50 height 33
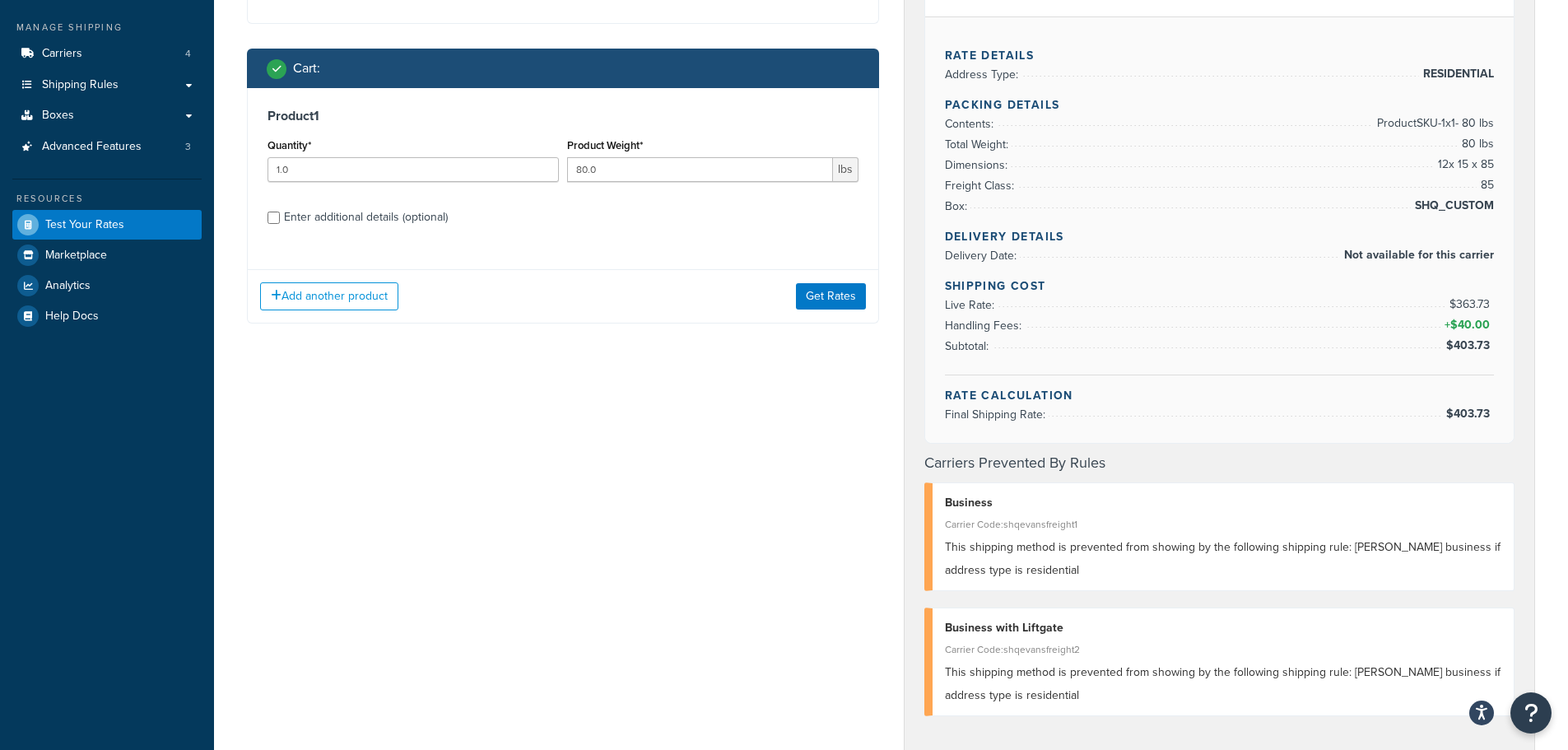
scroll to position [329, 0]
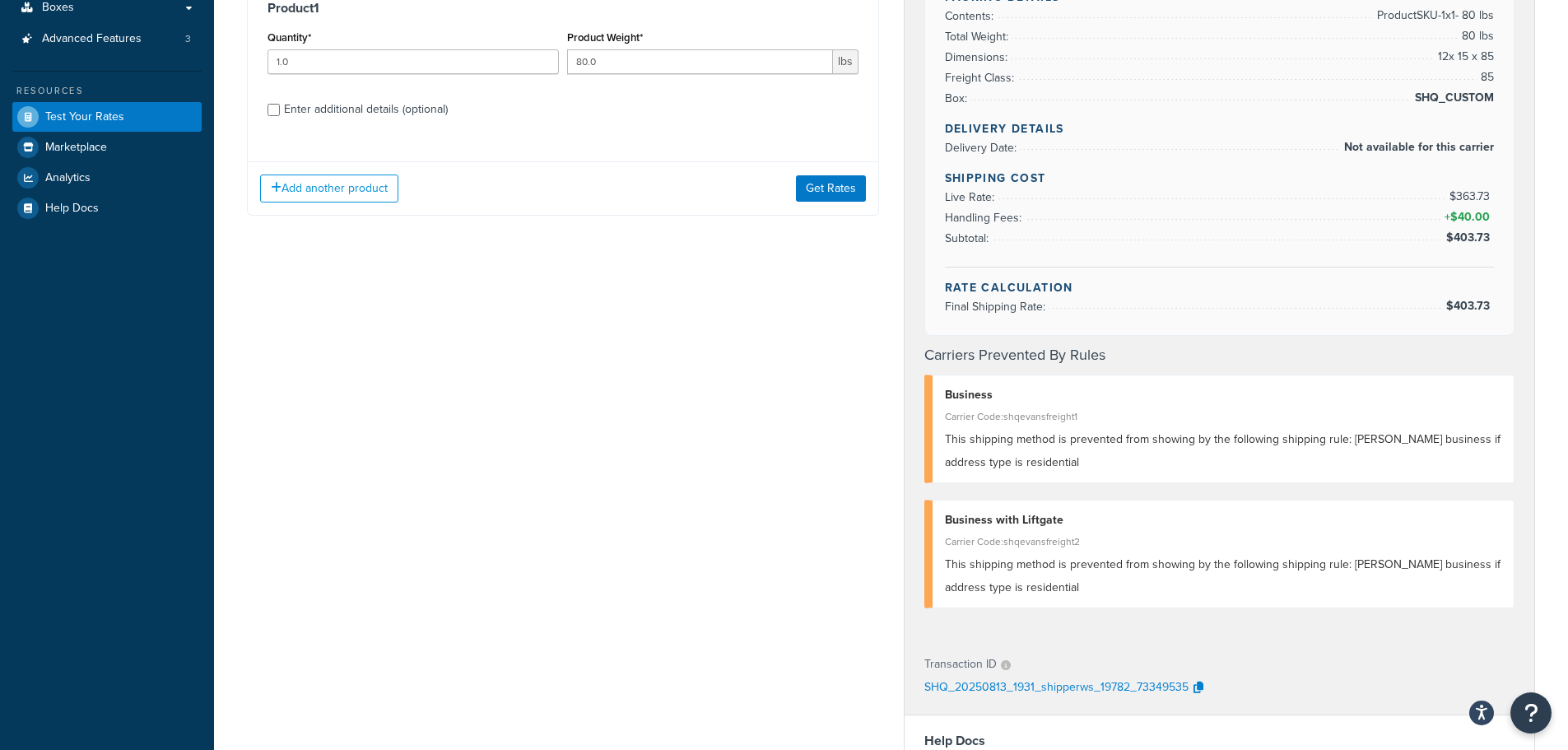
click at [372, 83] on div "Quantity* 1.0" at bounding box center [413, 57] width 299 height 60
click at [369, 106] on div "Enter additional details (optional)" at bounding box center [366, 109] width 164 height 23
click at [280, 106] on input "Enter additional details (optional)" at bounding box center [274, 110] width 13 height 13
checkbox input "true"
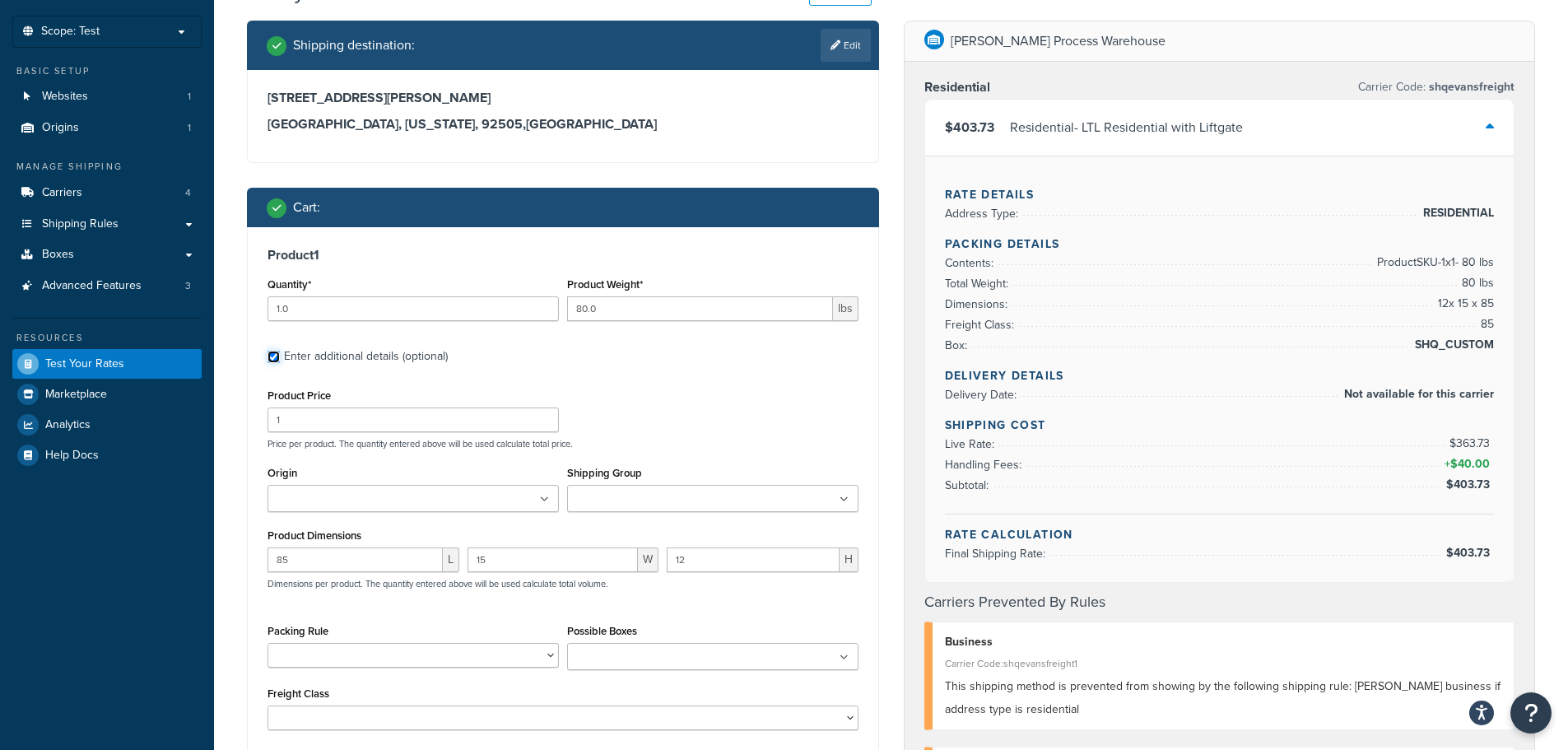
scroll to position [0, 0]
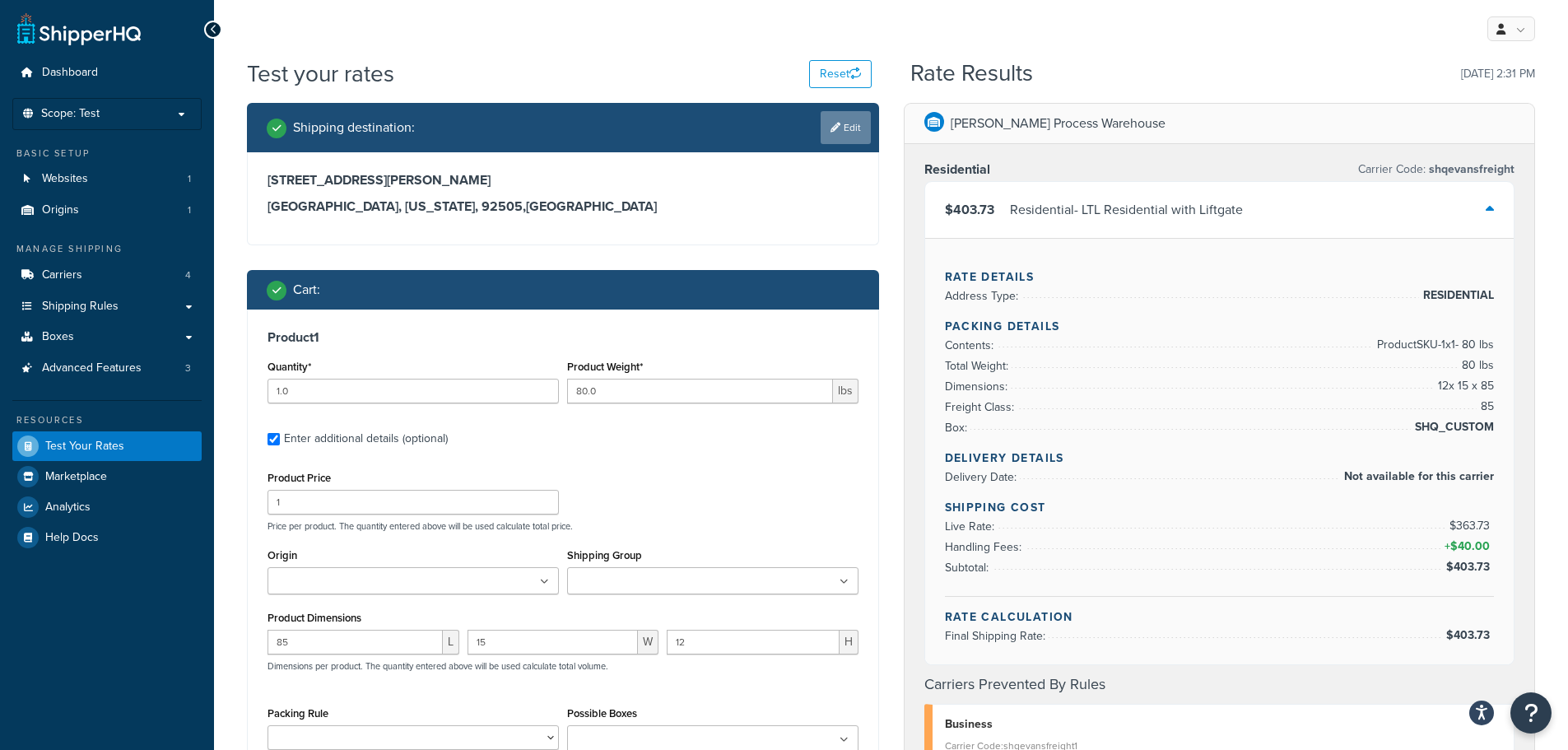
click at [857, 134] on link "Edit" at bounding box center [846, 128] width 50 height 33
select select "CA"
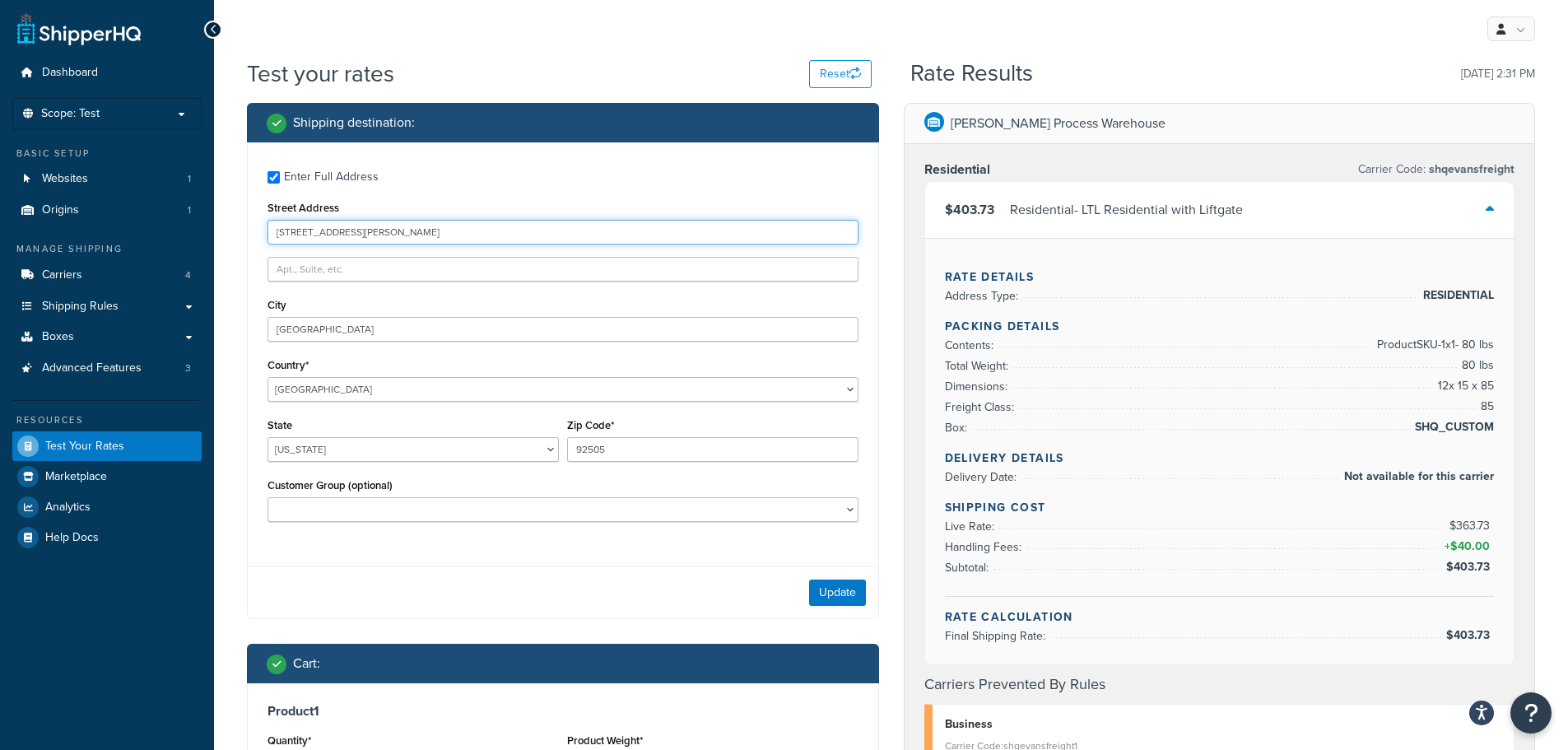
click at [425, 240] on input "[STREET_ADDRESS][PERSON_NAME]" at bounding box center [563, 232] width 591 height 25
paste input "[STREET_ADDRESS]"
type input "[STREET_ADDRESS]"
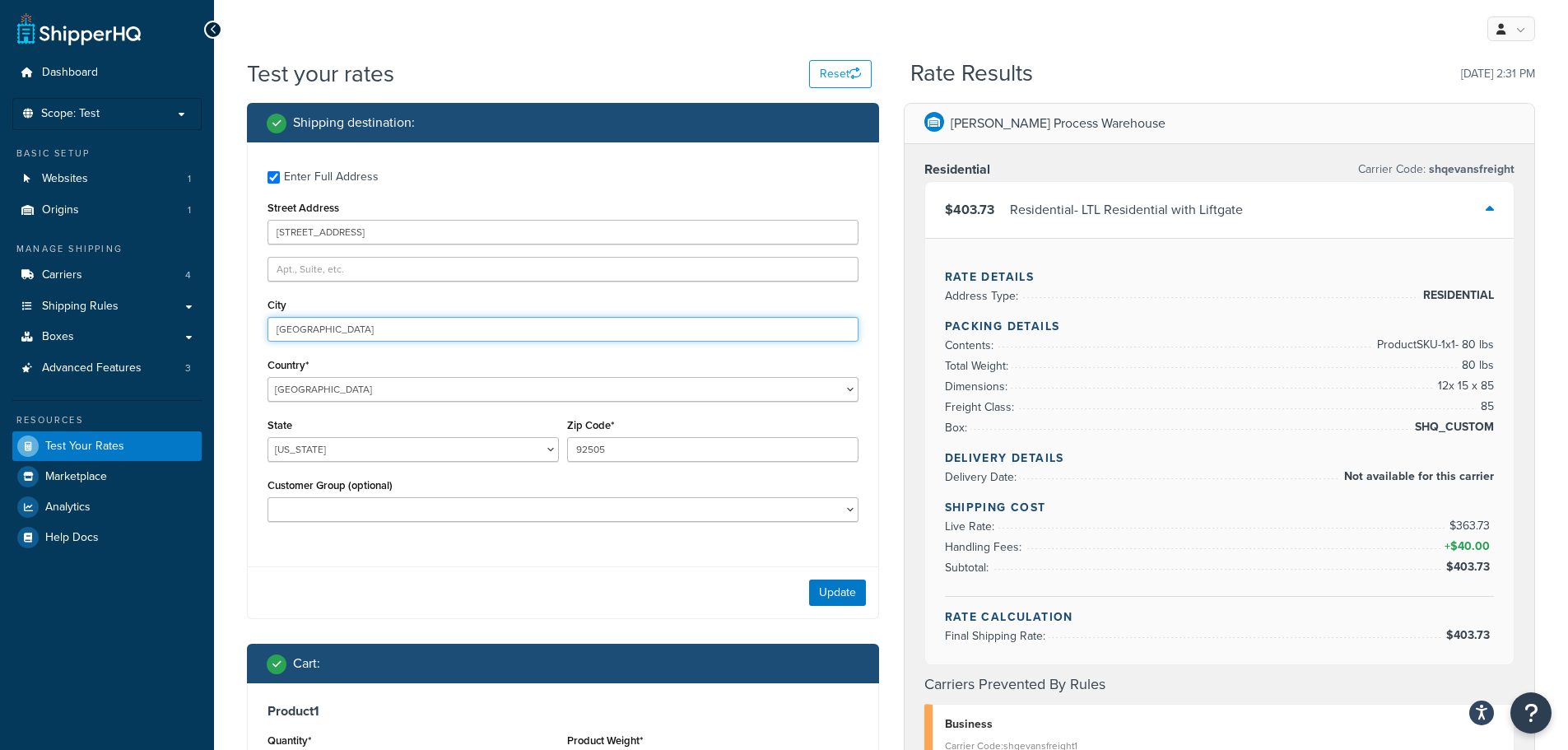
click at [401, 330] on input "[GEOGRAPHIC_DATA]" at bounding box center [563, 328] width 591 height 25
click at [401, 330] on input "Riverside" at bounding box center [563, 328] width 591 height 25
paste input "San Jos"
type input "San Jose"
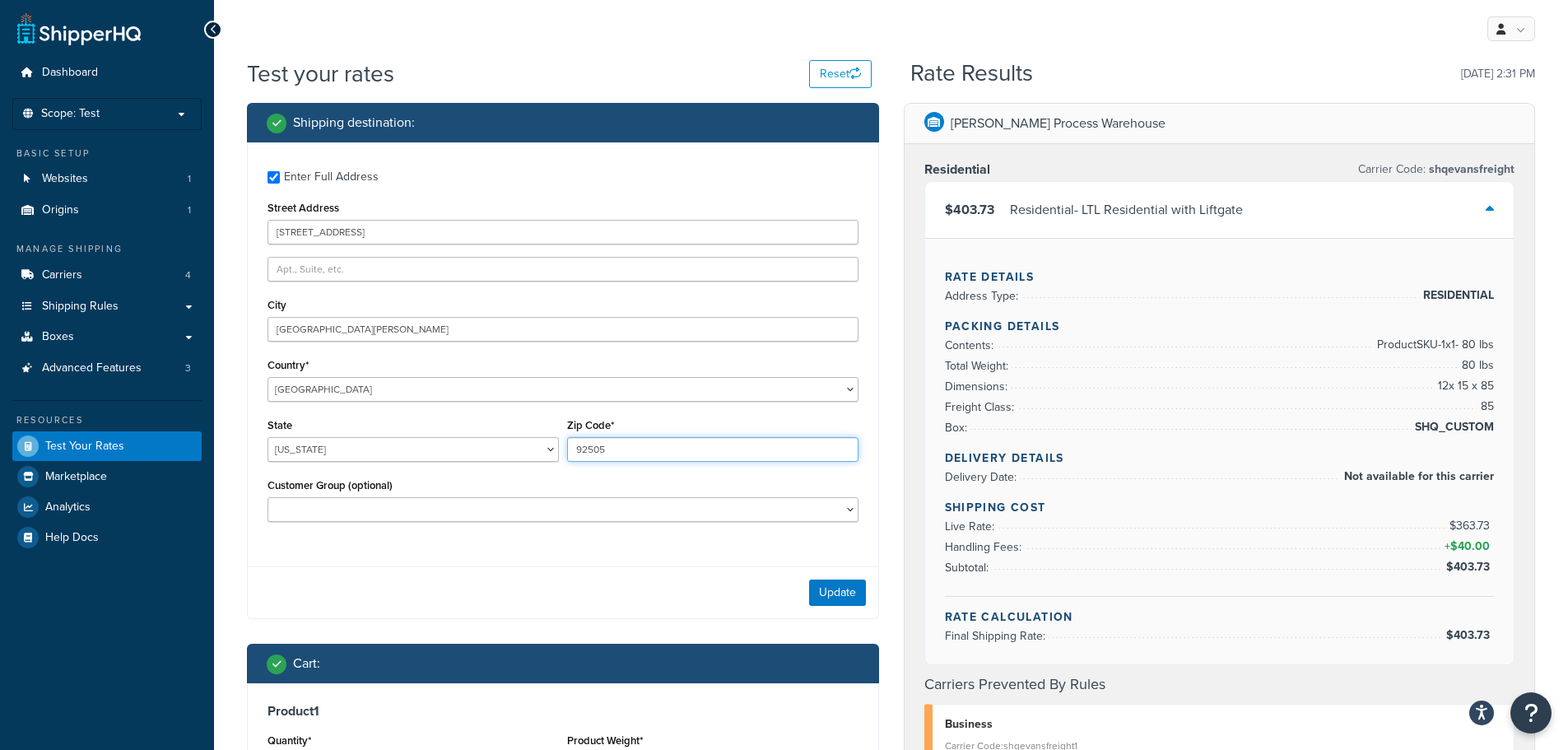
click at [636, 443] on input "92505" at bounding box center [712, 449] width 291 height 25
paste input "5110-2704"
type input "95110-2704"
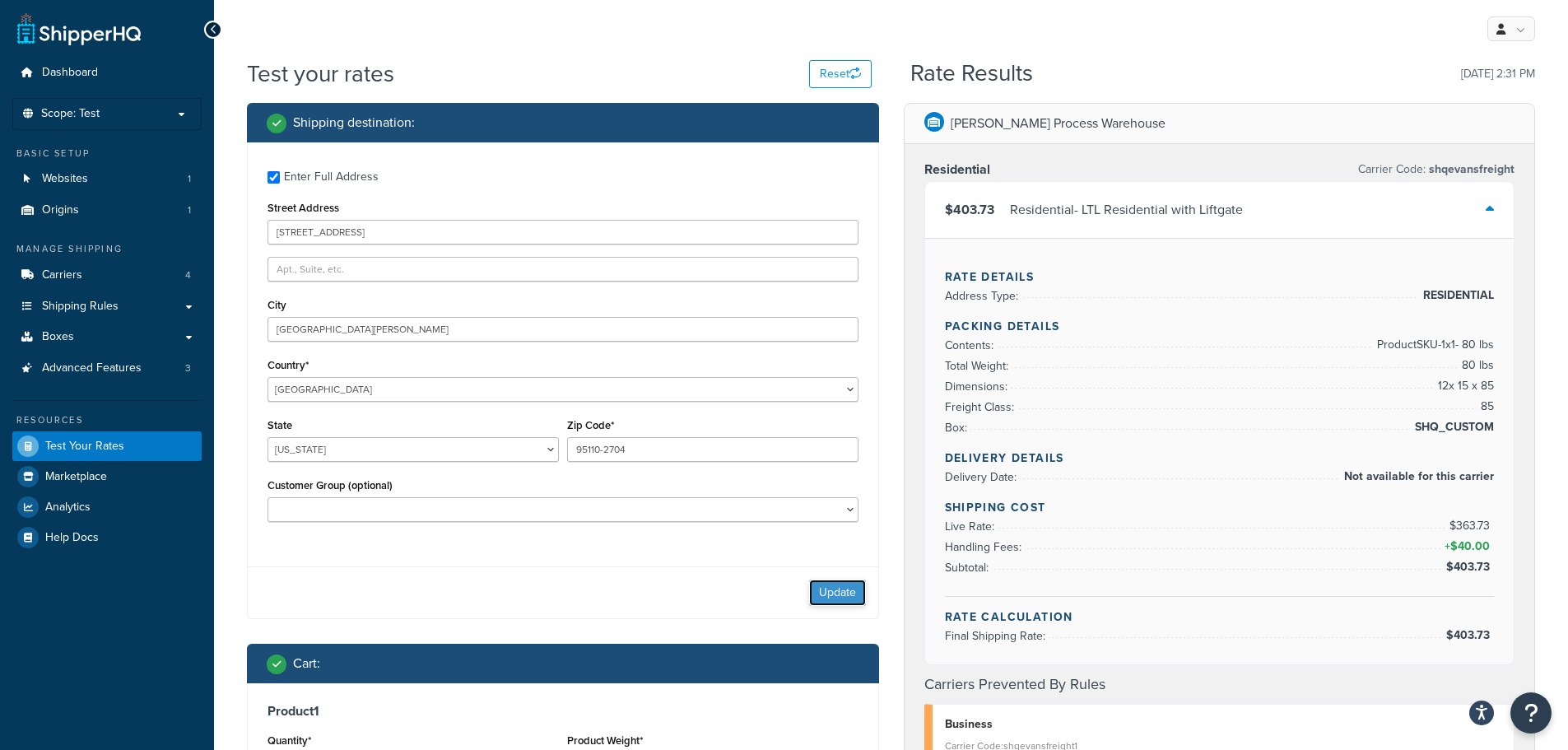
click at [815, 593] on button "Update" at bounding box center [837, 592] width 57 height 26
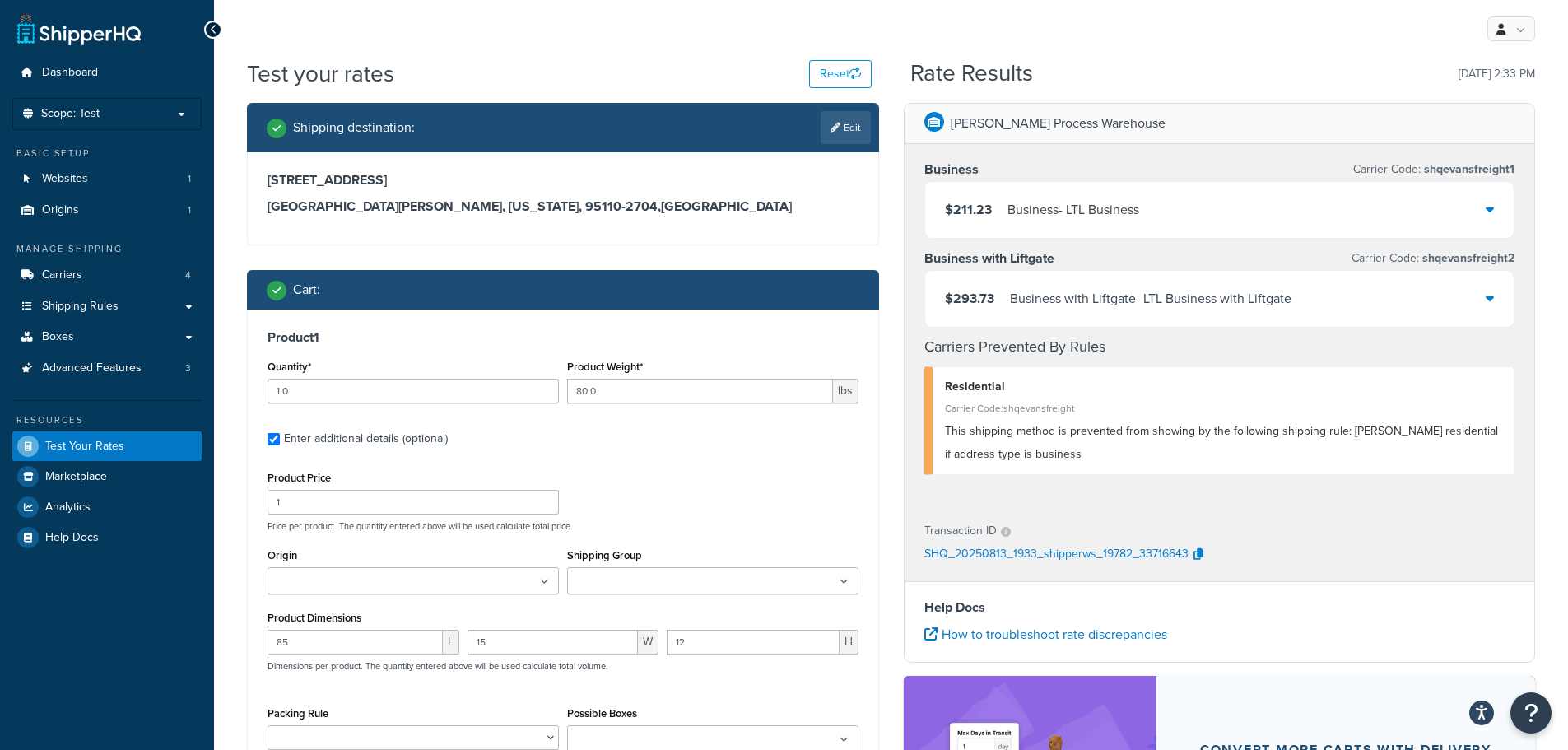
click at [1192, 214] on div "$211.23 Business - LTL Business" at bounding box center [1220, 209] width 589 height 56
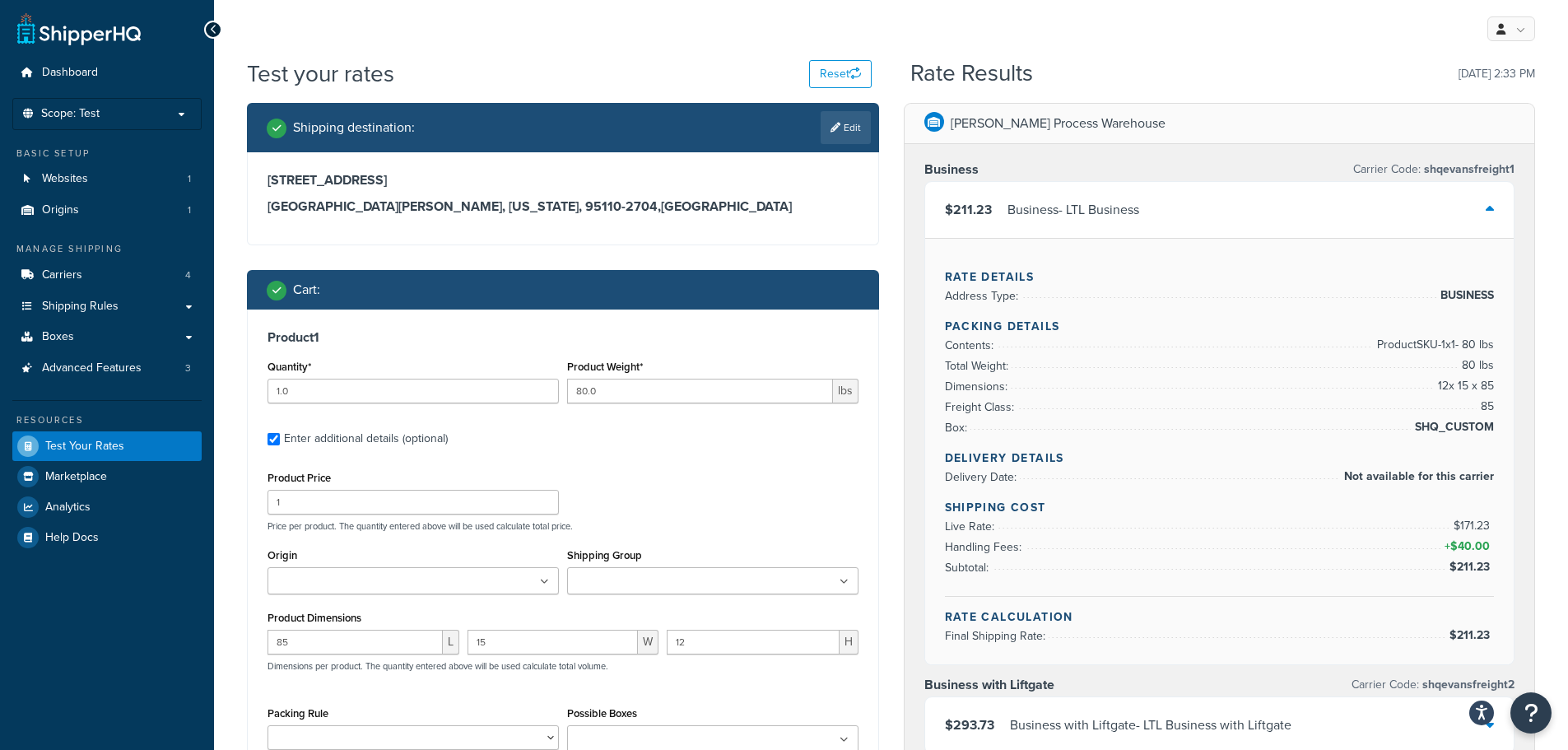
click at [1192, 214] on div "$211.23 Business - LTL Business" at bounding box center [1220, 209] width 589 height 56
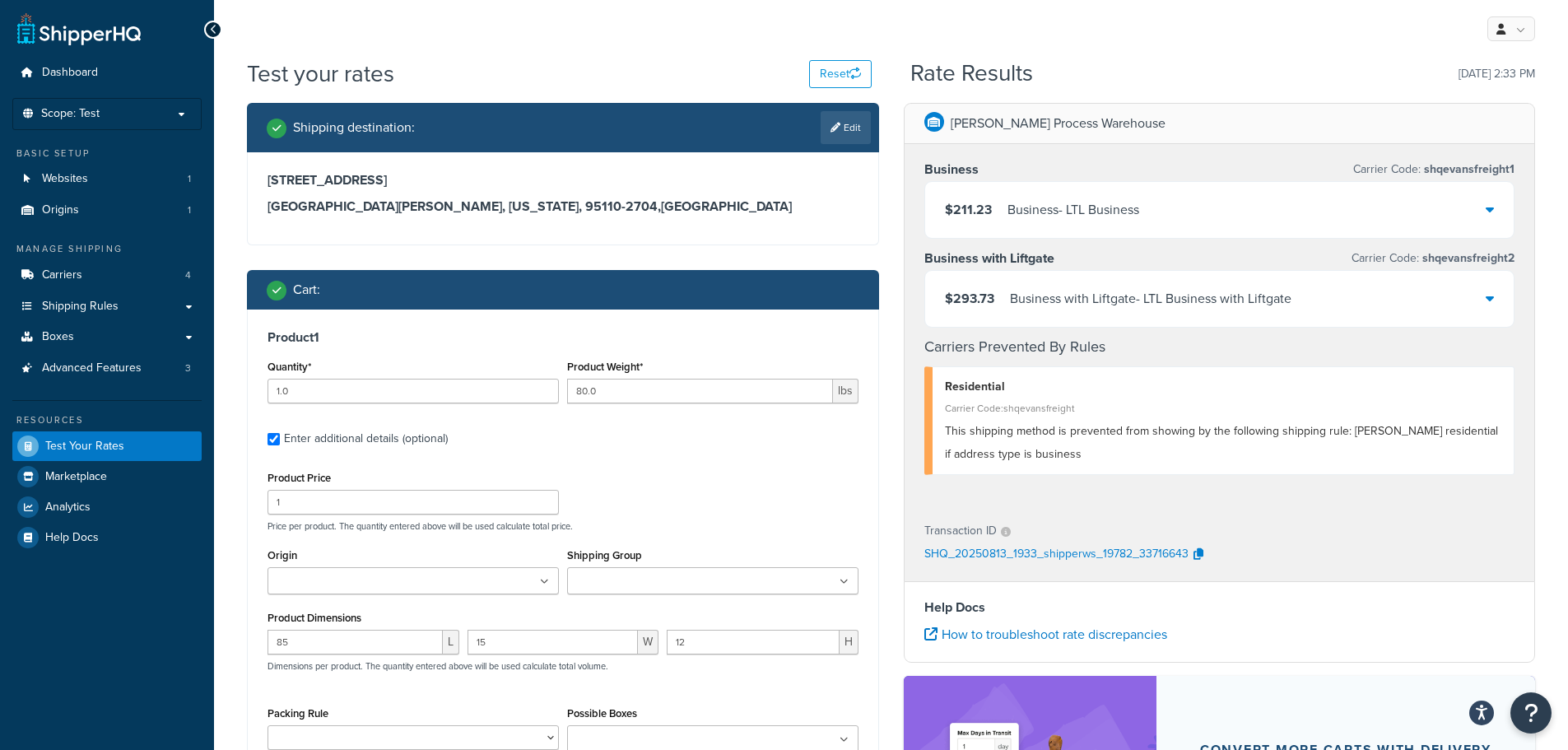
click at [1192, 214] on div "$211.23 Business - LTL Business" at bounding box center [1220, 209] width 589 height 56
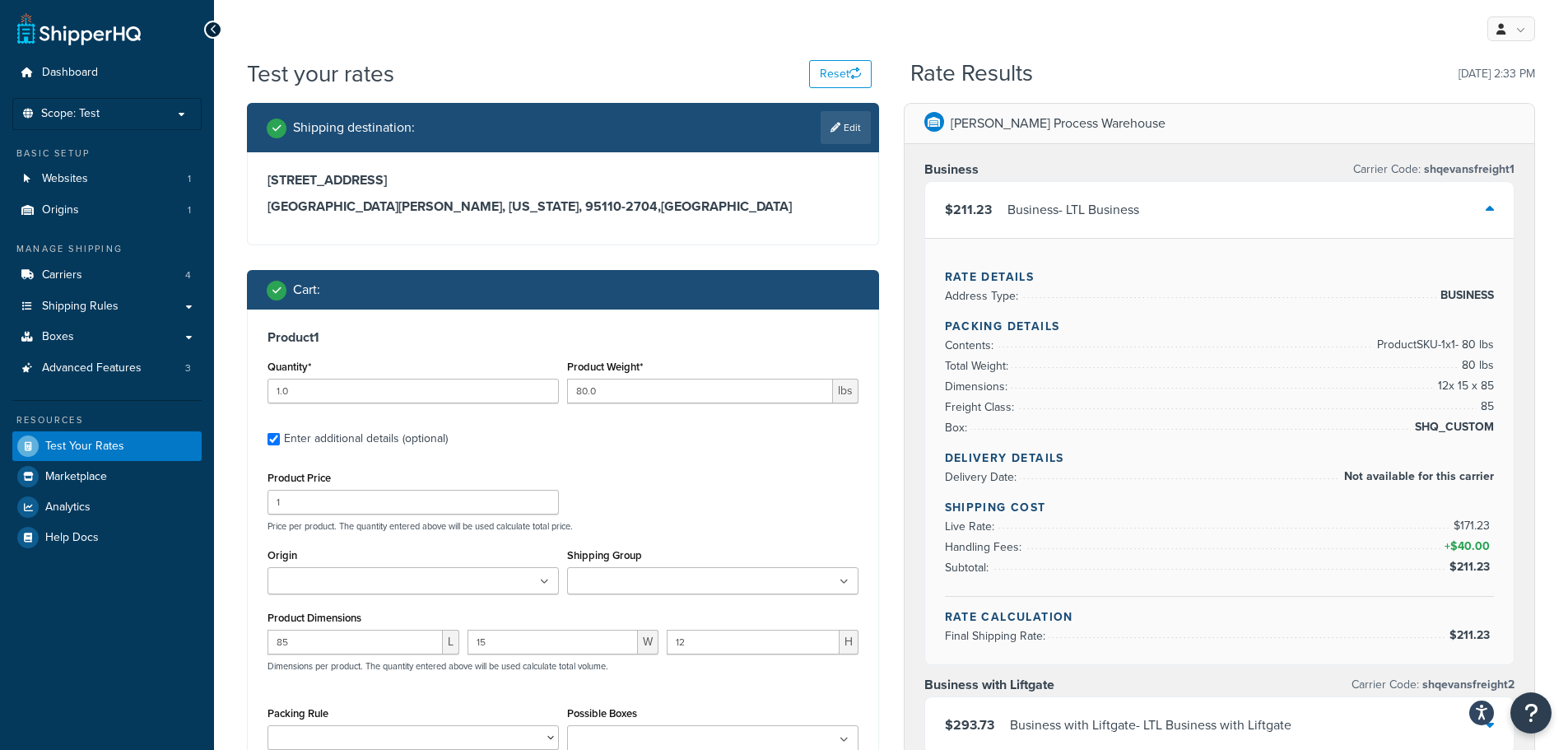
click at [1192, 214] on div "$211.23 Business - LTL Business" at bounding box center [1220, 209] width 589 height 56
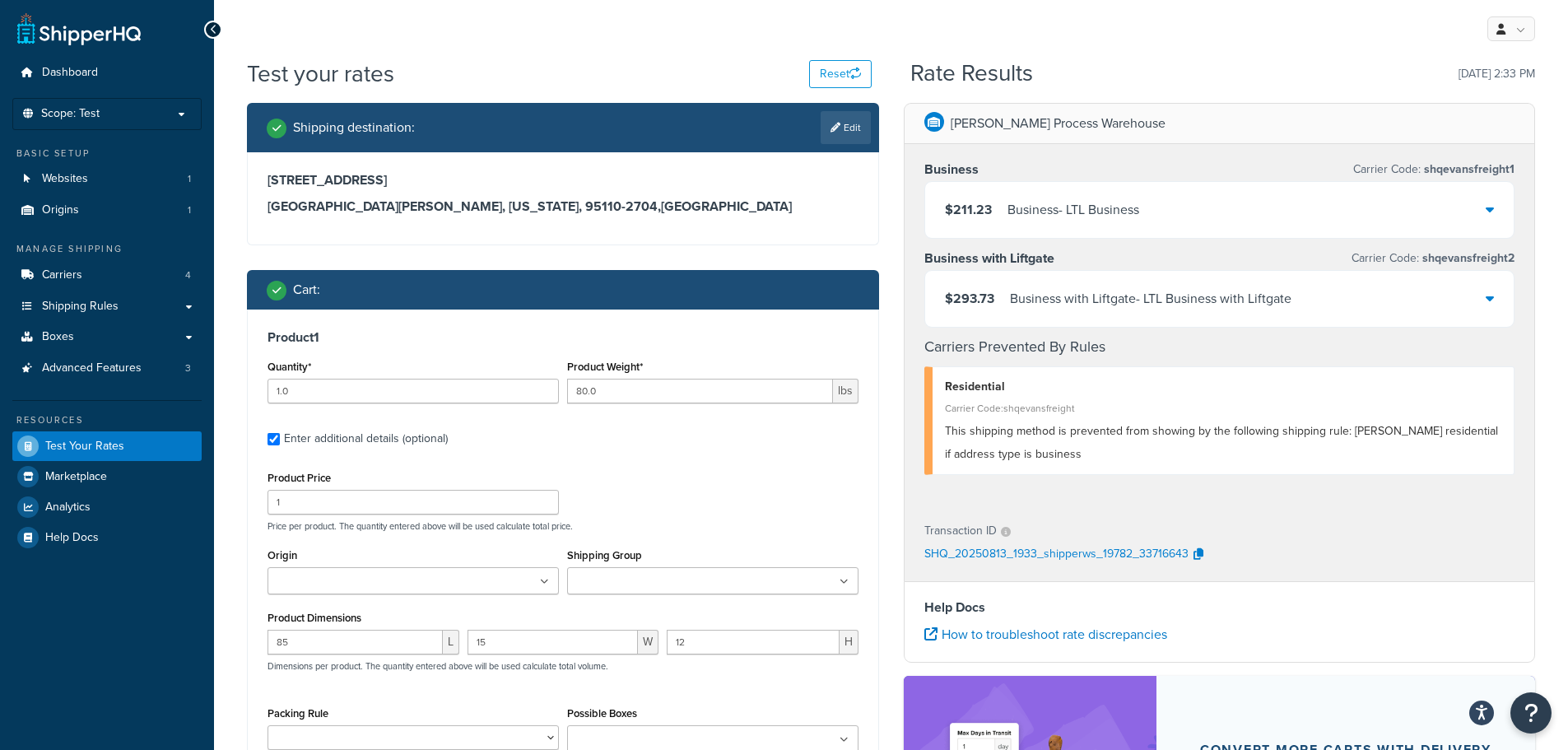
click at [1100, 293] on div "Business with Liftgate - LTL Business with Liftgate" at bounding box center [1150, 298] width 282 height 23
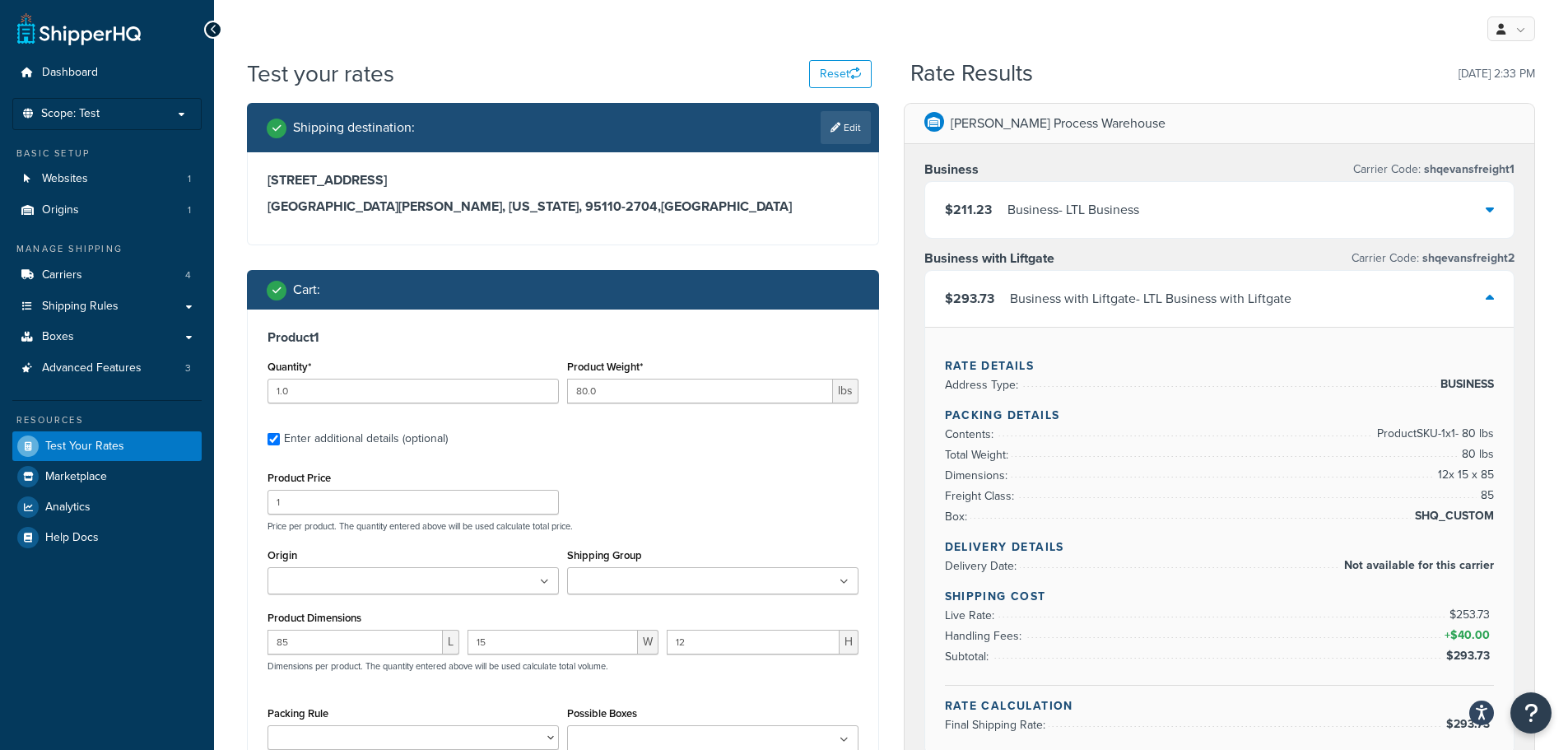
click at [1100, 293] on div "Business with Liftgate - LTL Business with Liftgate" at bounding box center [1150, 298] width 282 height 23
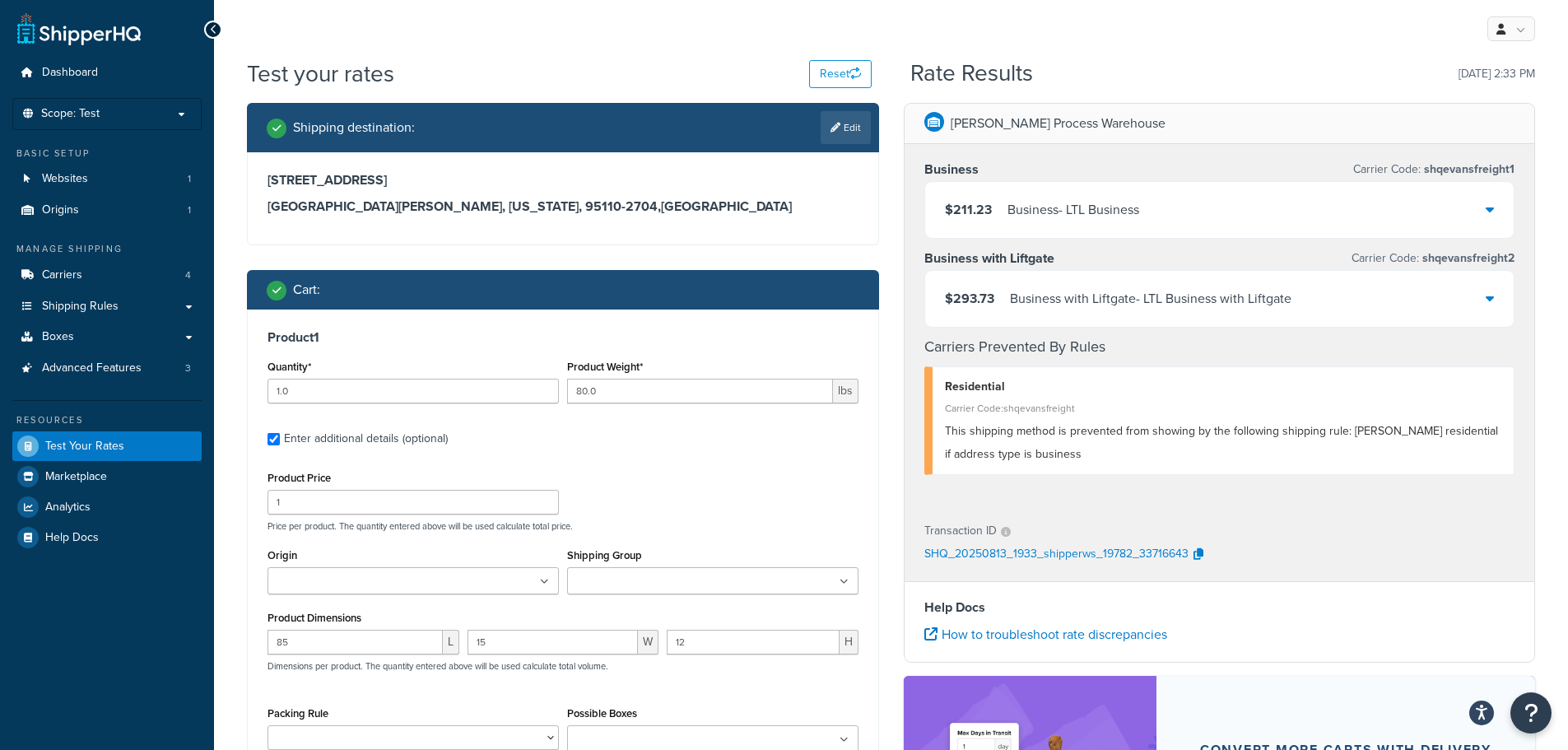
click at [1133, 217] on div "Business - LTL Business" at bounding box center [1073, 209] width 131 height 23
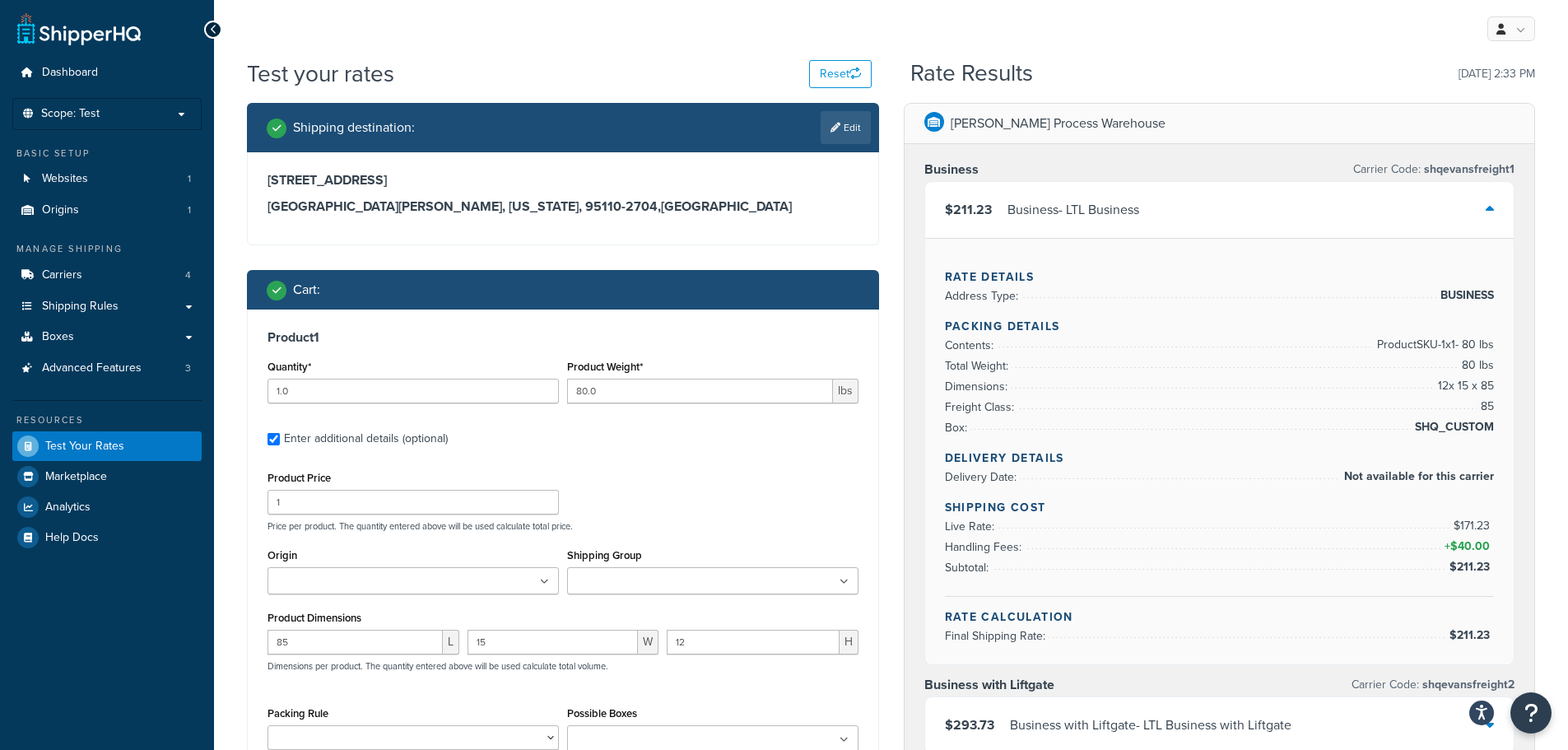
click at [1133, 217] on div "Business - LTL Business" at bounding box center [1073, 209] width 131 height 23
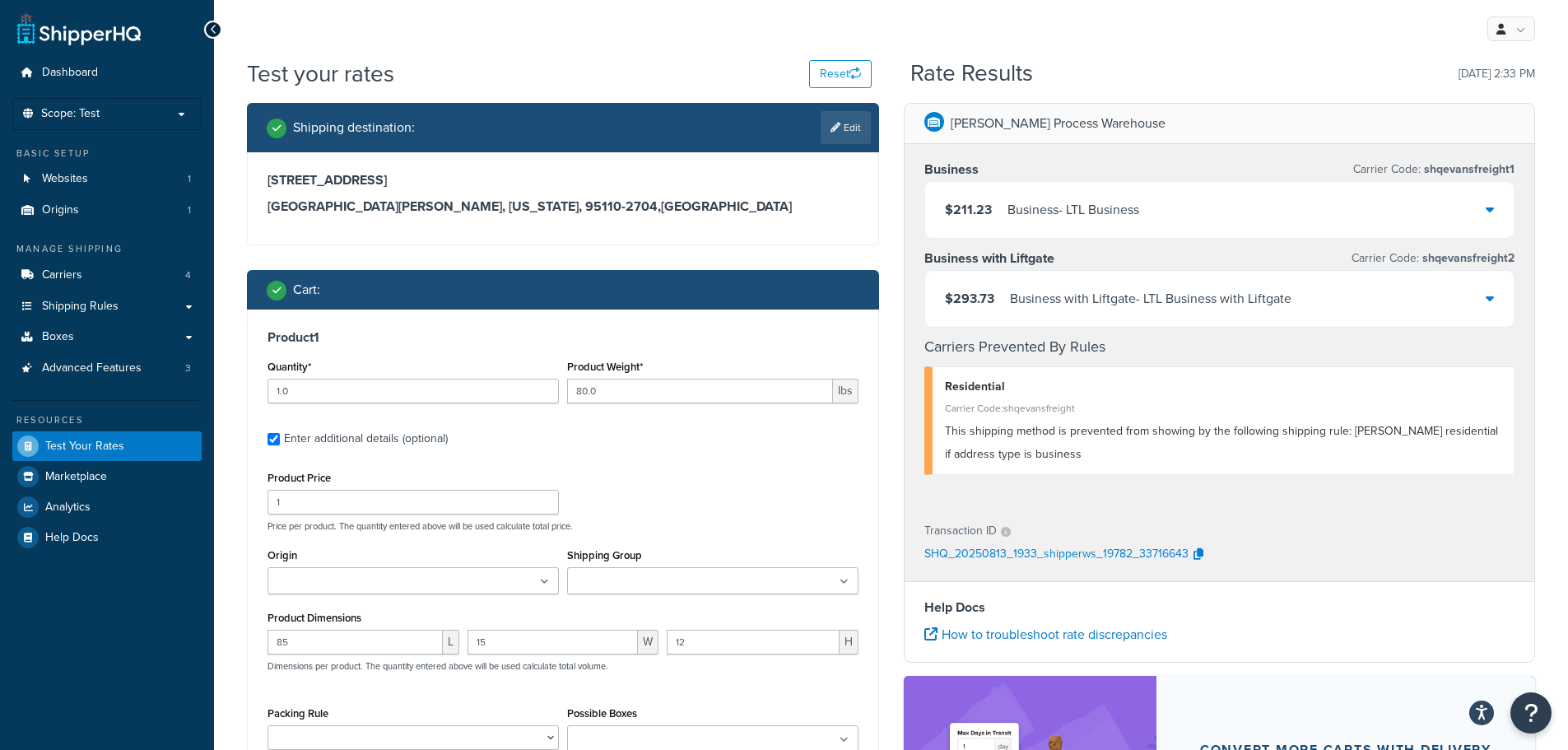
click at [1082, 297] on div "Business with Liftgate - LTL Business with Liftgate" at bounding box center [1150, 298] width 282 height 23
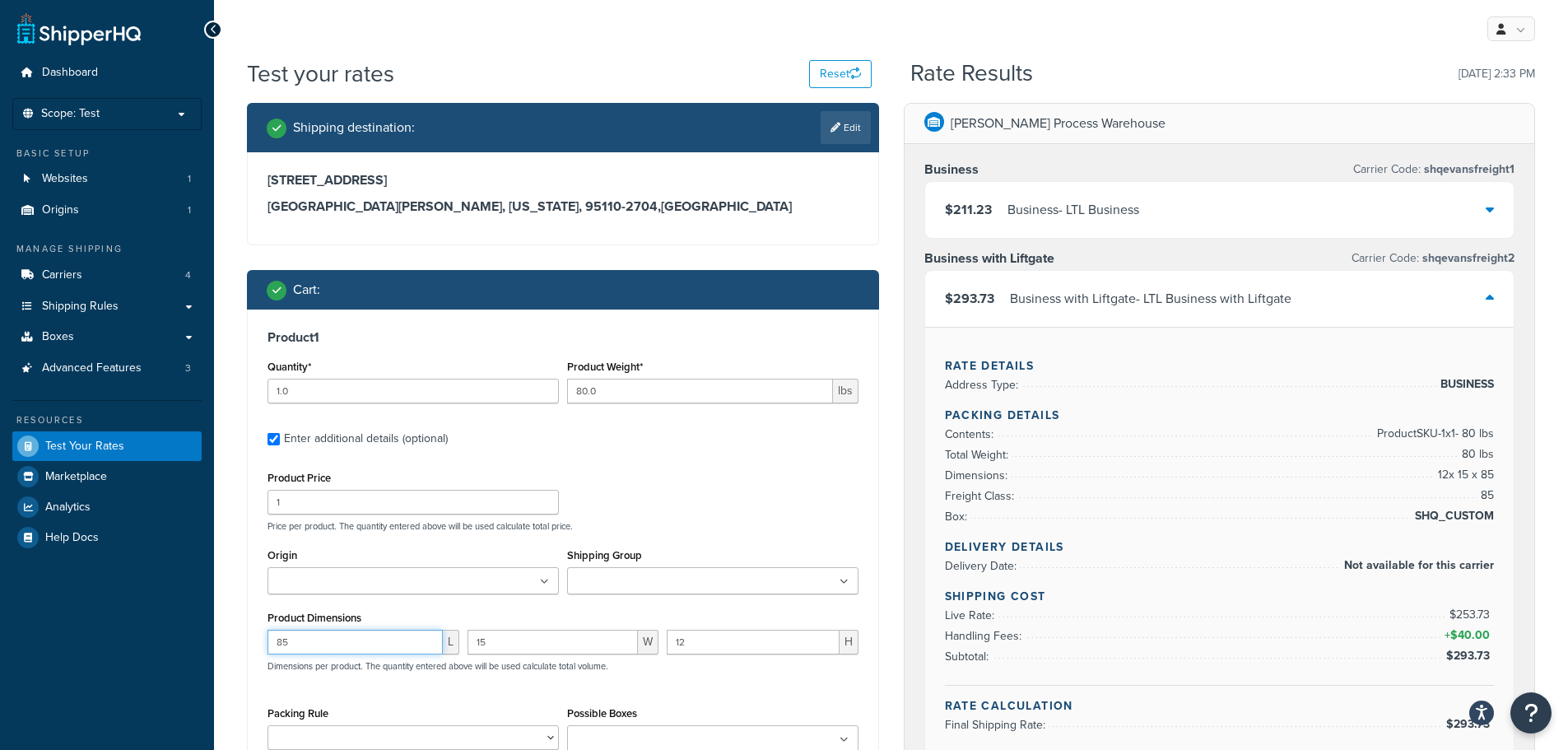
click at [380, 641] on input "85" at bounding box center [355, 641] width 175 height 25
type input "90"
click at [518, 645] on input "15" at bounding box center [553, 641] width 171 height 25
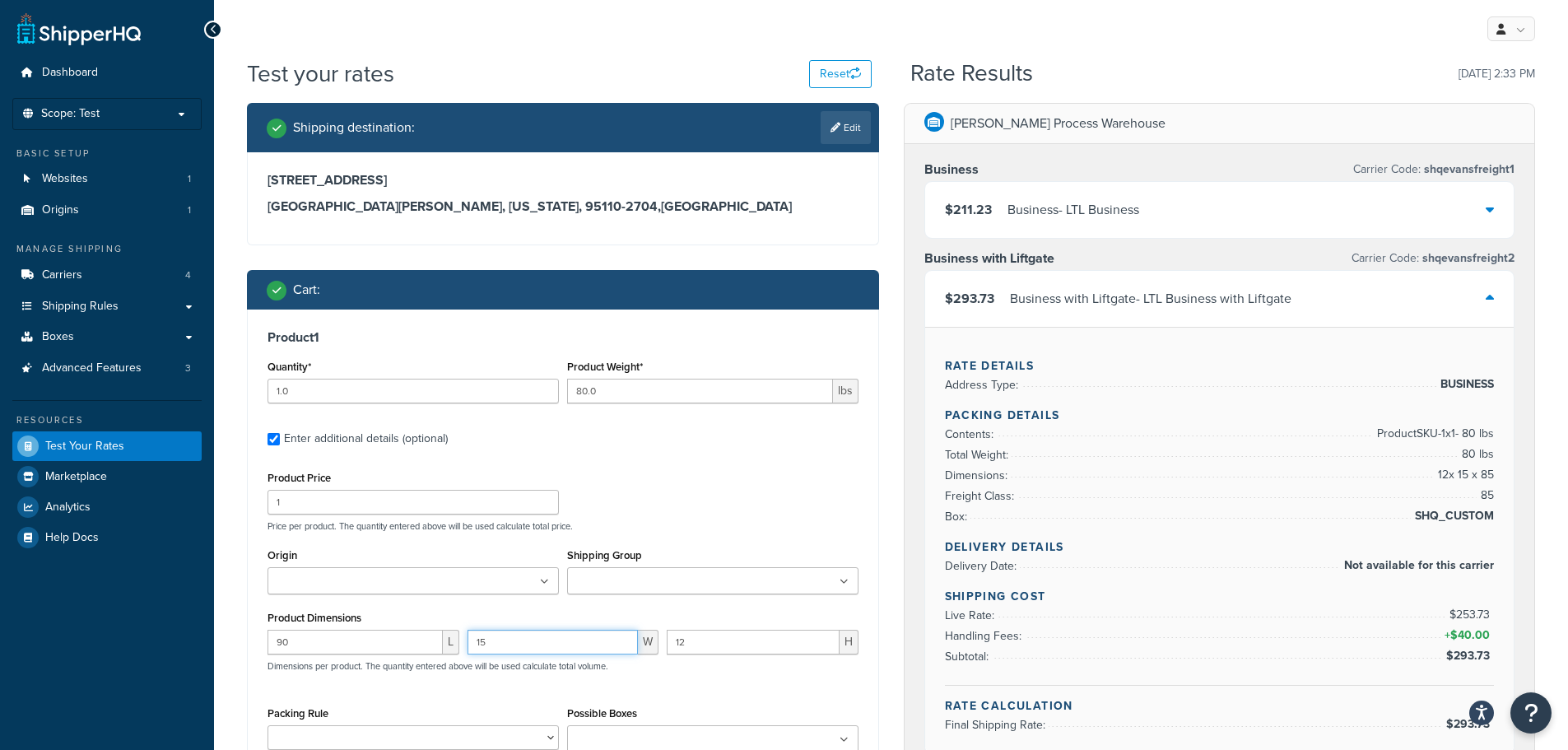
click at [518, 645] on input "15" at bounding box center [553, 641] width 171 height 25
type input "20"
click at [707, 644] on input "12" at bounding box center [753, 641] width 172 height 25
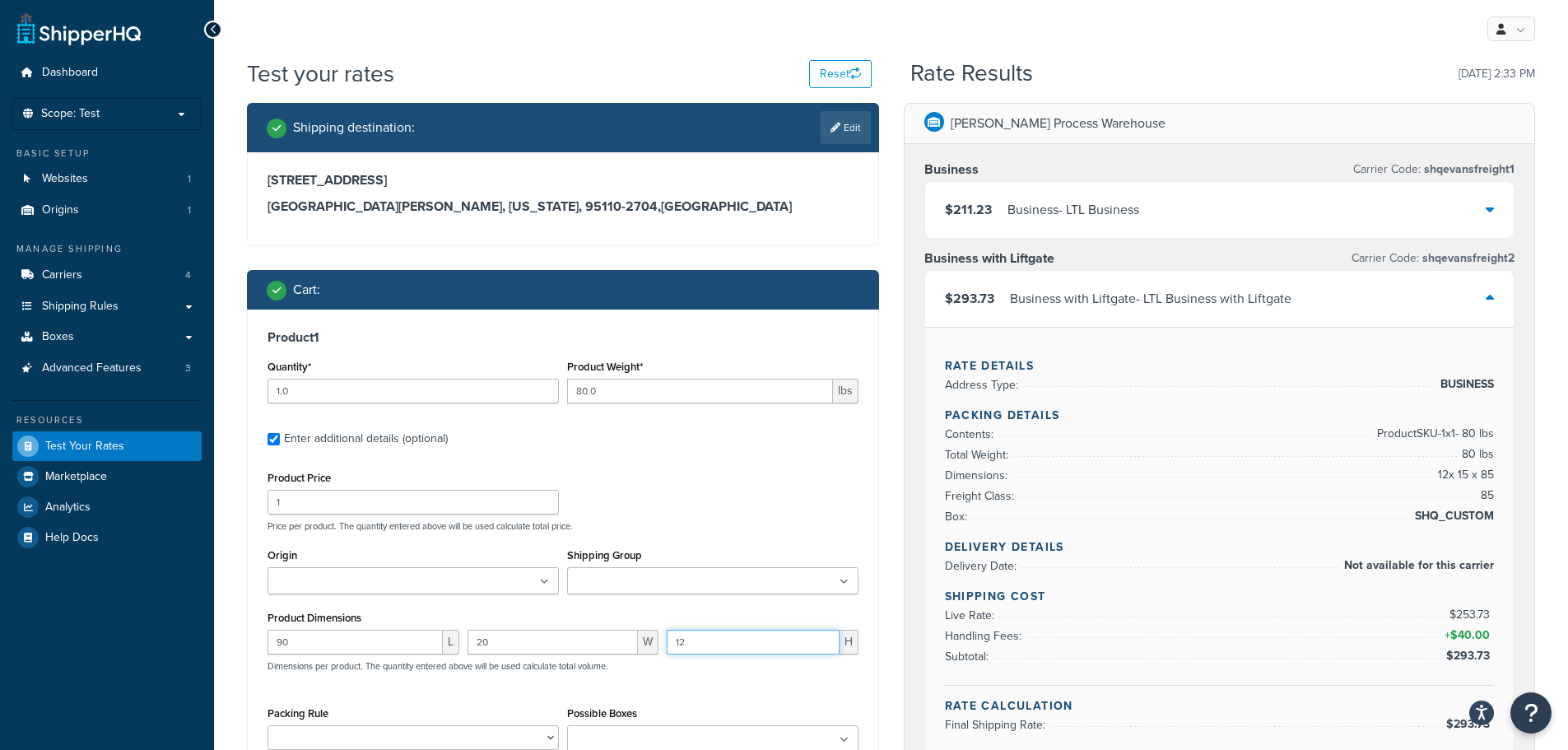
click at [707, 644] on input "12" at bounding box center [753, 641] width 172 height 25
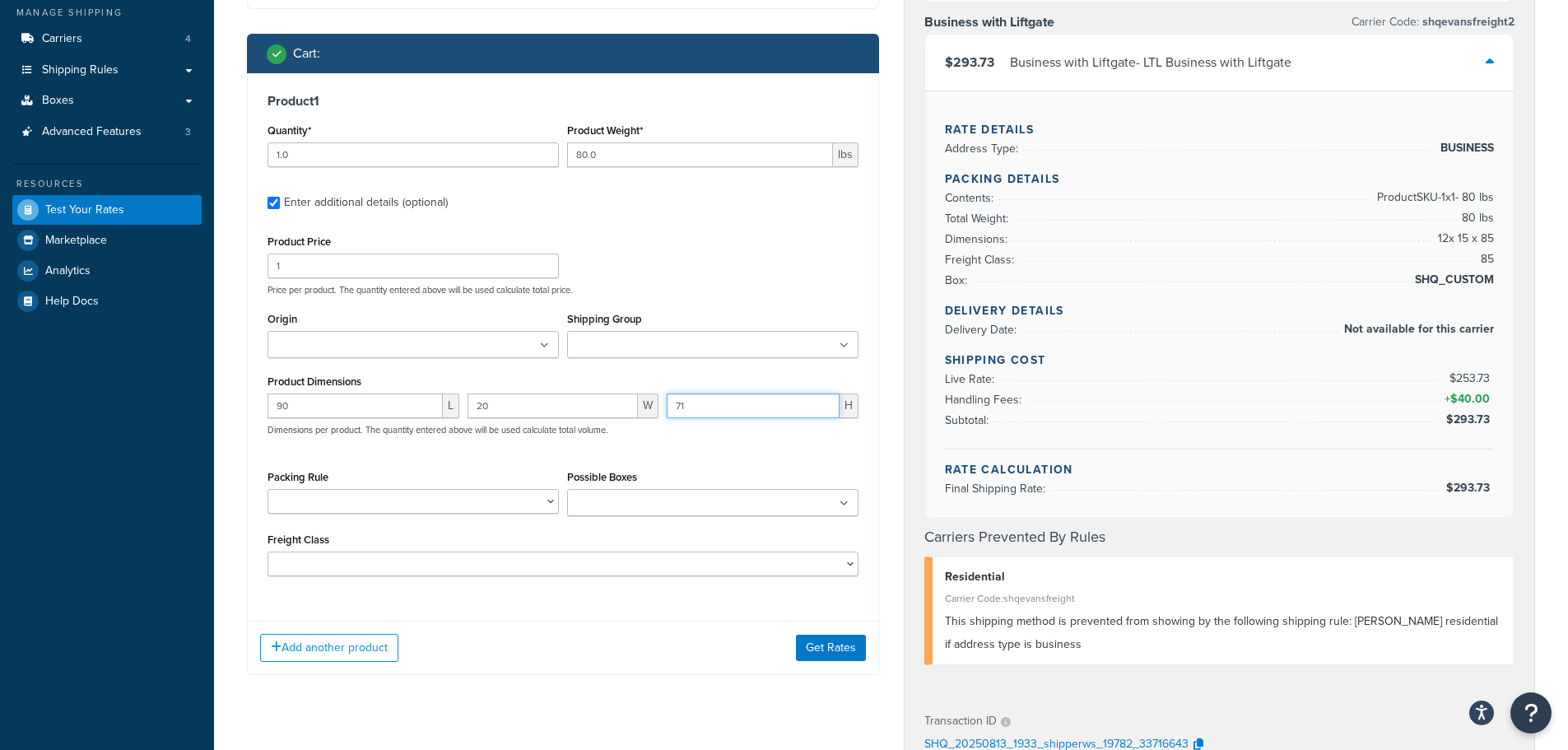
scroll to position [247, 0]
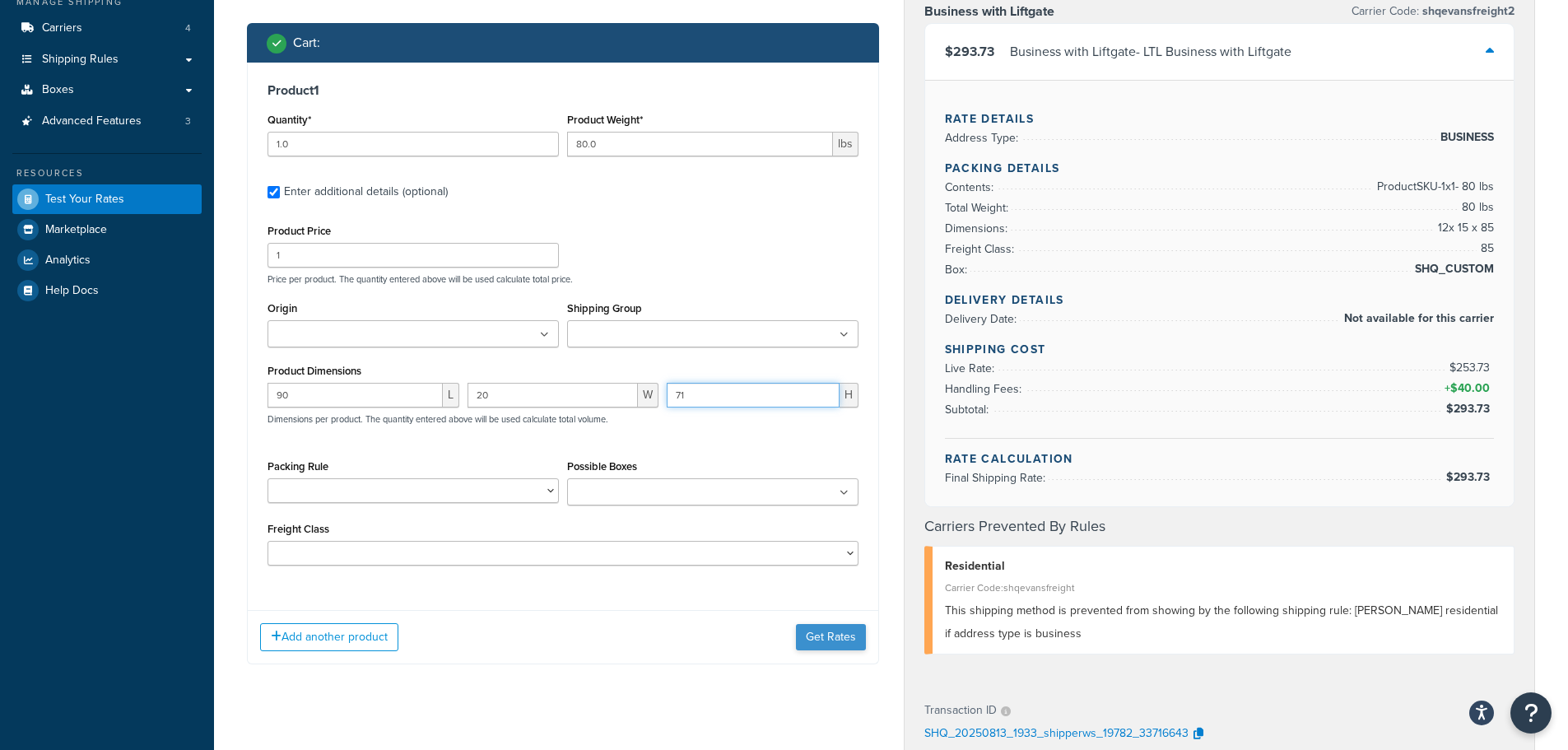
type input "71"
click at [815, 633] on button "Get Rates" at bounding box center [831, 637] width 70 height 26
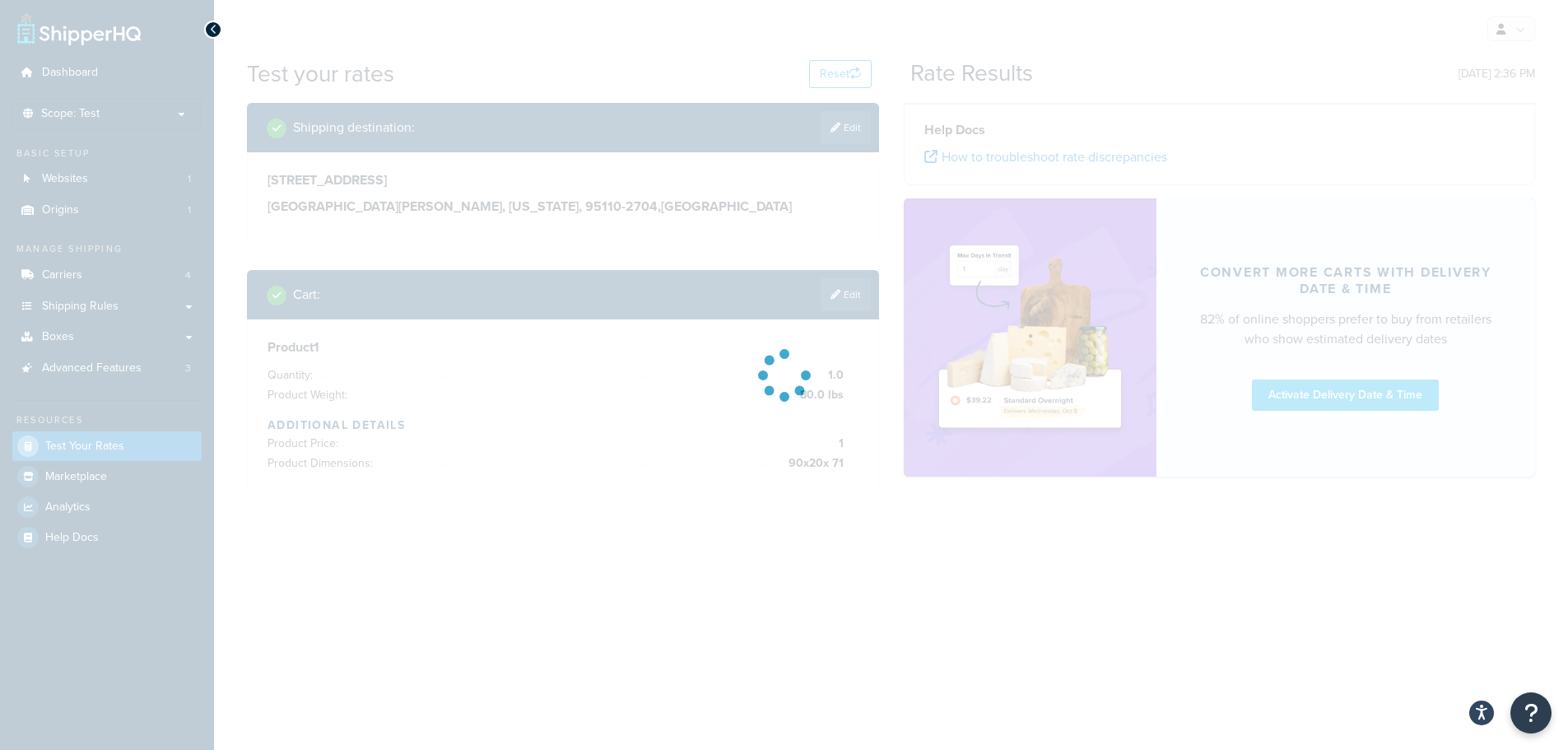
scroll to position [0, 0]
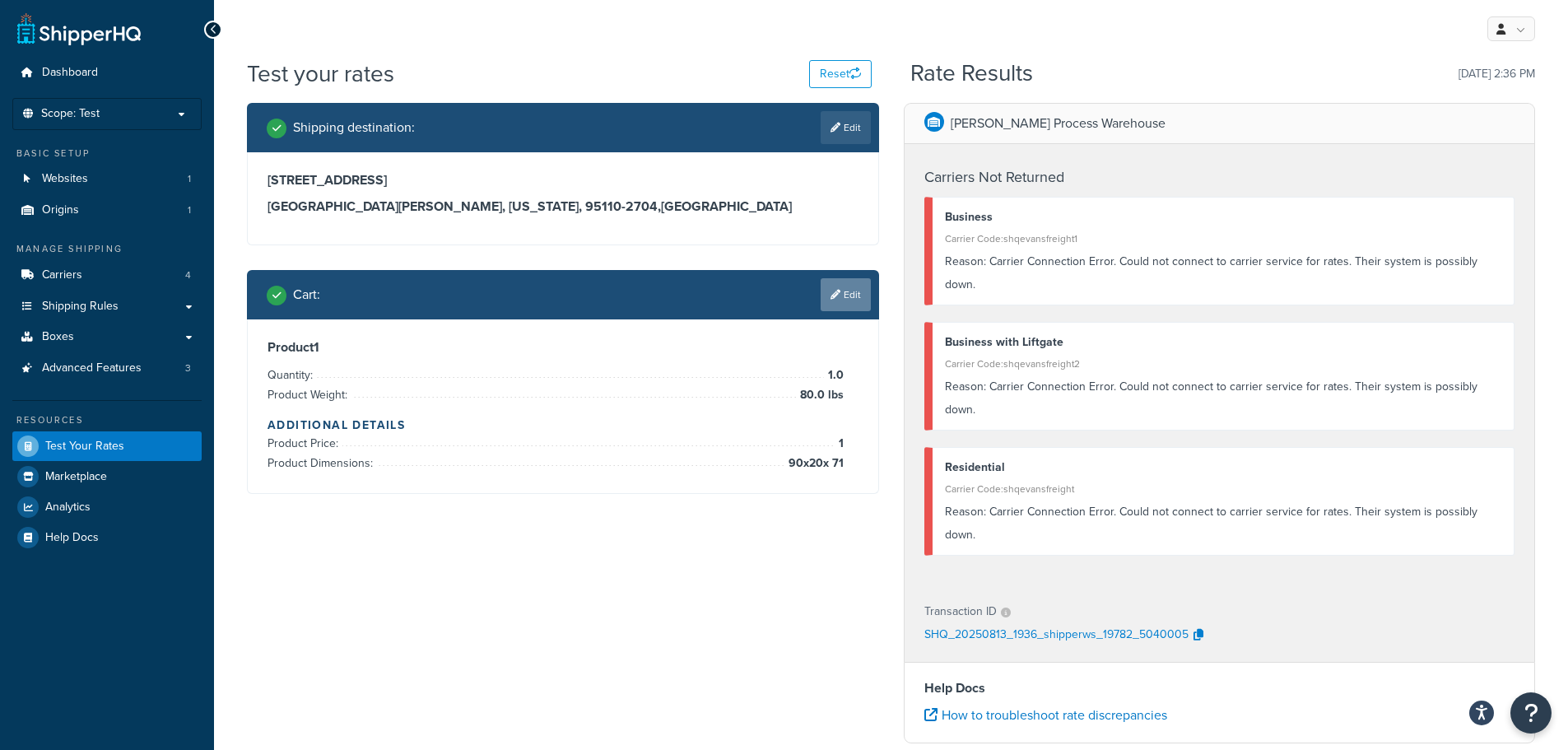
click at [835, 295] on icon at bounding box center [835, 295] width 10 height 10
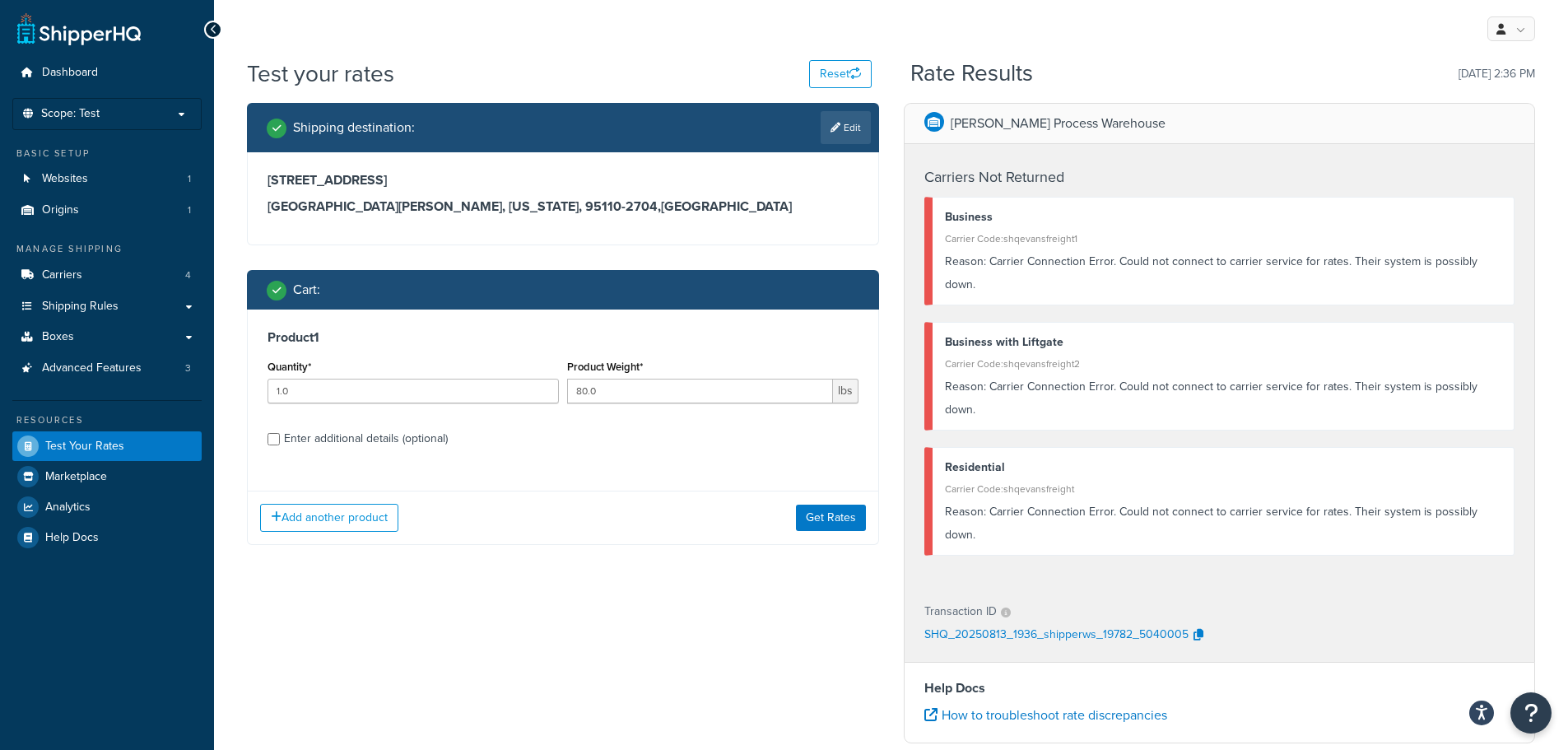
click at [333, 450] on div "Enter additional details (optional)" at bounding box center [366, 438] width 164 height 23
click at [280, 445] on input "Enter additional details (optional)" at bounding box center [274, 440] width 13 height 13
checkbox input "true"
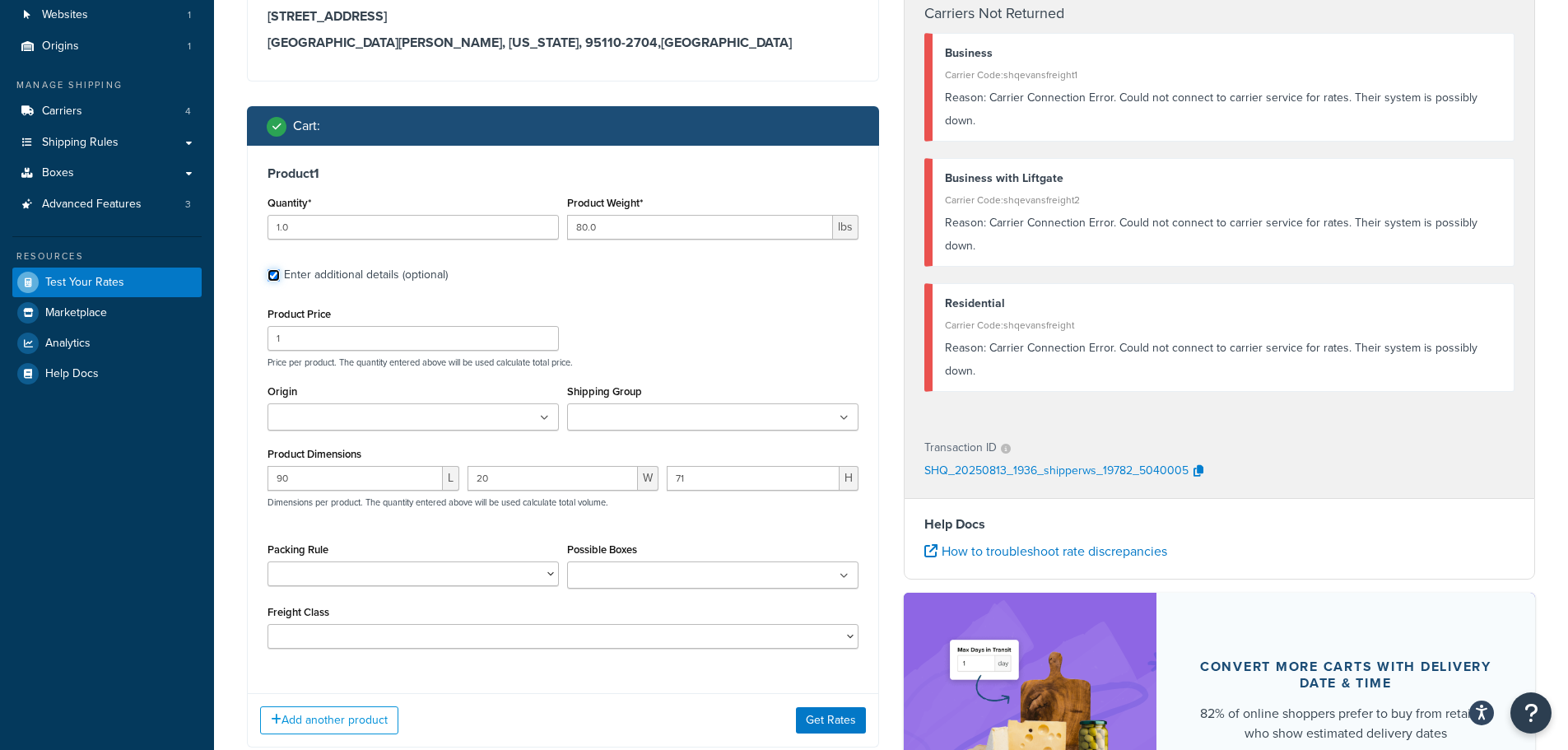
scroll to position [164, 0]
click at [731, 474] on input "71" at bounding box center [753, 477] width 172 height 25
type input "12"
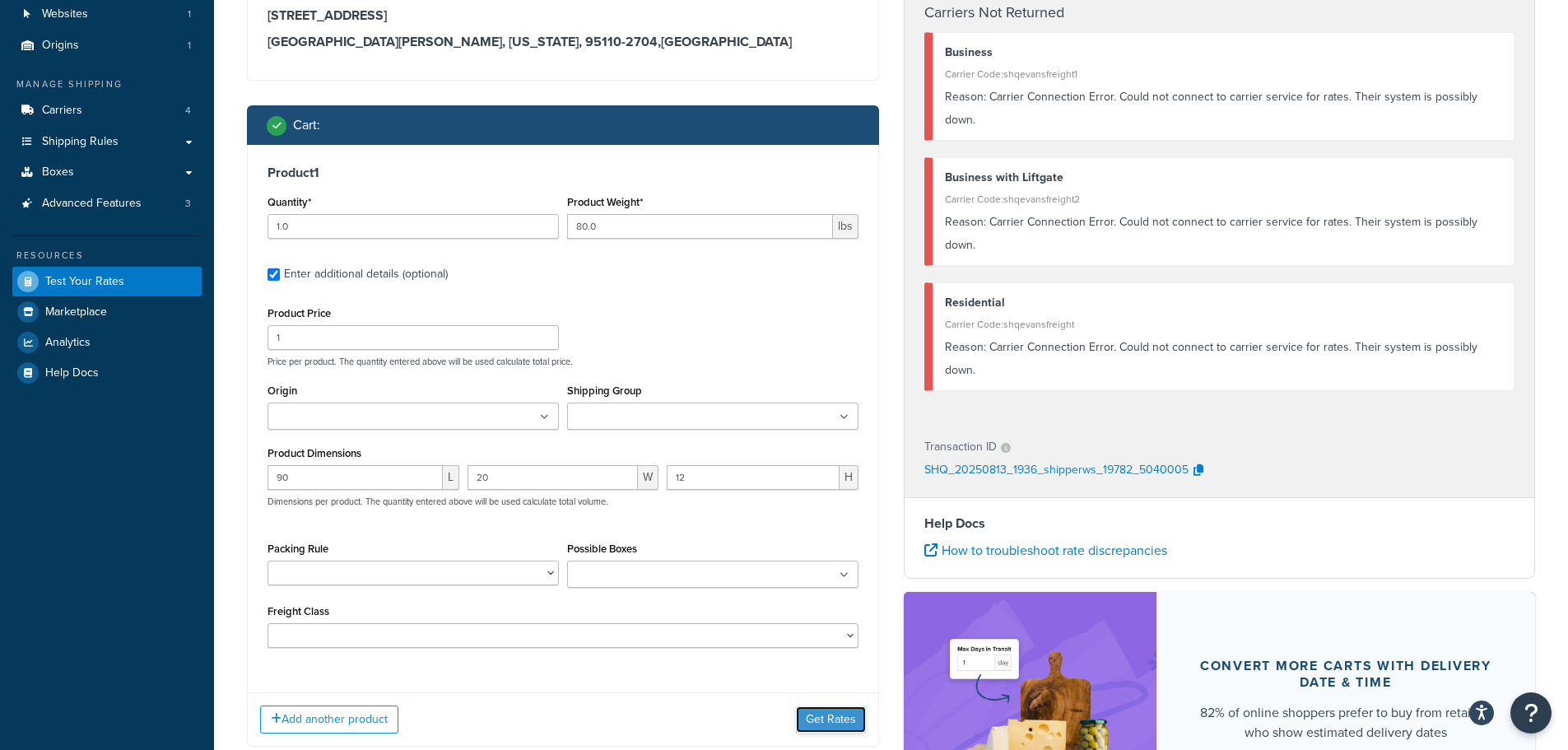
click at [815, 720] on button "Get Rates" at bounding box center [831, 719] width 70 height 26
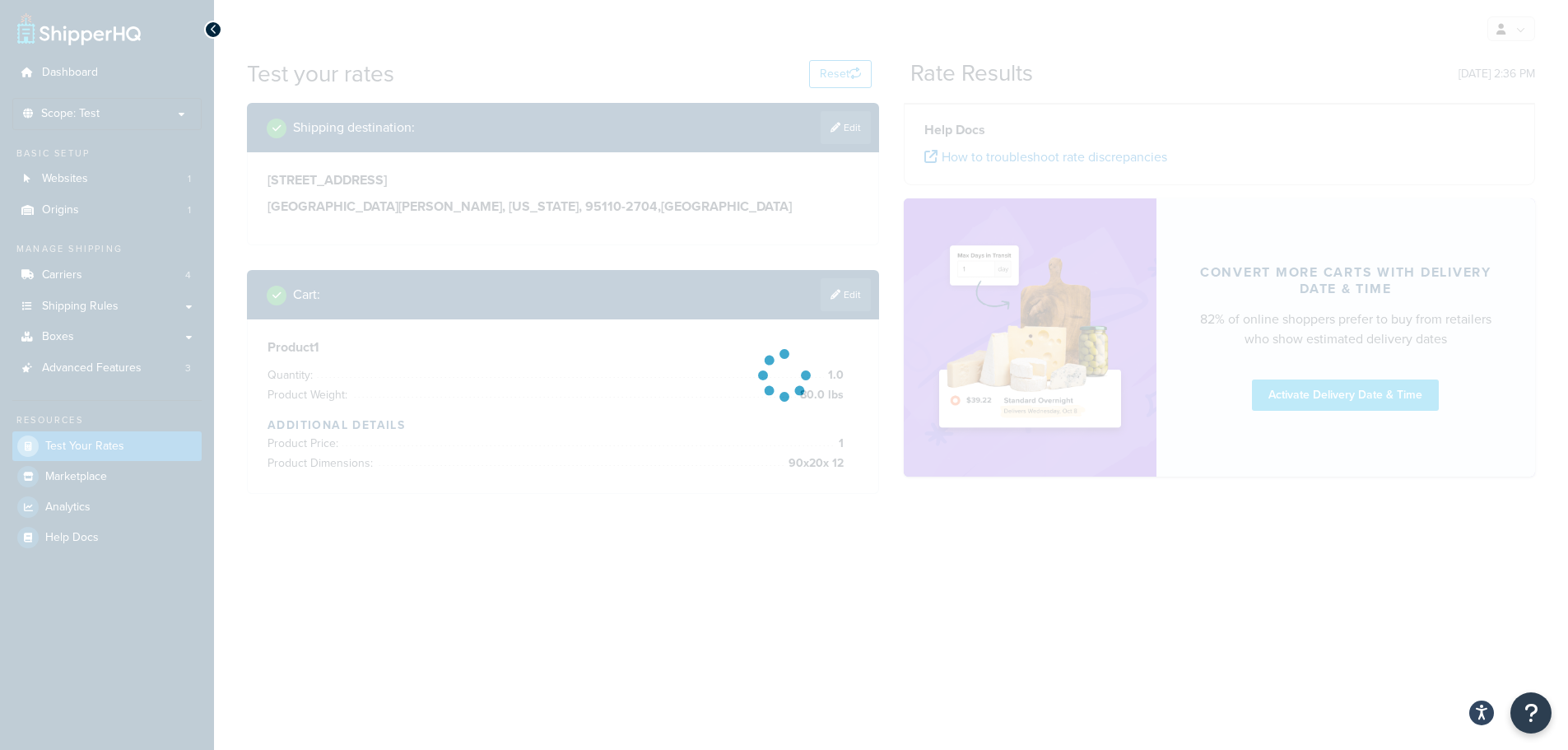
scroll to position [0, 0]
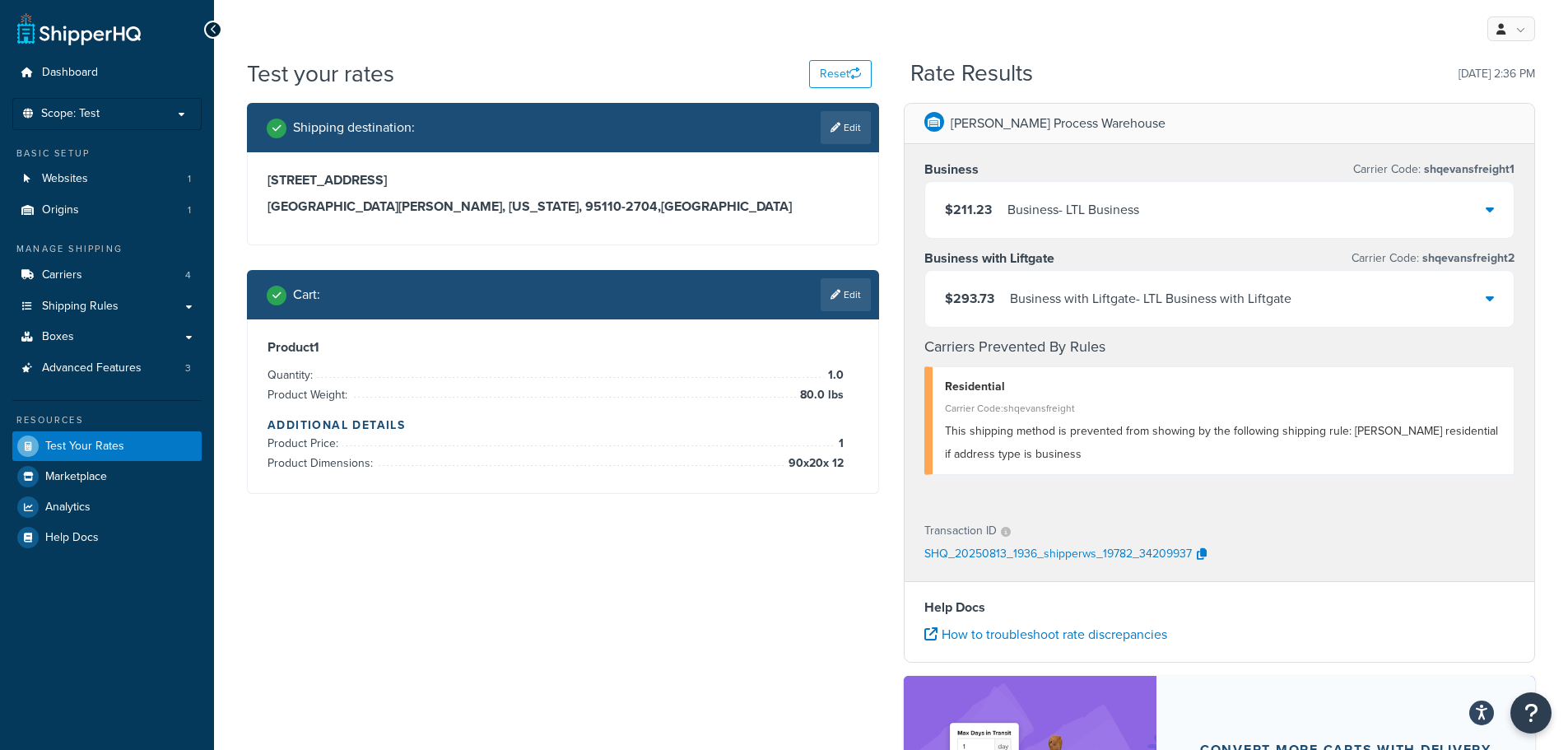
click at [1085, 307] on div "Business with Liftgate - LTL Business with Liftgate" at bounding box center [1150, 298] width 282 height 23
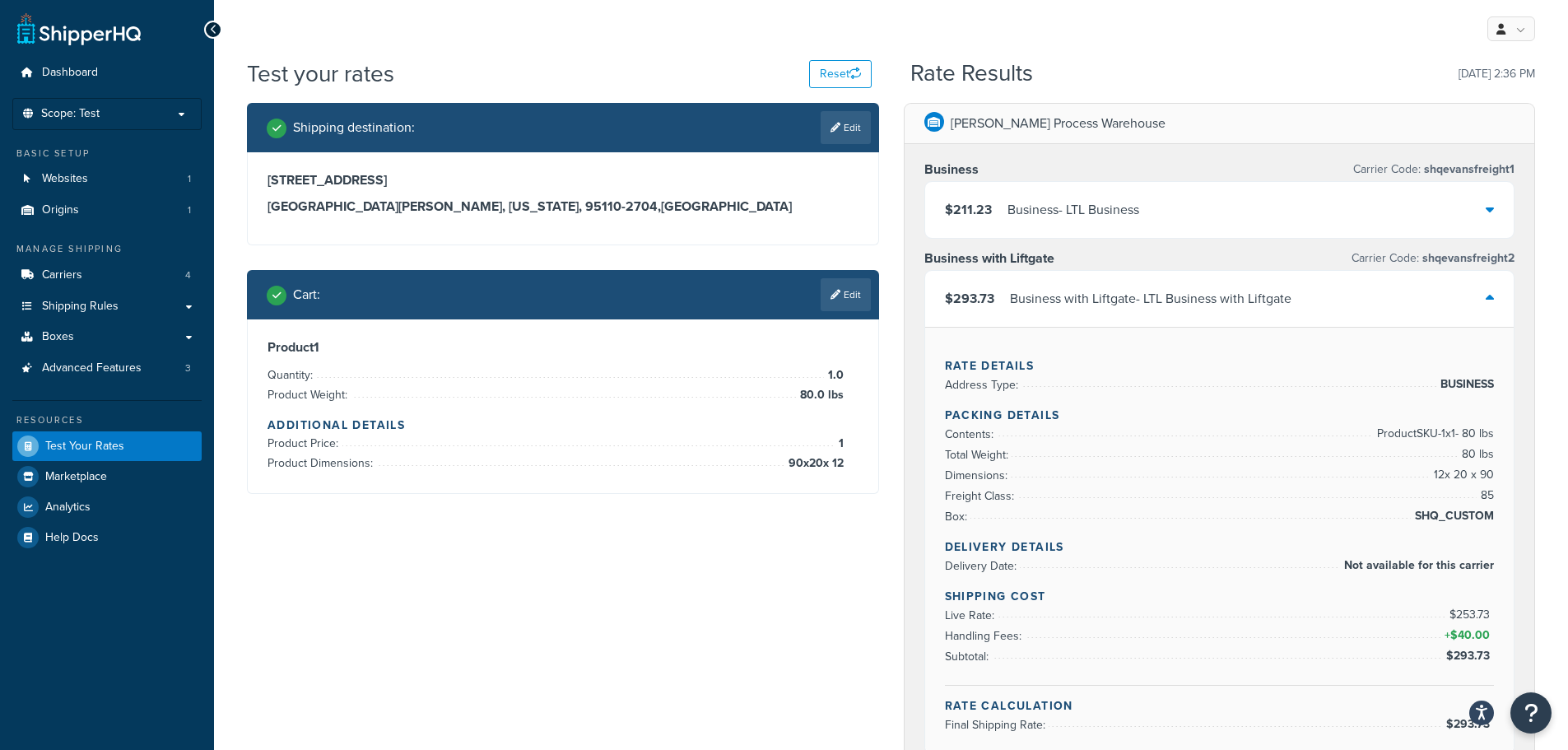
click at [1085, 307] on div "Business with Liftgate - LTL Business with Liftgate" at bounding box center [1150, 298] width 282 height 23
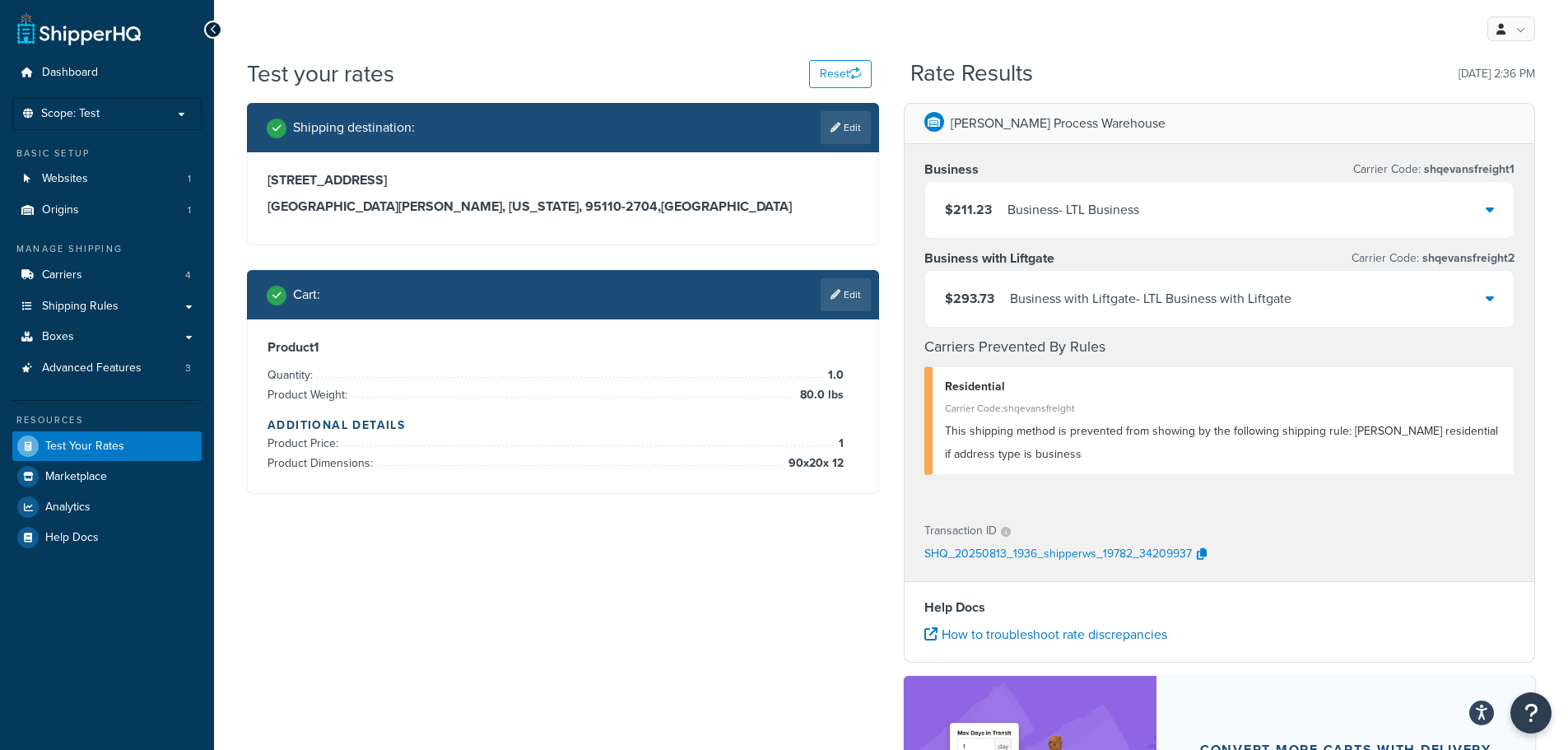
click at [1128, 196] on div "$211.23 Business - LTL Business" at bounding box center [1220, 209] width 589 height 56
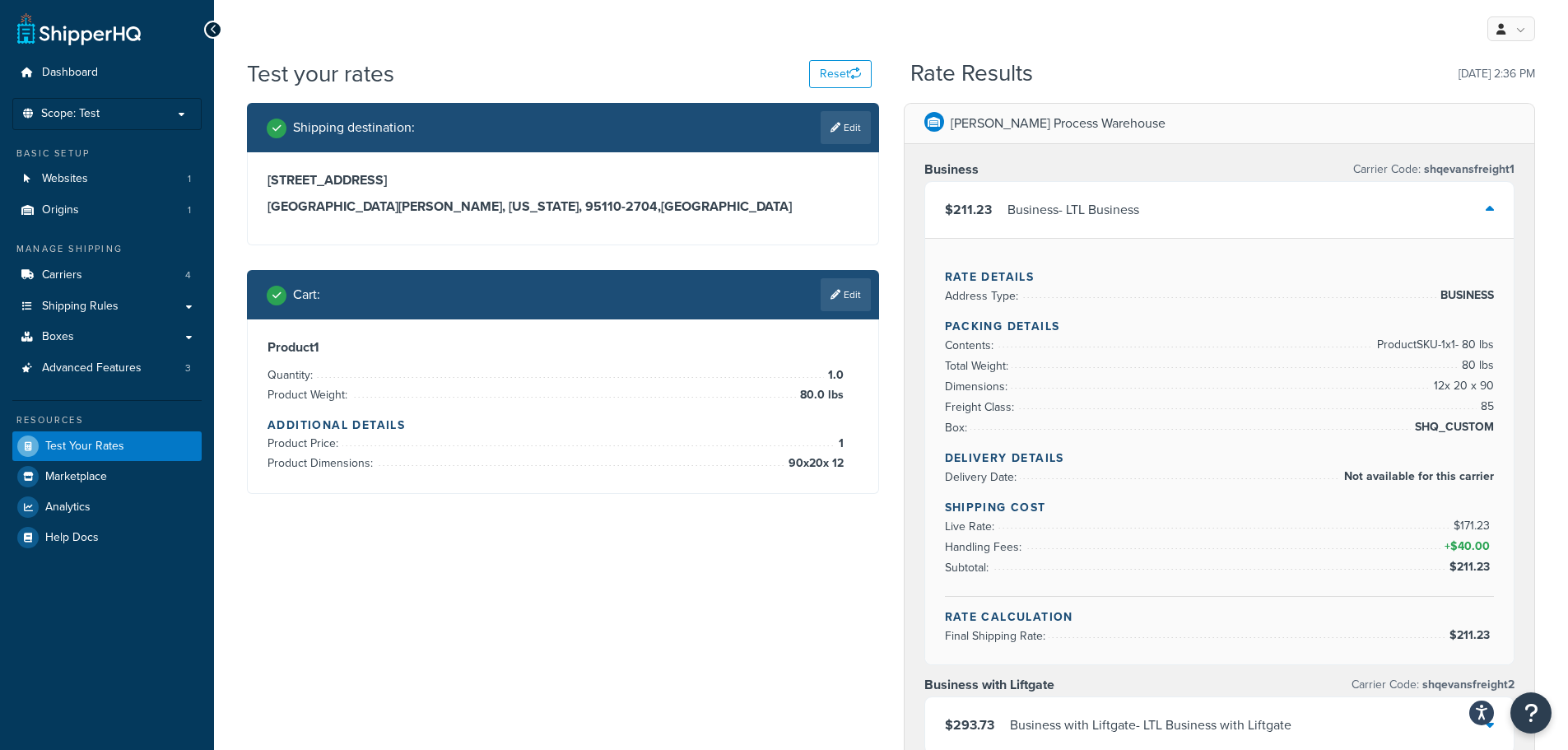
click at [1128, 196] on div "$211.23 Business - LTL Business" at bounding box center [1220, 209] width 589 height 56
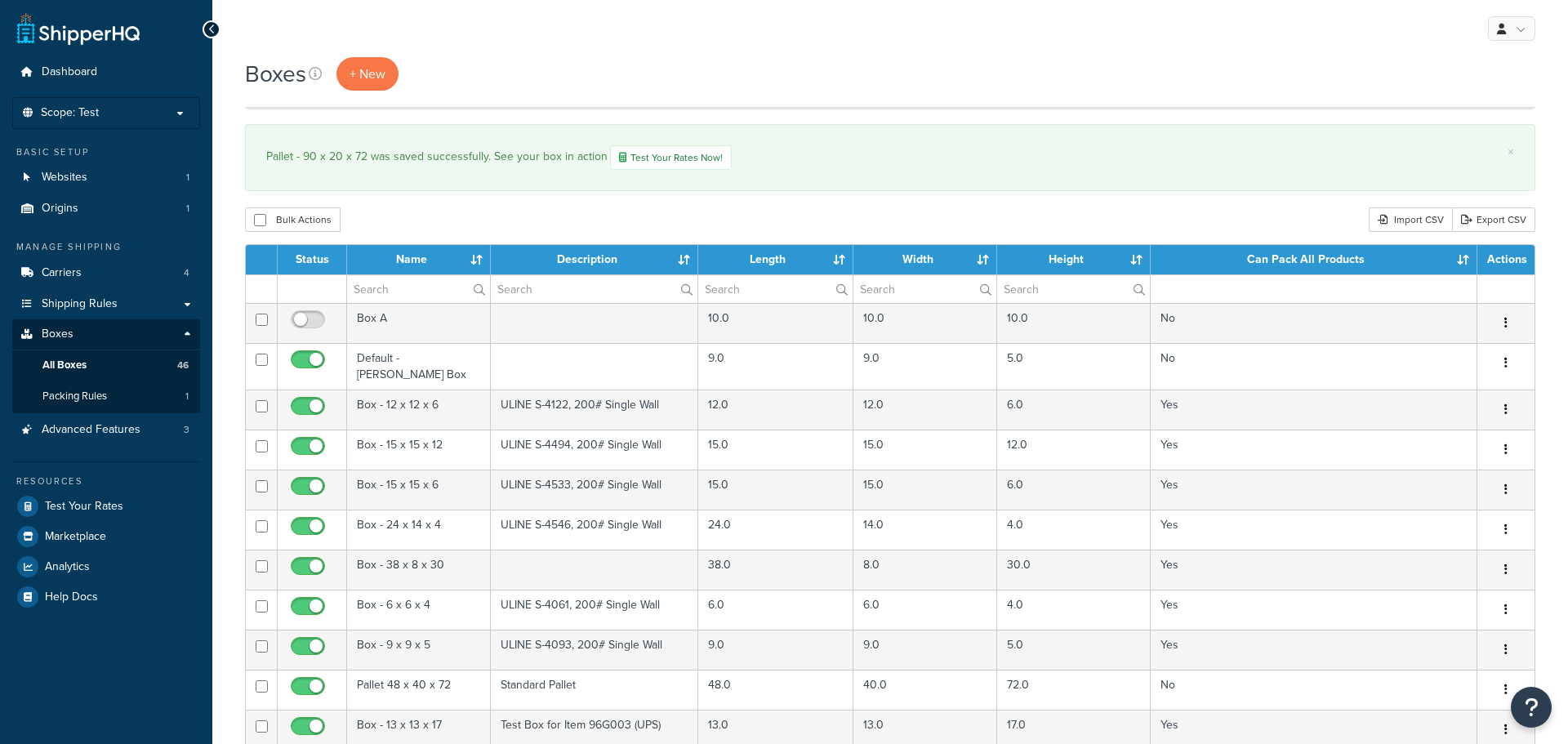
select select "50"
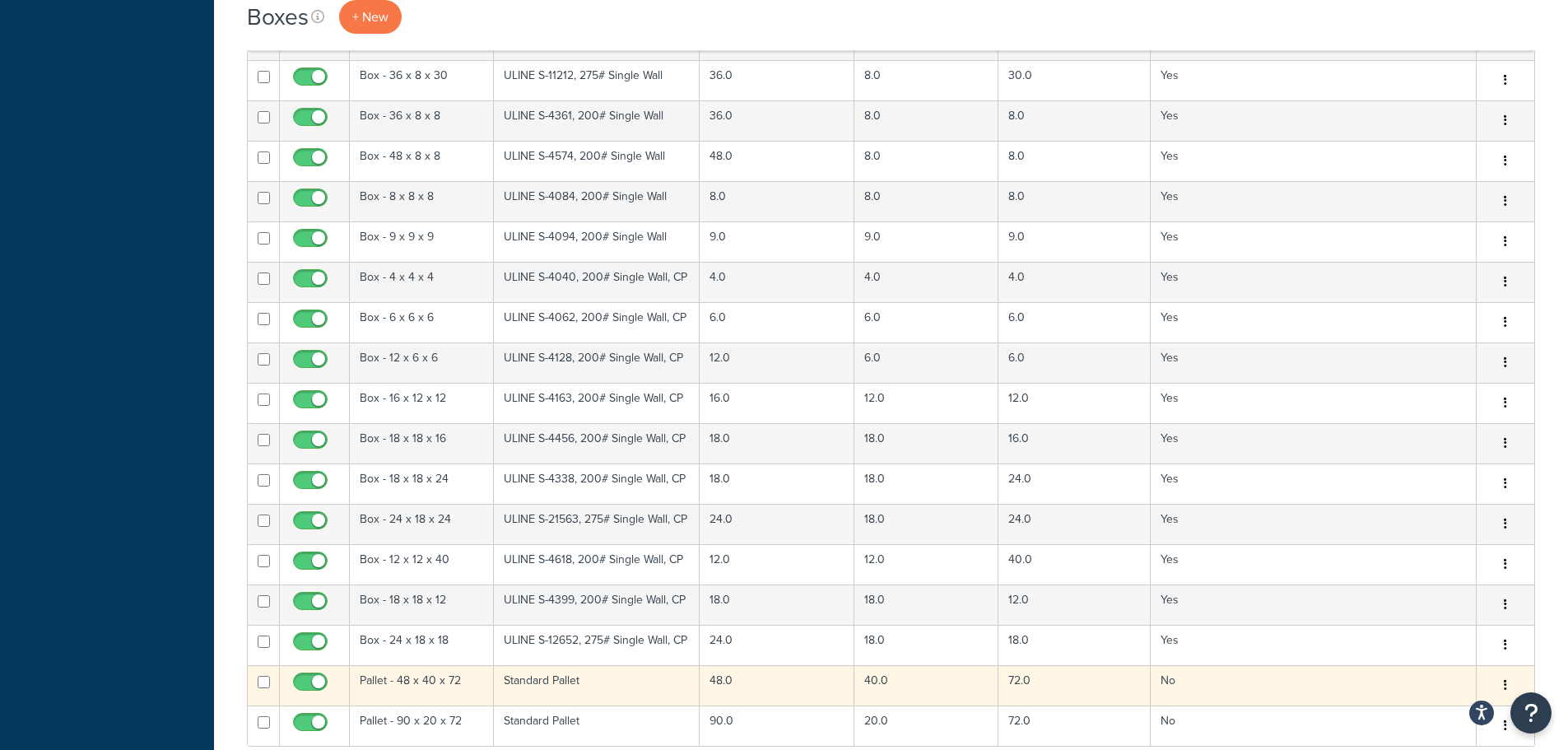
scroll to position [1536, 0]
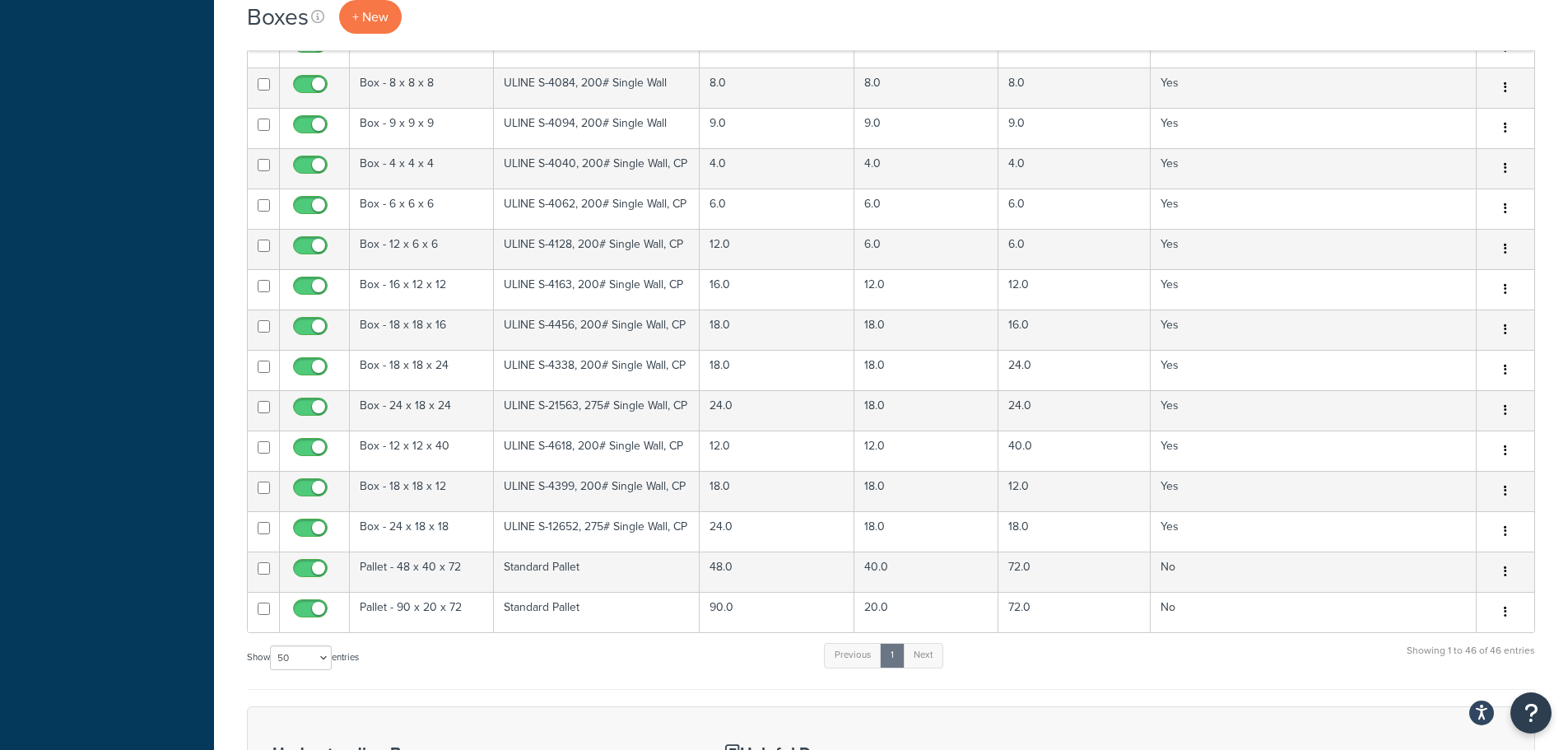
drag, startPoint x: 460, startPoint y: 604, endPoint x: 476, endPoint y: 651, distance: 49.6
click at [476, 651] on div "Show 10 15 25 50 100 1000 entries Previous 1 Next Showing 1 to 46 of 46 entries" at bounding box center [891, 665] width 1288 height 48
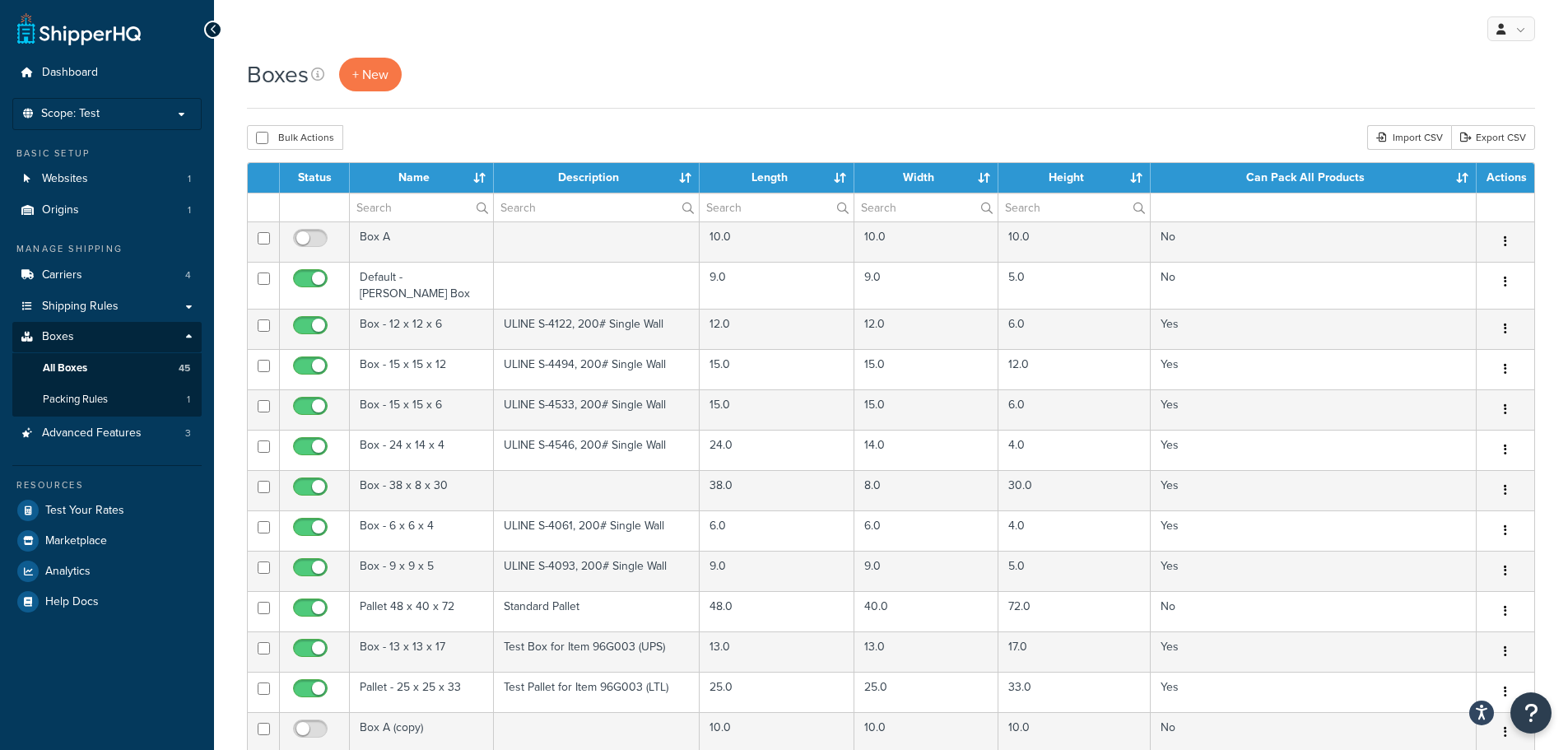
select select "100"
